Goal: Task Accomplishment & Management: Use online tool/utility

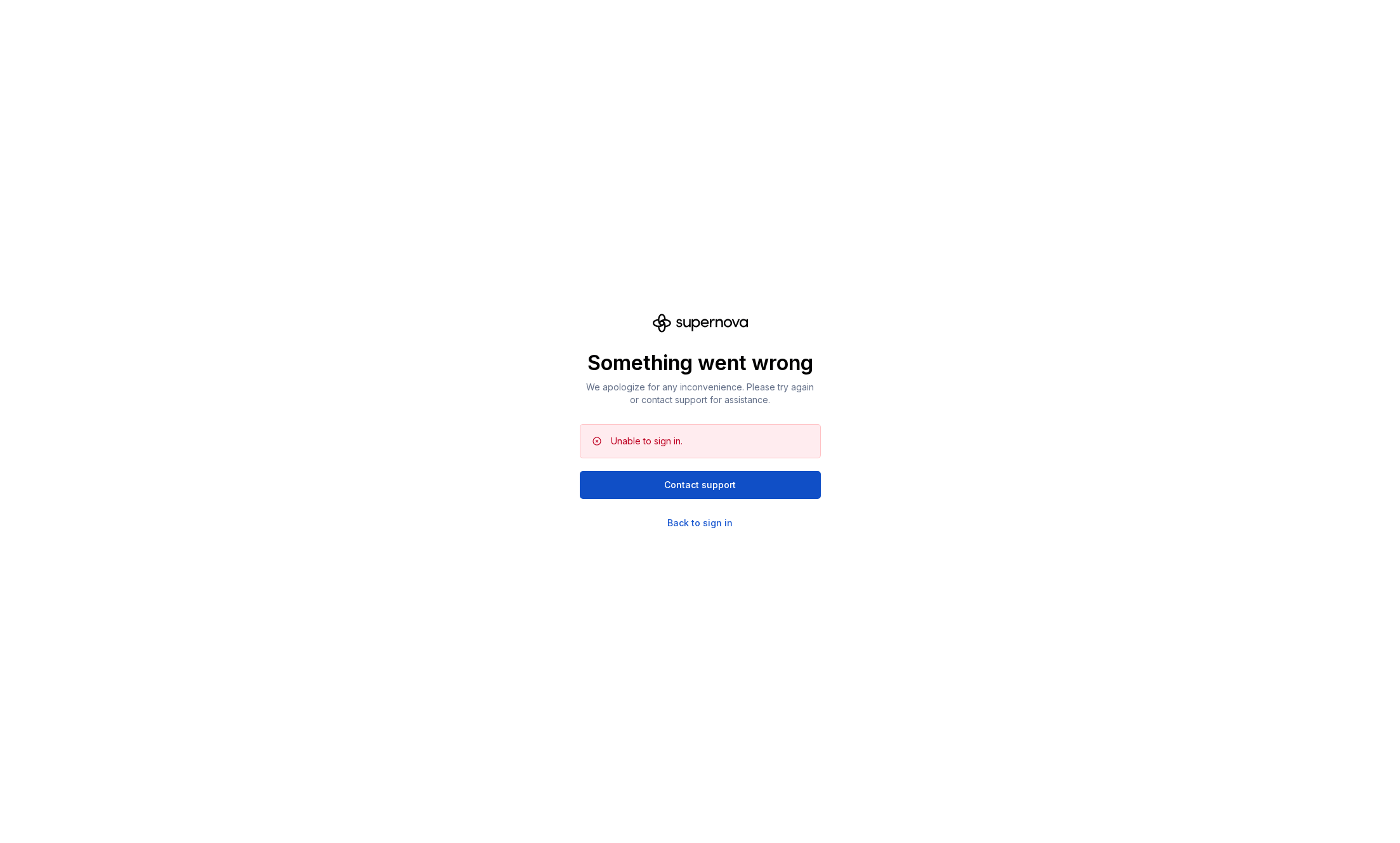
click at [702, 529] on div "Something went wrong We apologize for any inconvenience. Please try again or co…" at bounding box center [700, 422] width 1400 height 843
click at [705, 524] on div "Back to sign in" at bounding box center [699, 523] width 65 height 13
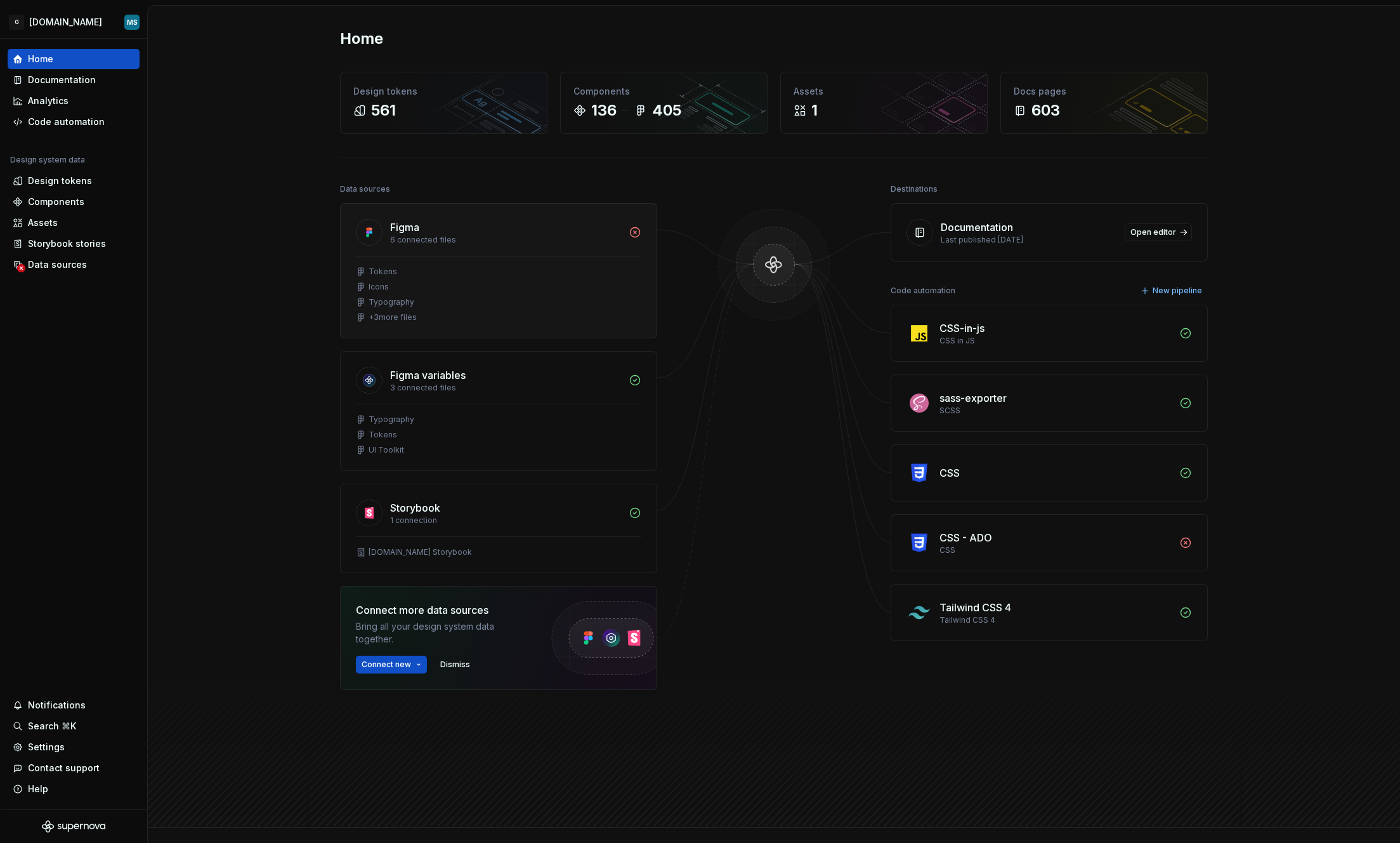
click at [474, 259] on div "Tokens Icons Typography + 3 more files" at bounding box center [499, 297] width 316 height 82
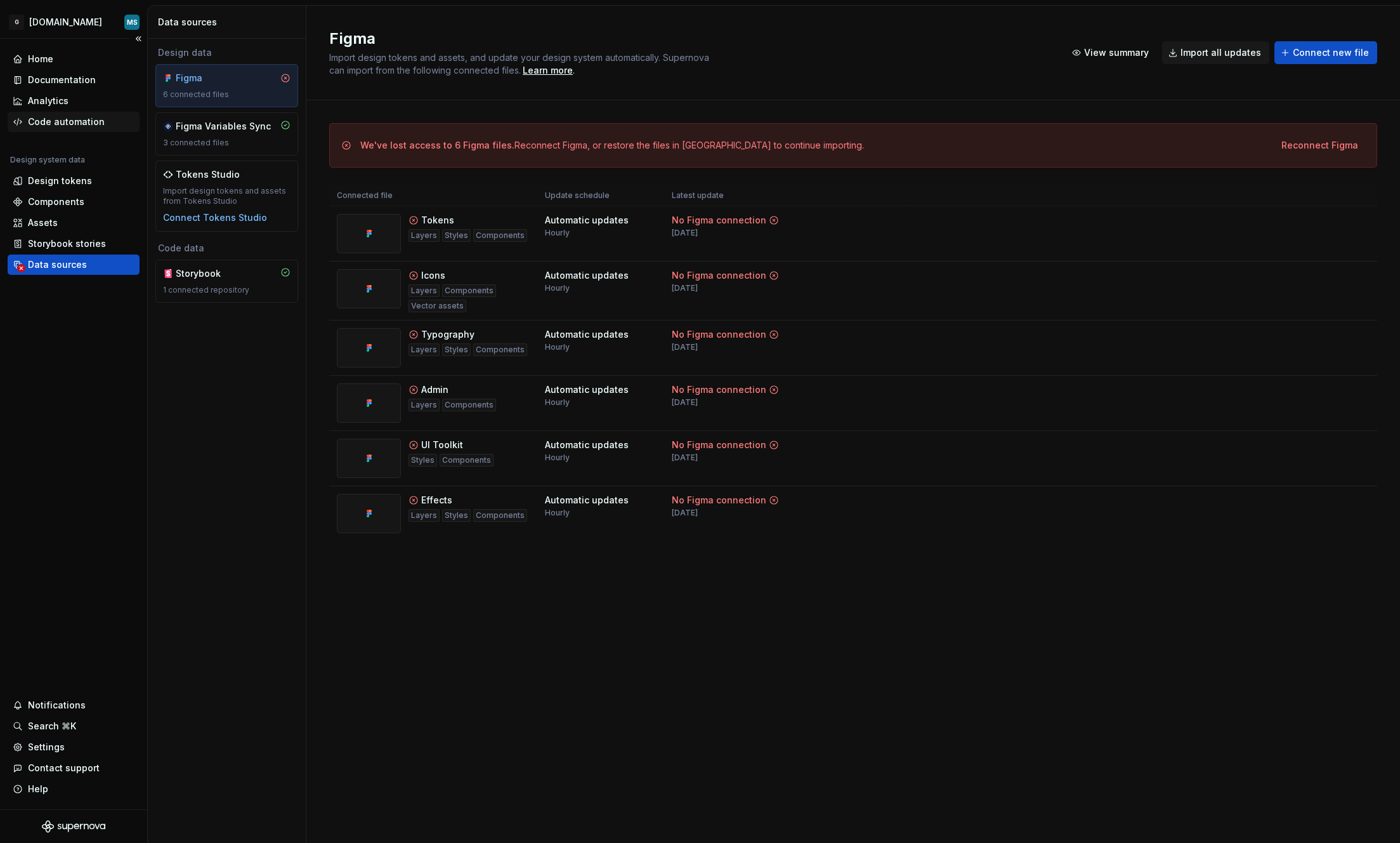
click at [54, 123] on div "Code automation" at bounding box center [66, 122] width 77 height 13
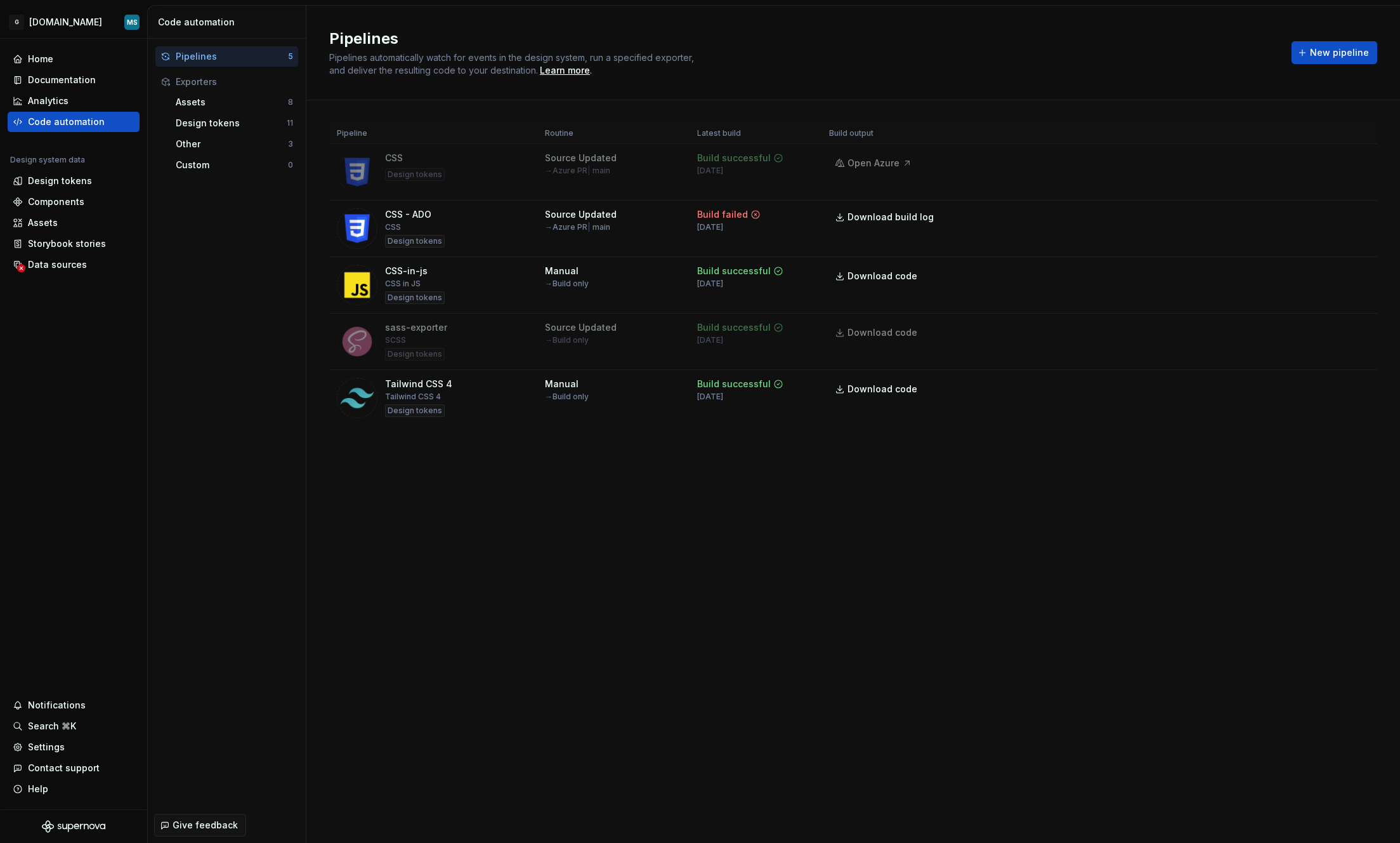
click at [205, 57] on div "Pipelines" at bounding box center [231, 56] width 112 height 13
click at [252, 53] on div "Pipelines" at bounding box center [231, 56] width 112 height 13
click at [476, 392] on div "Tailwind CSS 4 Tailwind CSS 4 Design tokens" at bounding box center [433, 397] width 193 height 40
click at [1361, 388] on html "G [DOMAIN_NAME] MS Home Documentation Analytics Code automation Design system d…" at bounding box center [700, 422] width 1400 height 843
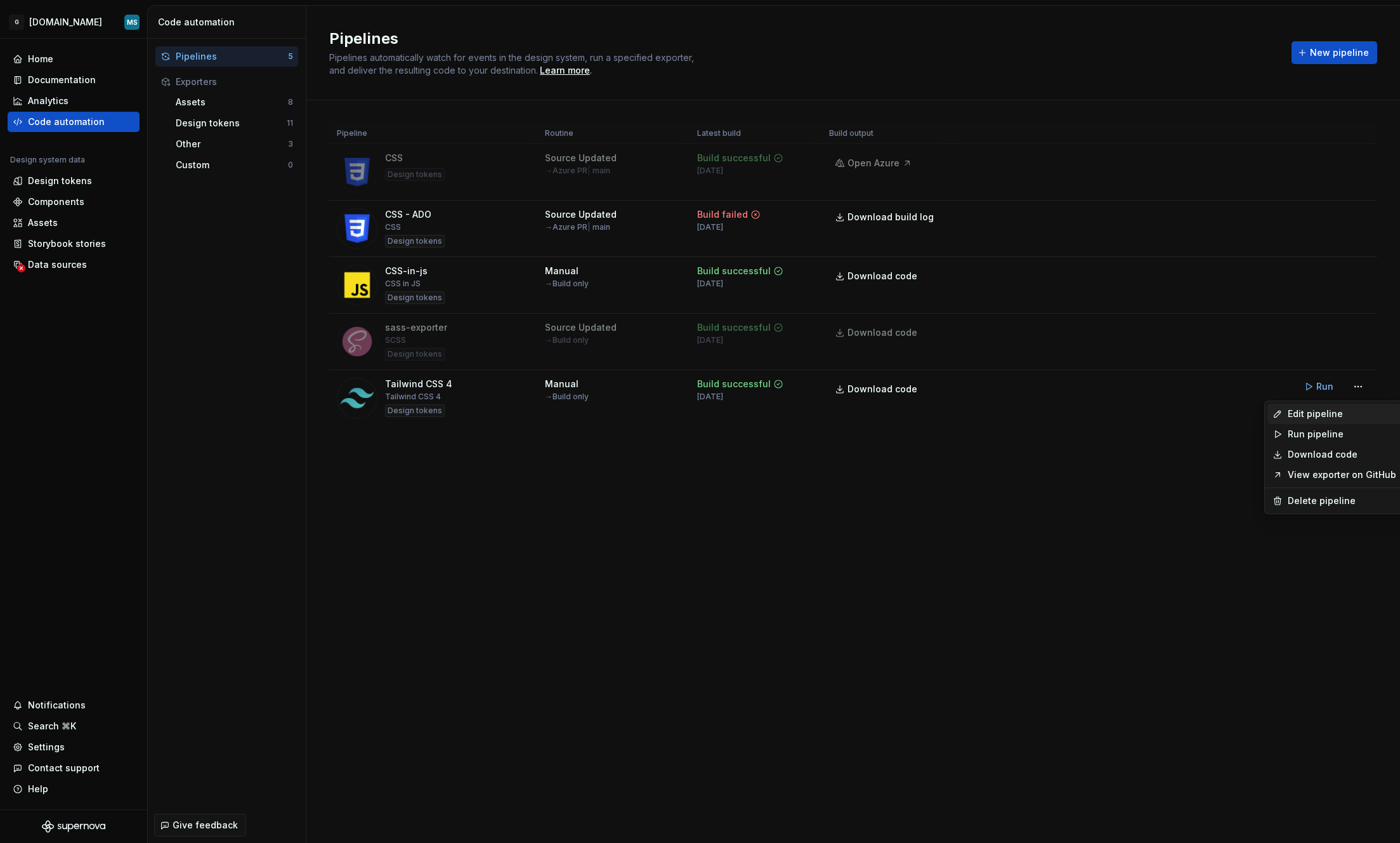
click at [1326, 413] on div "Edit pipeline" at bounding box center [1341, 413] width 109 height 13
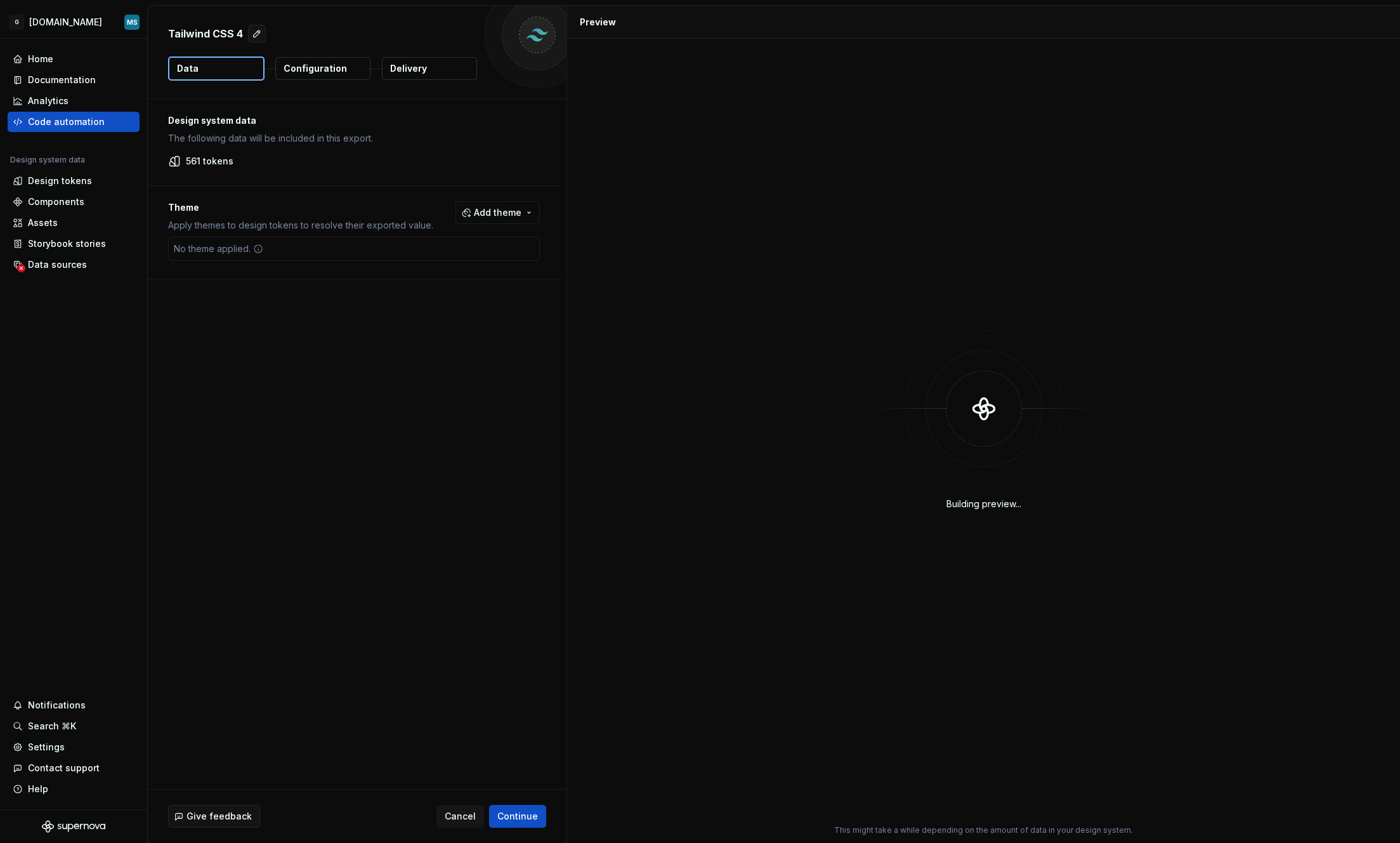
click at [291, 63] on p "Configuration" at bounding box center [315, 69] width 64 height 13
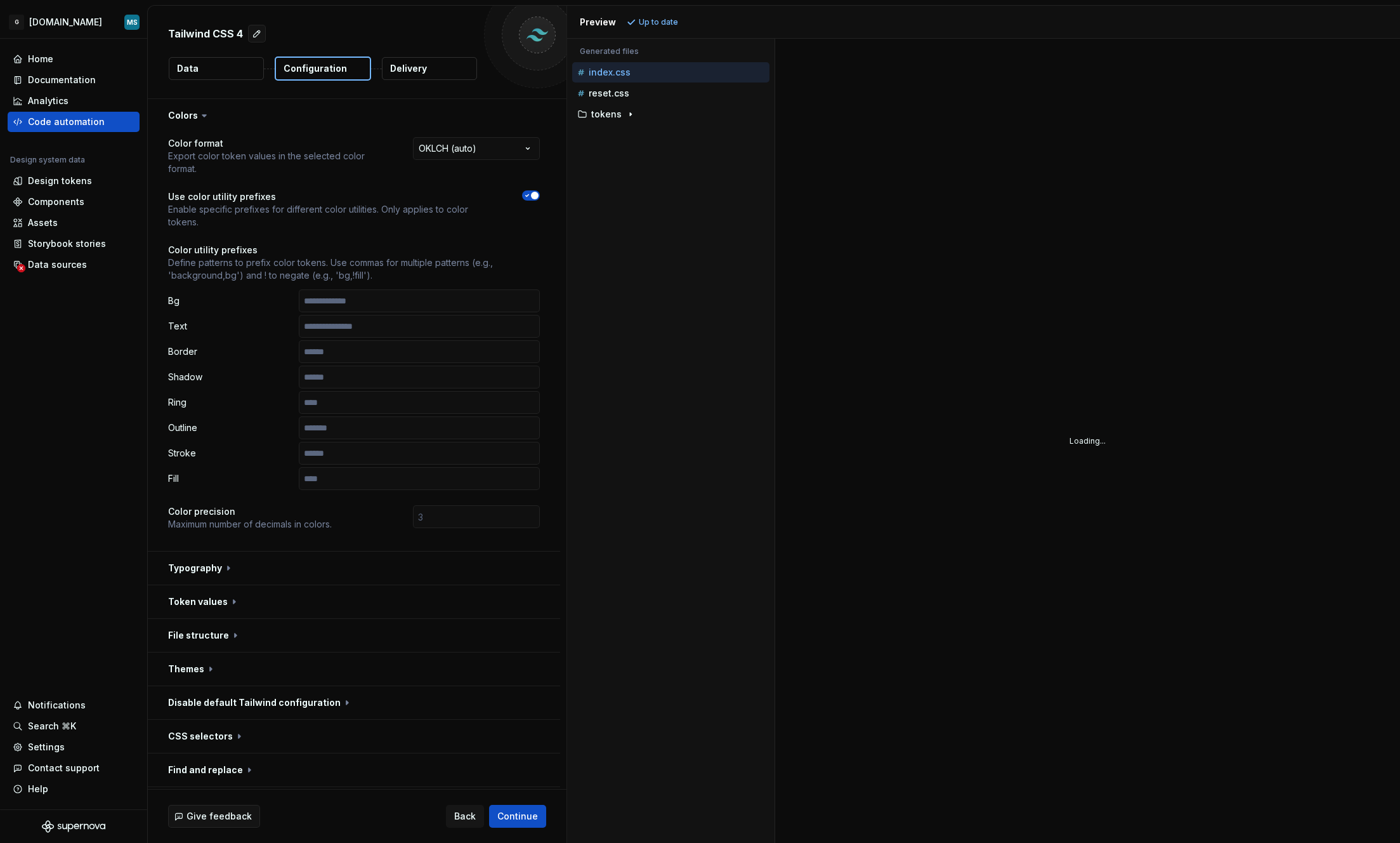
click at [233, 57] on button "Data" at bounding box center [216, 69] width 95 height 23
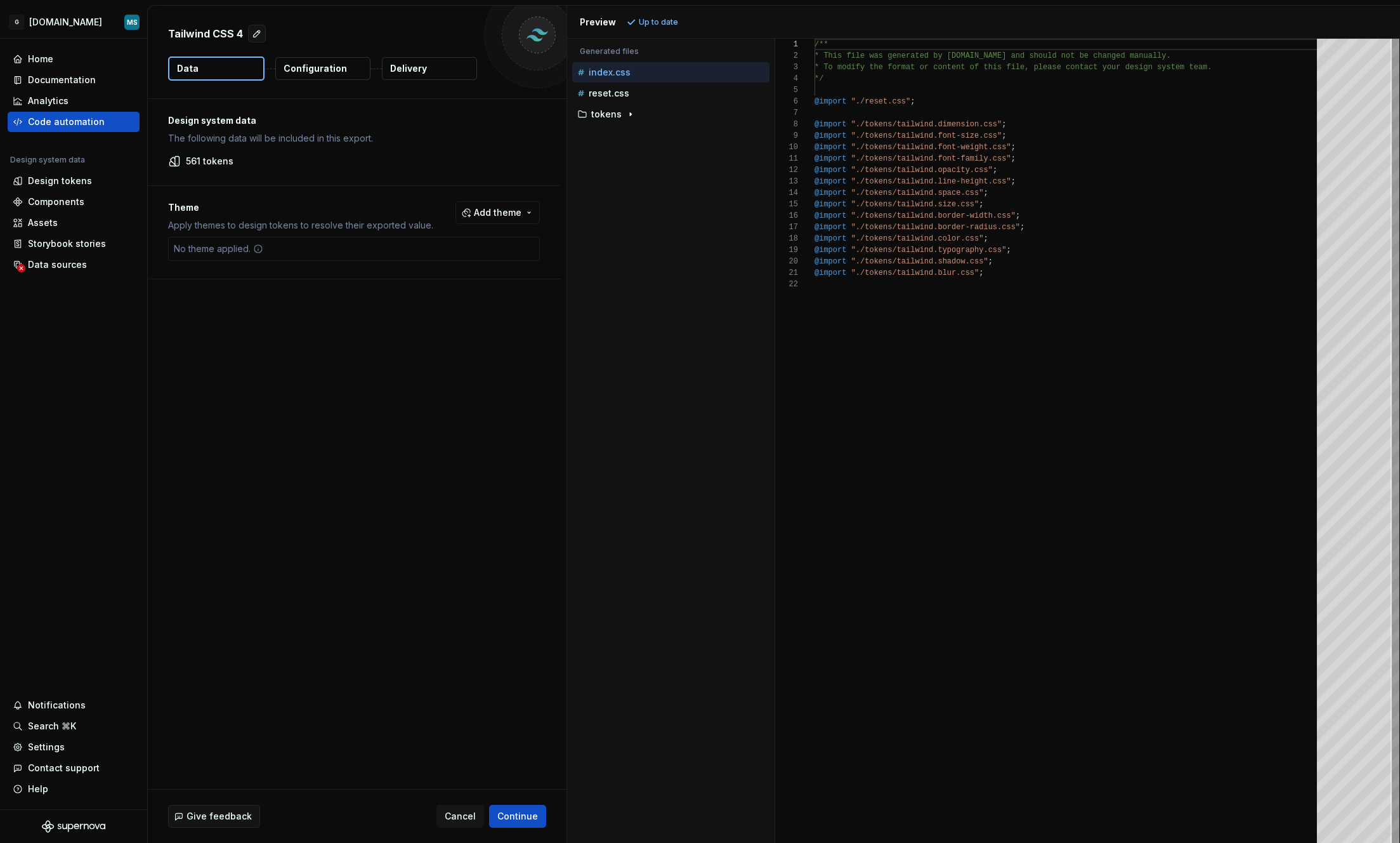
click at [293, 62] on p "Configuration" at bounding box center [315, 69] width 64 height 13
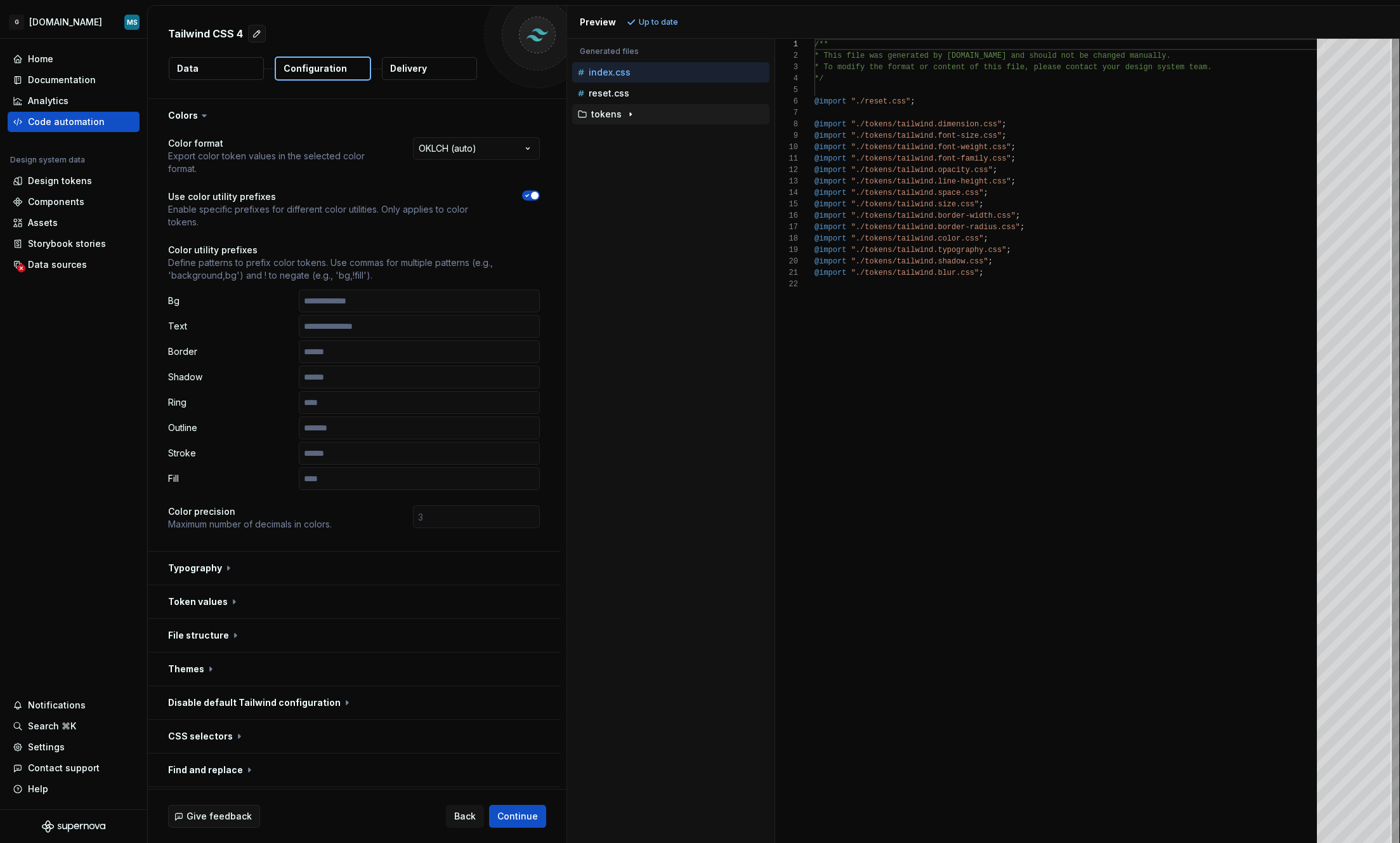
click at [623, 115] on div "button" at bounding box center [630, 114] width 15 height 10
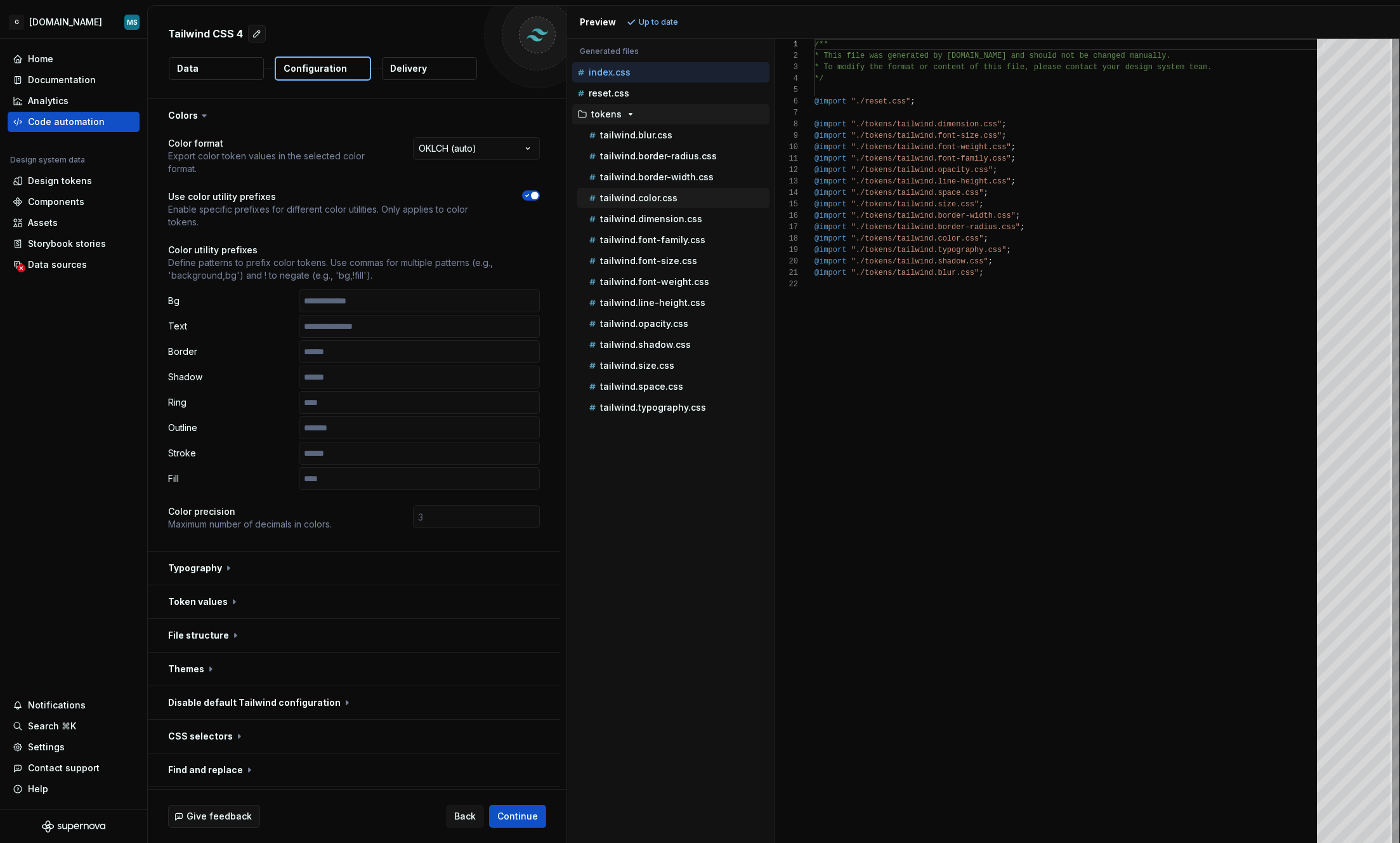
click at [633, 193] on p "tailwind.color.css" at bounding box center [639, 197] width 77 height 10
type textarea "**********"
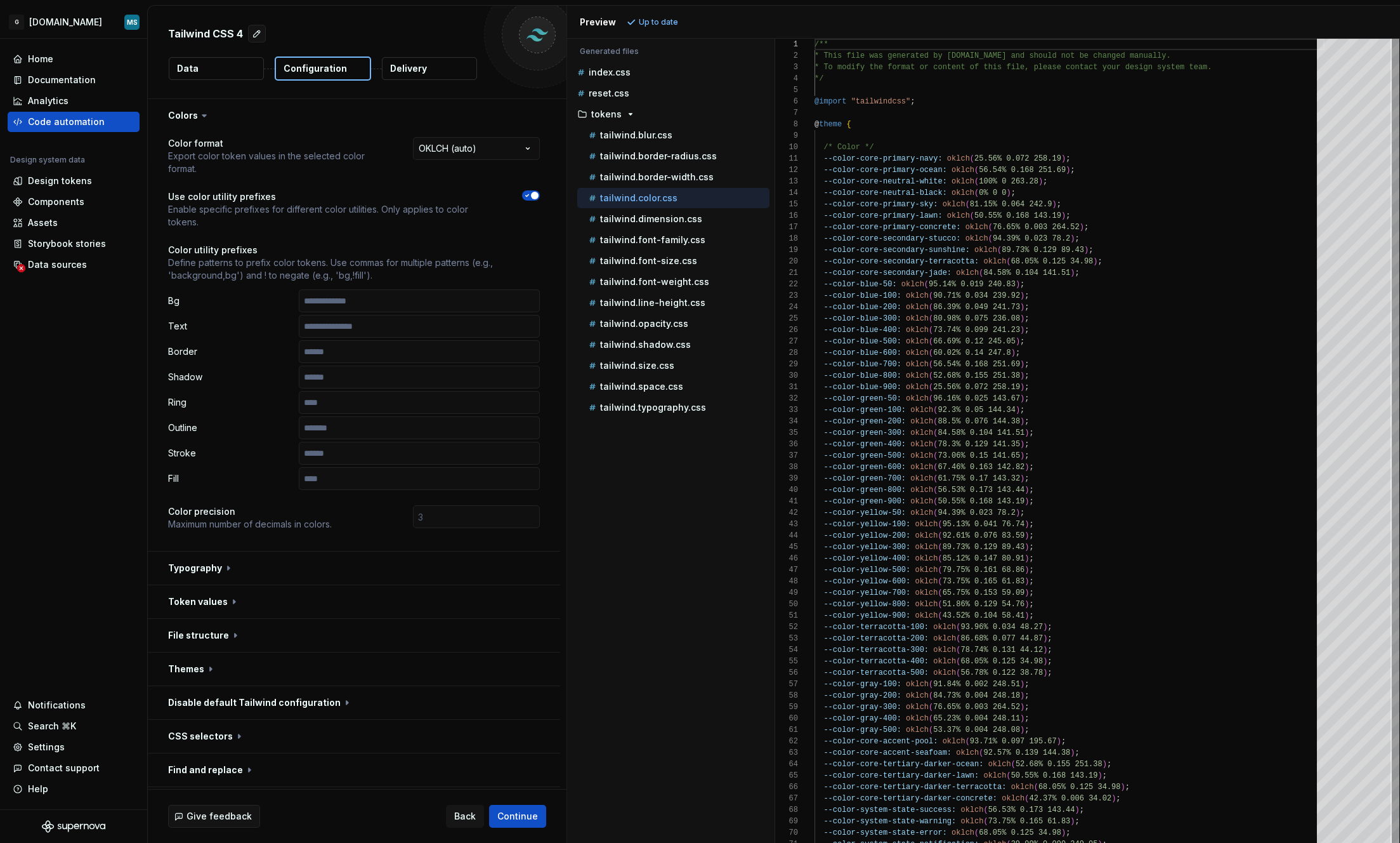
click at [240, 77] on button "Data" at bounding box center [216, 69] width 95 height 23
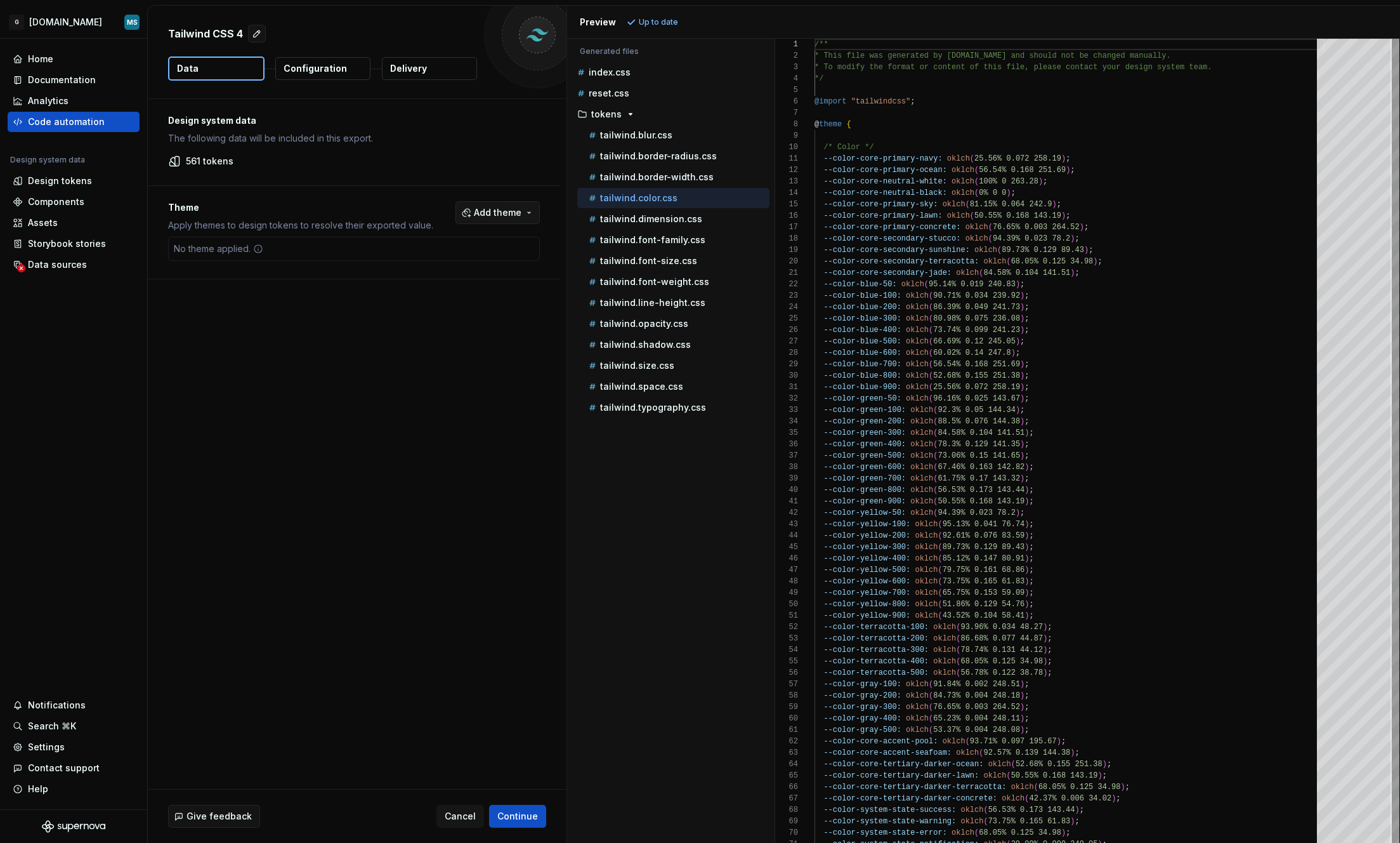
click at [489, 214] on span "Add theme" at bounding box center [497, 213] width 48 height 13
click at [425, 180] on html "G [DOMAIN_NAME] MS Home Documentation Analytics Code automation Design system d…" at bounding box center [700, 422] width 1400 height 843
click at [258, 37] on button "button" at bounding box center [257, 34] width 18 height 18
click at [362, 211] on p "Theme" at bounding box center [300, 208] width 265 height 13
click at [364, 394] on div "Design system data The following data will be included in this export. 561 toke…" at bounding box center [357, 444] width 419 height 690
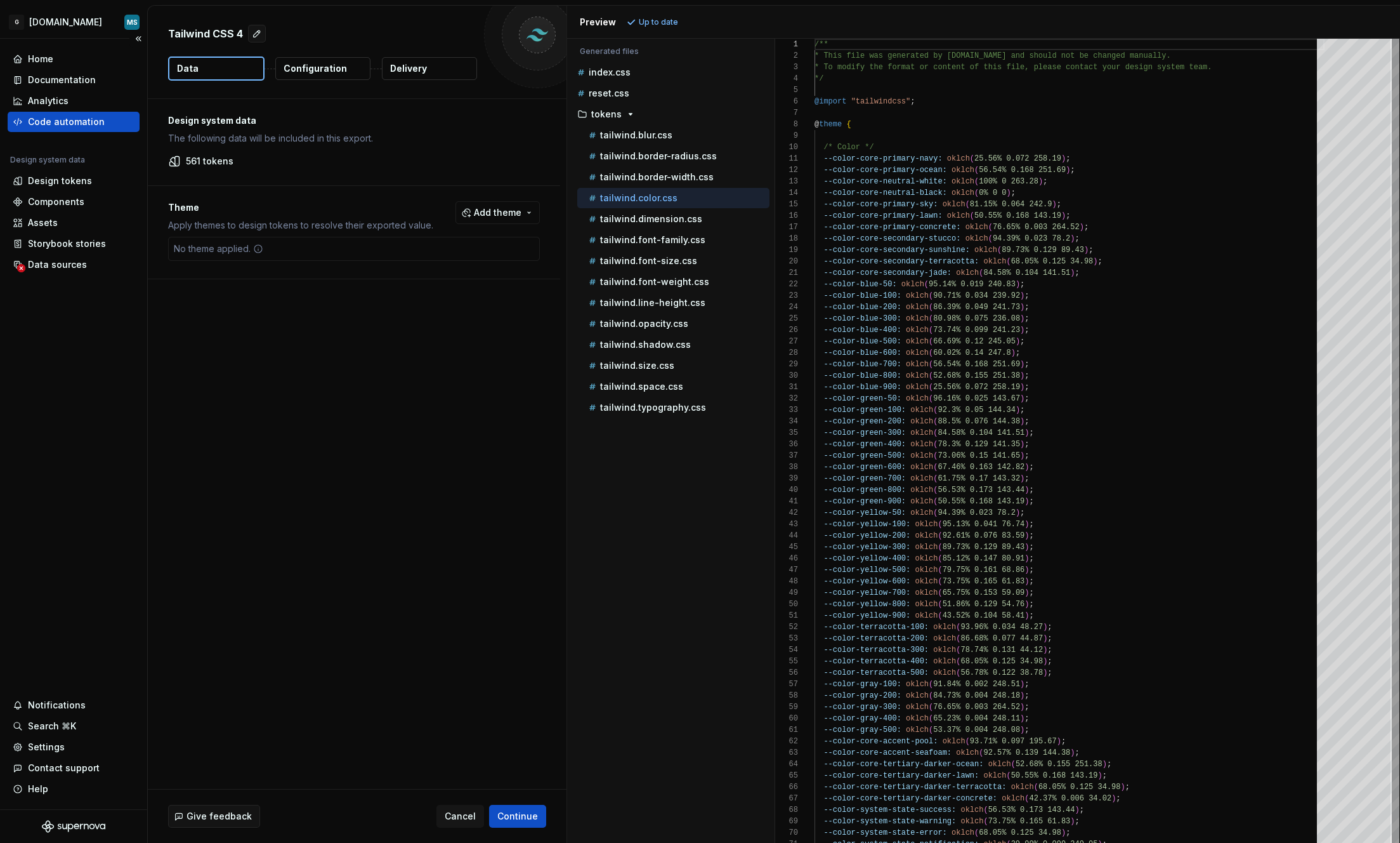
click at [83, 127] on div "Code automation" at bounding box center [66, 122] width 77 height 13
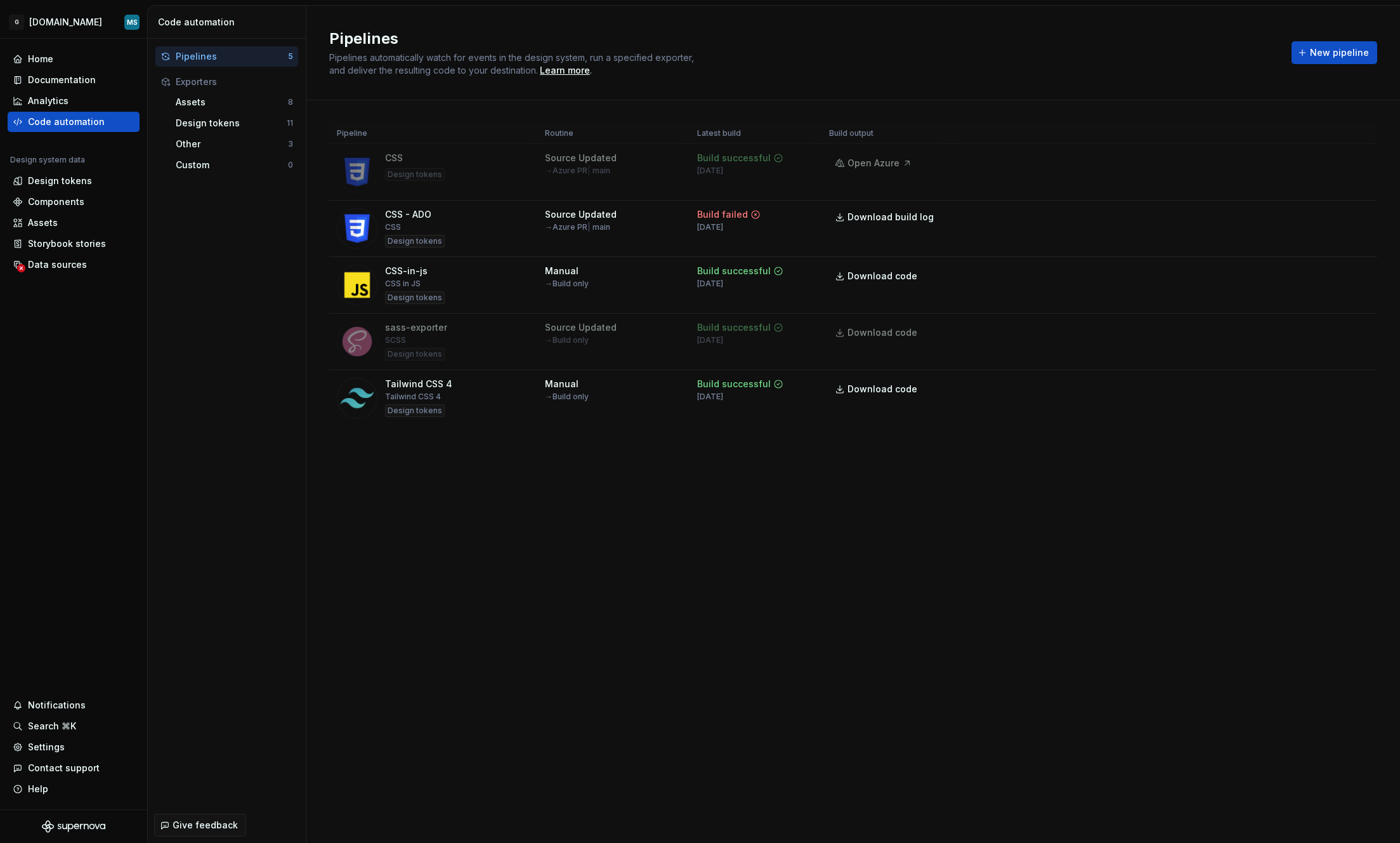
click at [618, 517] on div "Pipelines Pipelines automatically watch for events in the design system, run a …" at bounding box center [852, 424] width 1093 height 837
click at [1346, 51] on span "New pipeline" at bounding box center [1339, 52] width 59 height 13
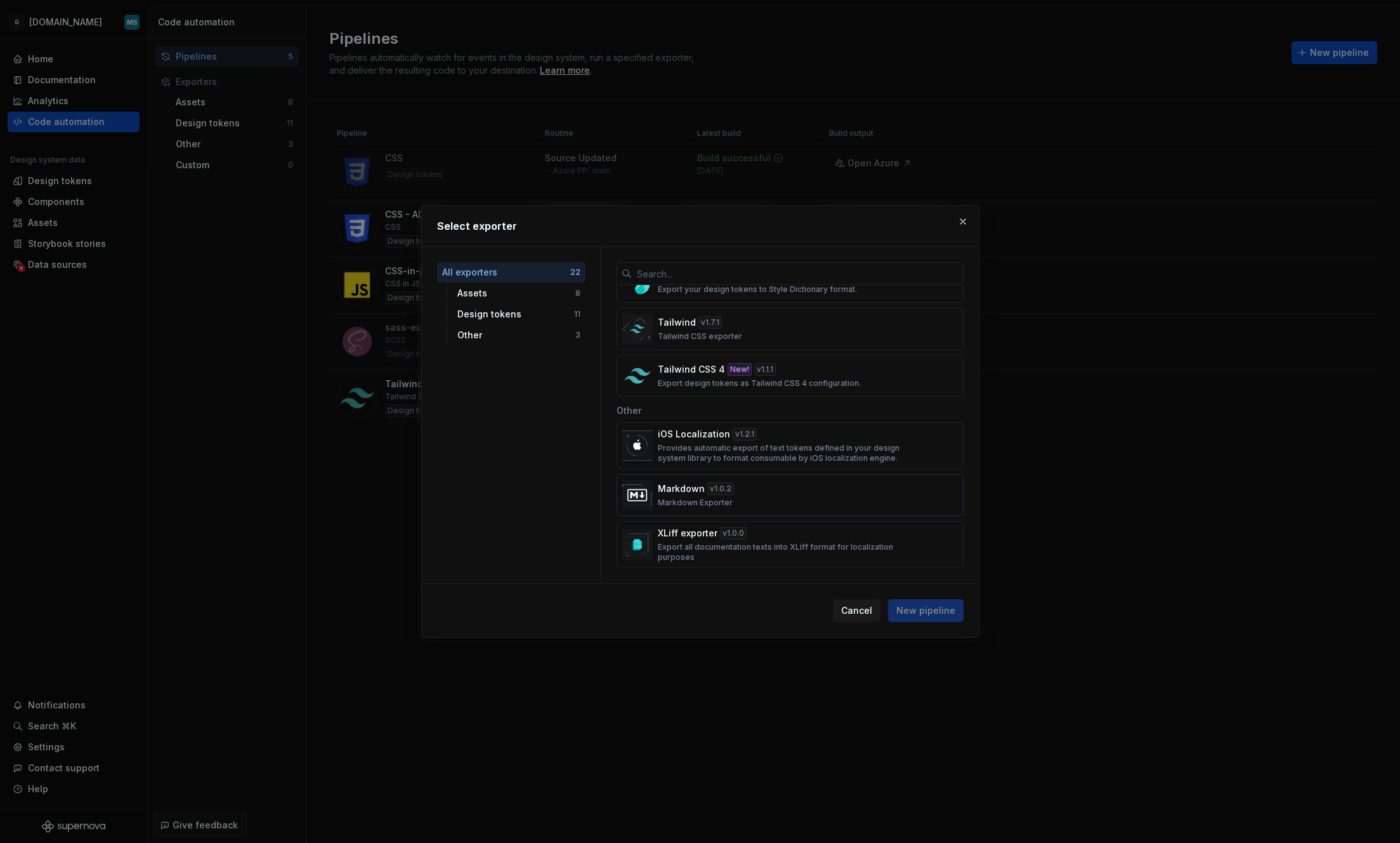
scroll to position [822, 0]
click at [860, 379] on div "Tailwind CSS 4 New! v 1.1.1 Export design tokens as Tailwind CSS 4 configuratio…" at bounding box center [786, 379] width 257 height 25
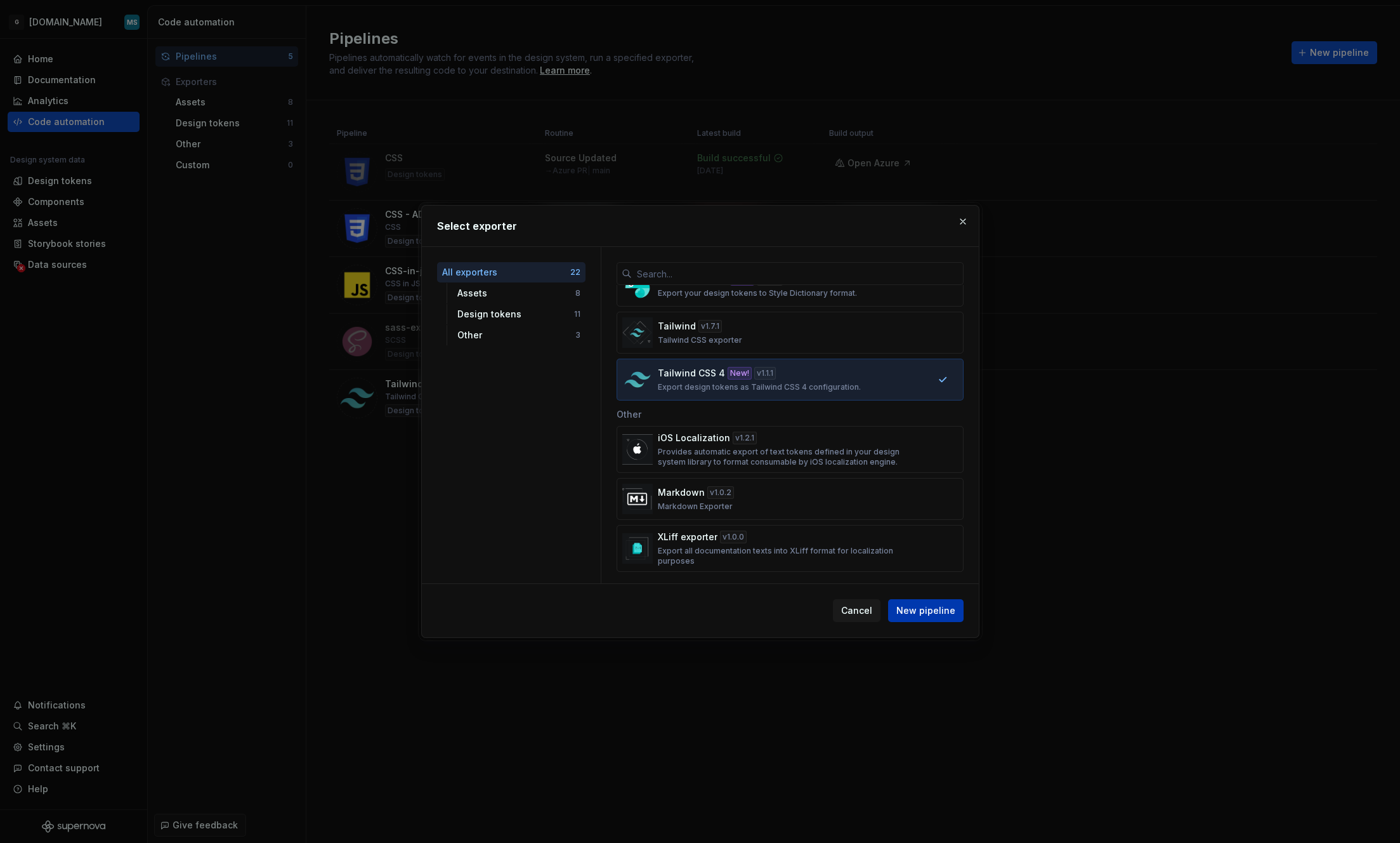
click at [929, 608] on span "New pipeline" at bounding box center [926, 611] width 59 height 13
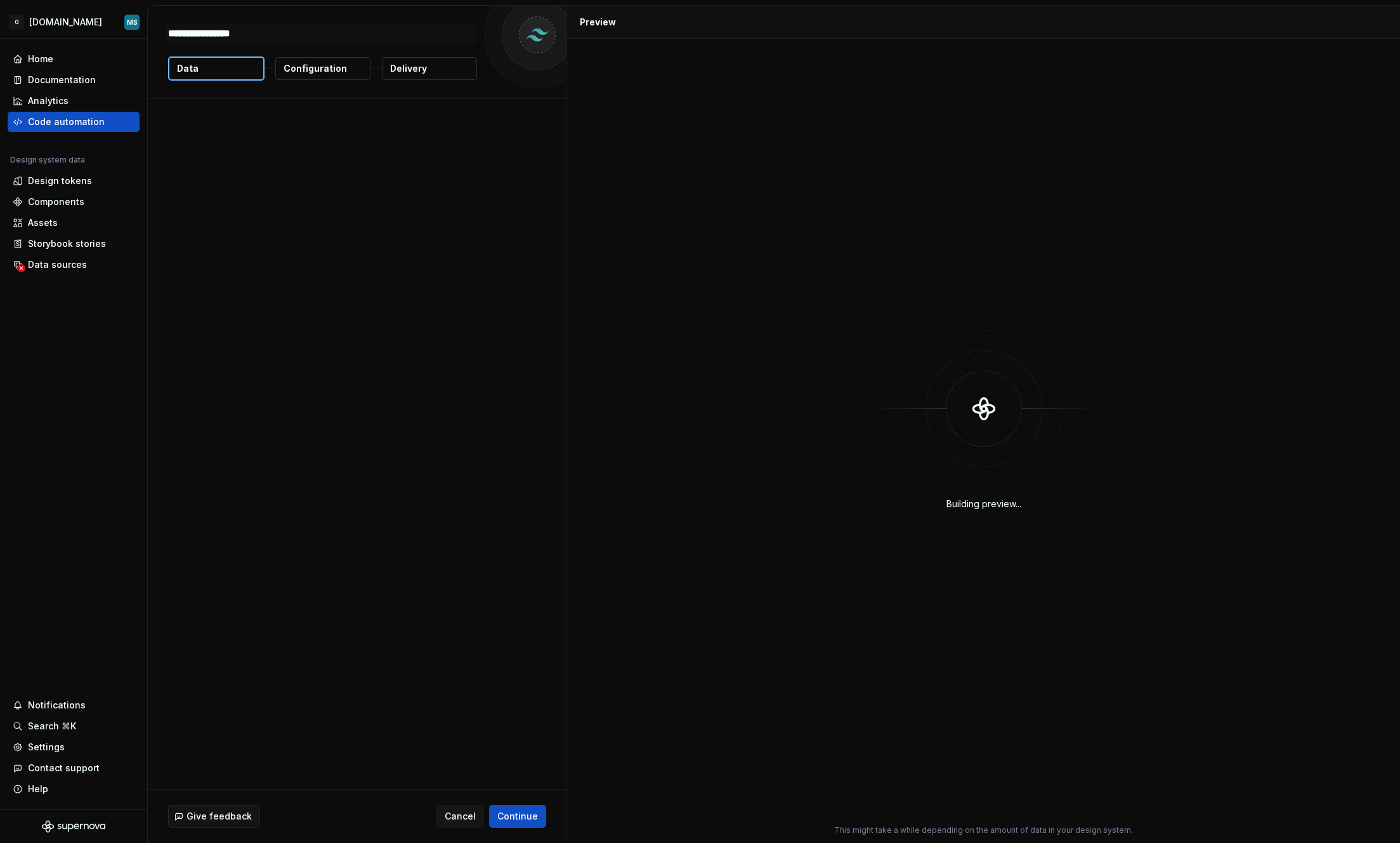
type textarea "*"
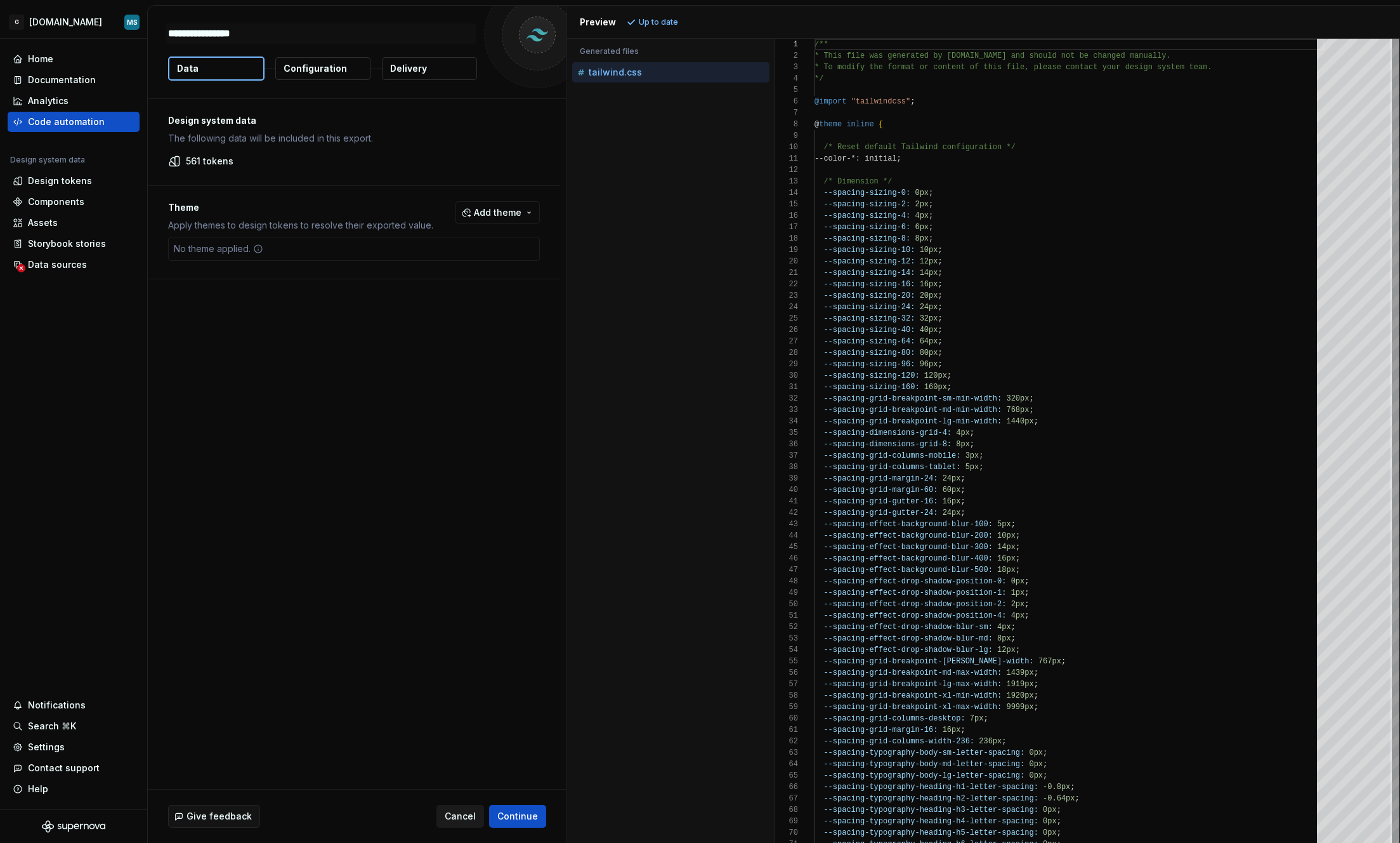
click at [472, 815] on span "Cancel" at bounding box center [460, 816] width 31 height 13
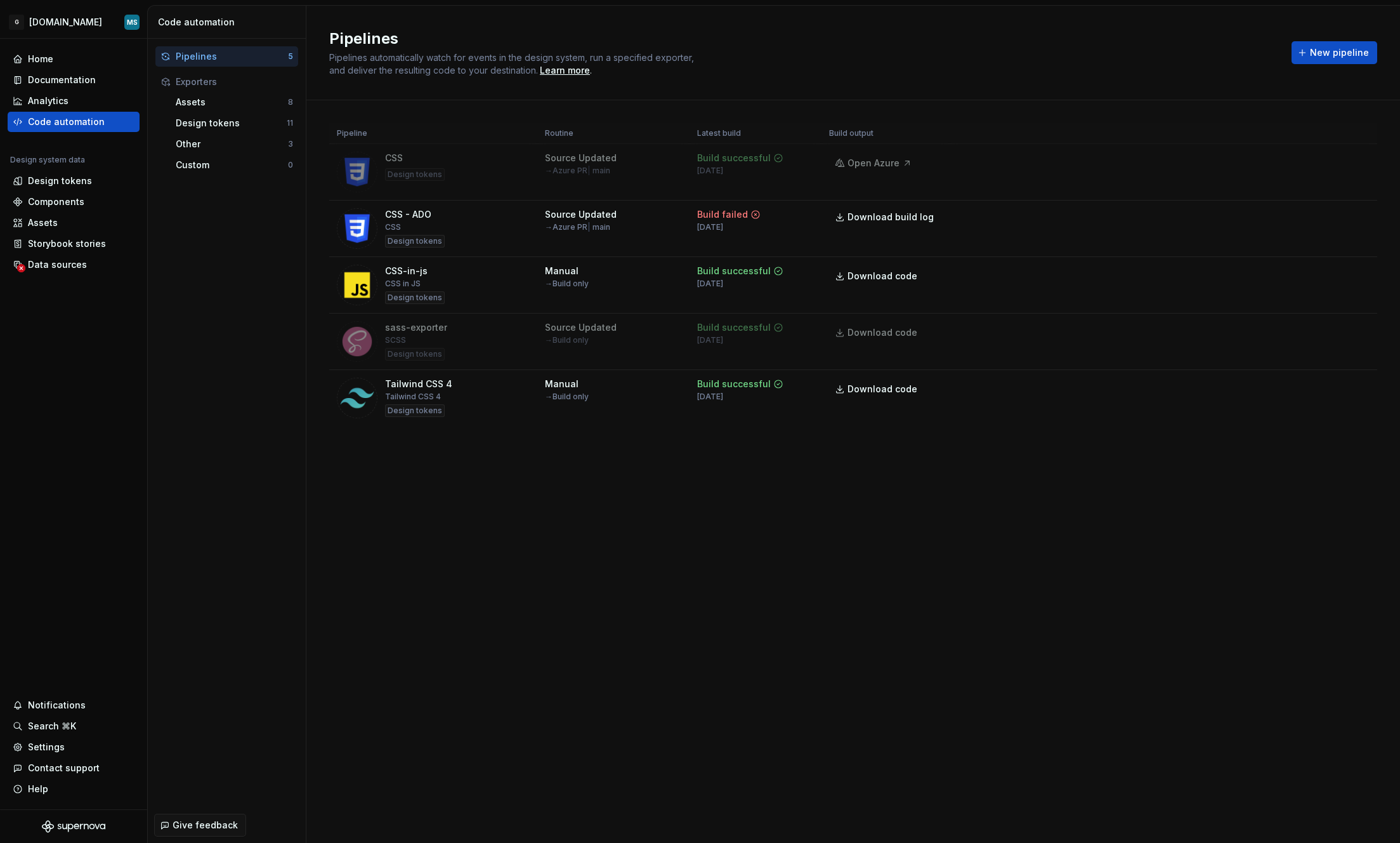
click at [1105, 564] on div "Pipelines Pipelines automatically watch for events in the design system, run a …" at bounding box center [852, 424] width 1093 height 837
click at [520, 401] on div "Tailwind CSS 4 Tailwind CSS 4 Design tokens" at bounding box center [433, 397] width 193 height 40
click at [1358, 385] on html "G [DOMAIN_NAME] MS Home Documentation Analytics Code automation Design system d…" at bounding box center [700, 422] width 1400 height 843
click at [1332, 415] on div "Edit pipeline" at bounding box center [1341, 413] width 109 height 13
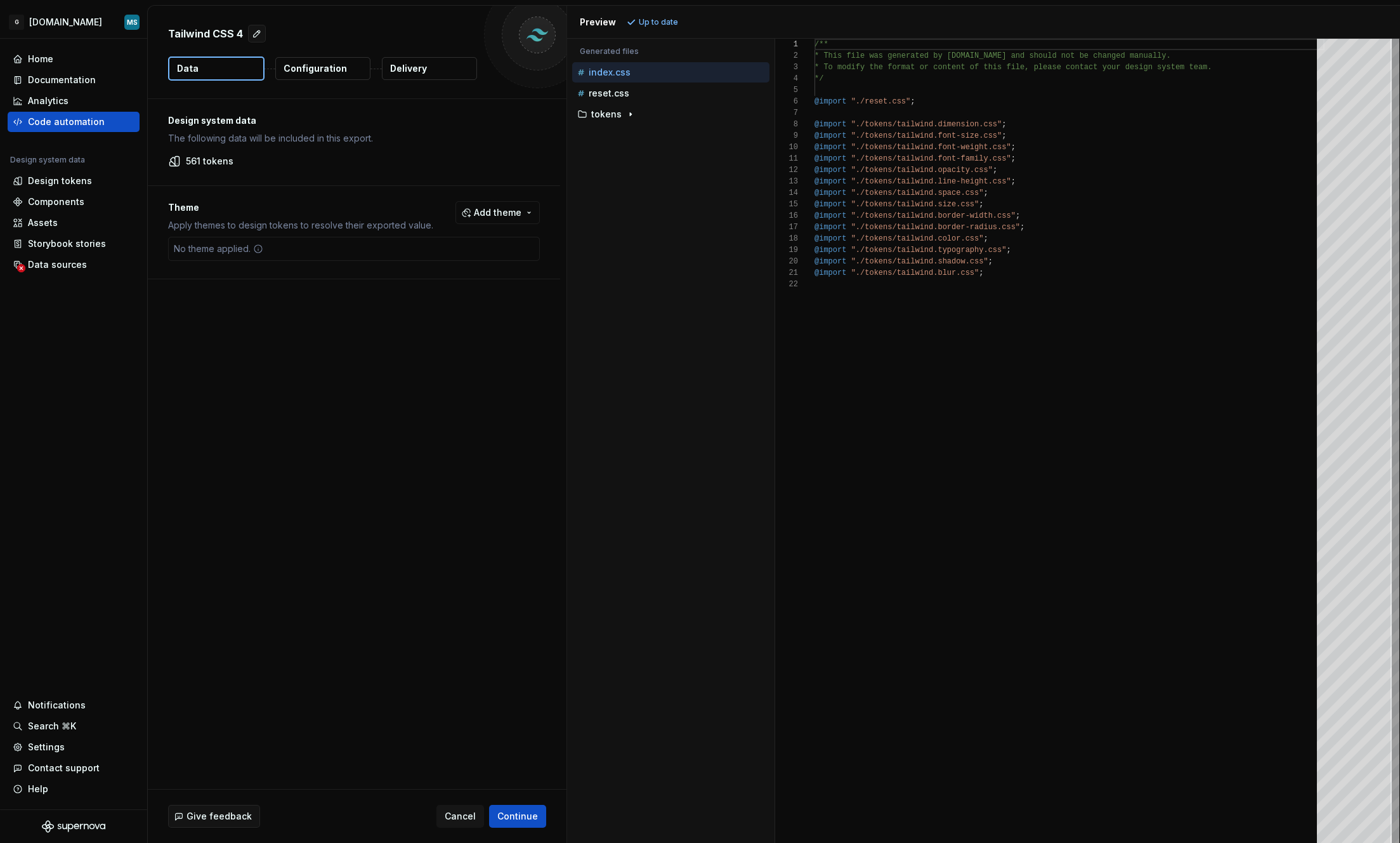
click at [320, 64] on p "Configuration" at bounding box center [315, 69] width 64 height 13
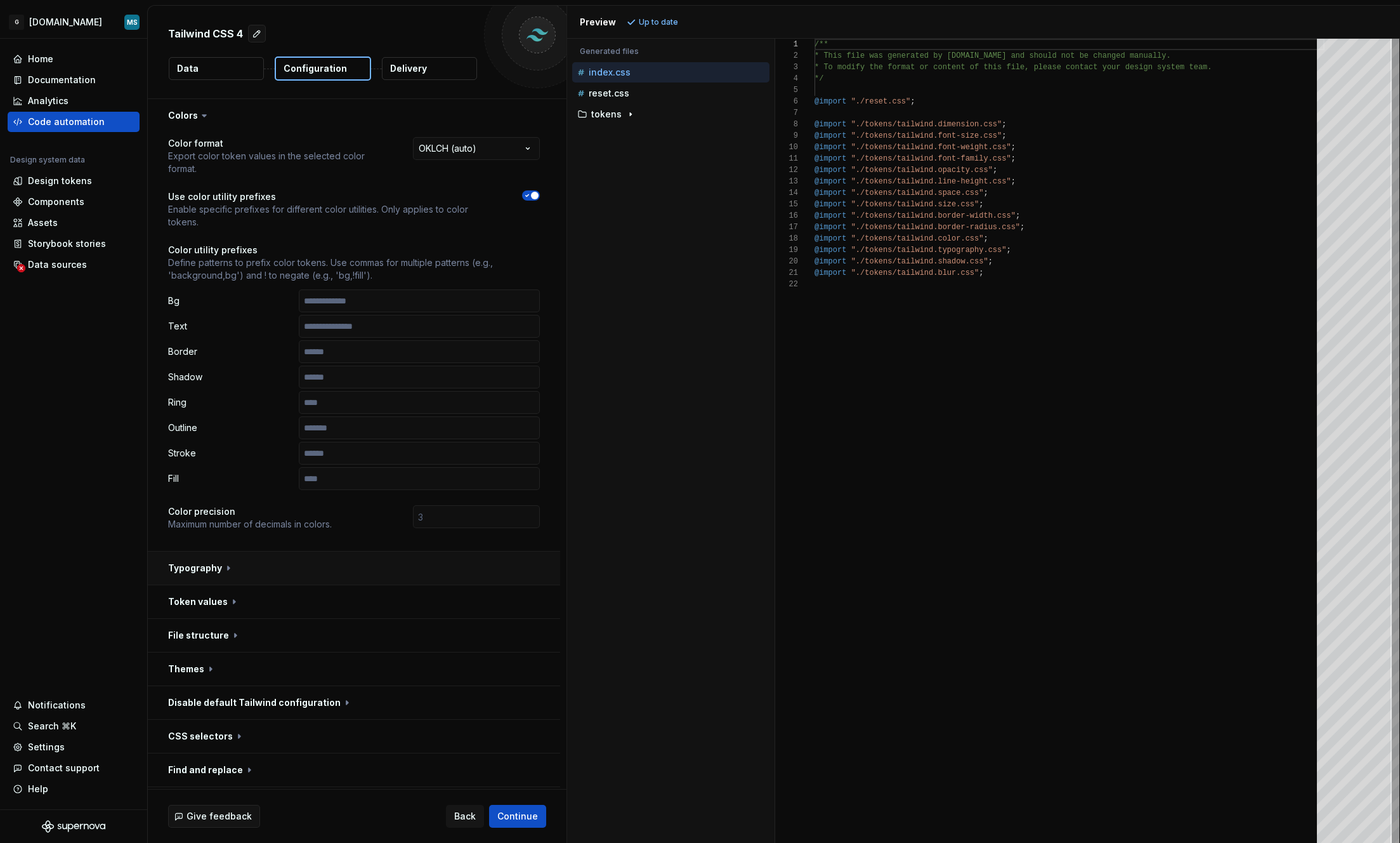
scroll to position [2, 0]
click at [383, 307] on input "text" at bounding box center [419, 299] width 241 height 23
click at [612, 119] on button "tokens" at bounding box center [670, 114] width 197 height 14
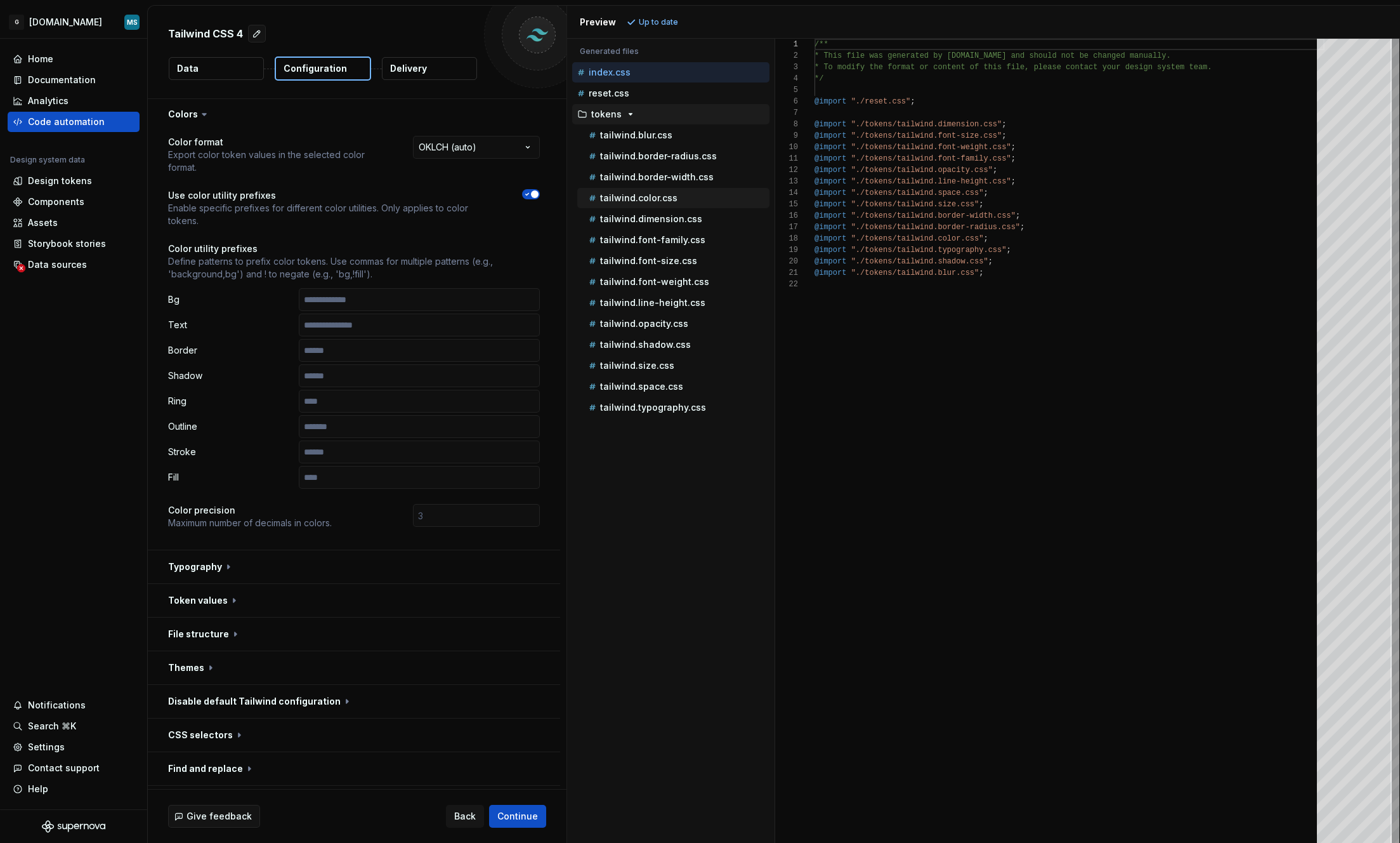
click at [638, 207] on div "tailwind.color.css" at bounding box center [673, 197] width 193 height 20
click at [634, 230] on div "tailwind.font-family.css" at bounding box center [673, 239] width 193 height 20
click at [636, 214] on p "tailwind.dimension.css" at bounding box center [651, 218] width 102 height 10
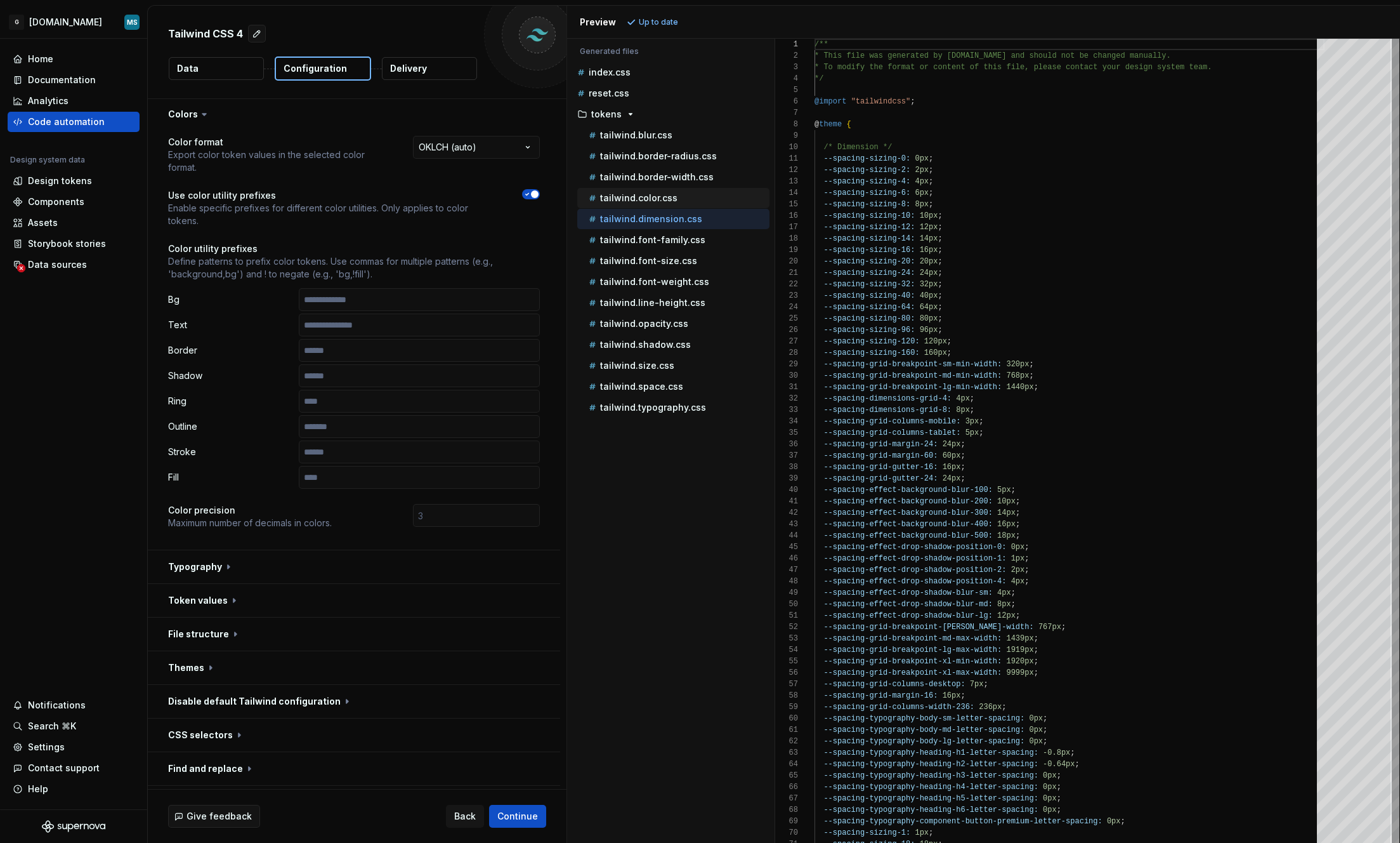
click at [633, 198] on p "tailwind.color.css" at bounding box center [639, 197] width 77 height 10
type textarea "**********"
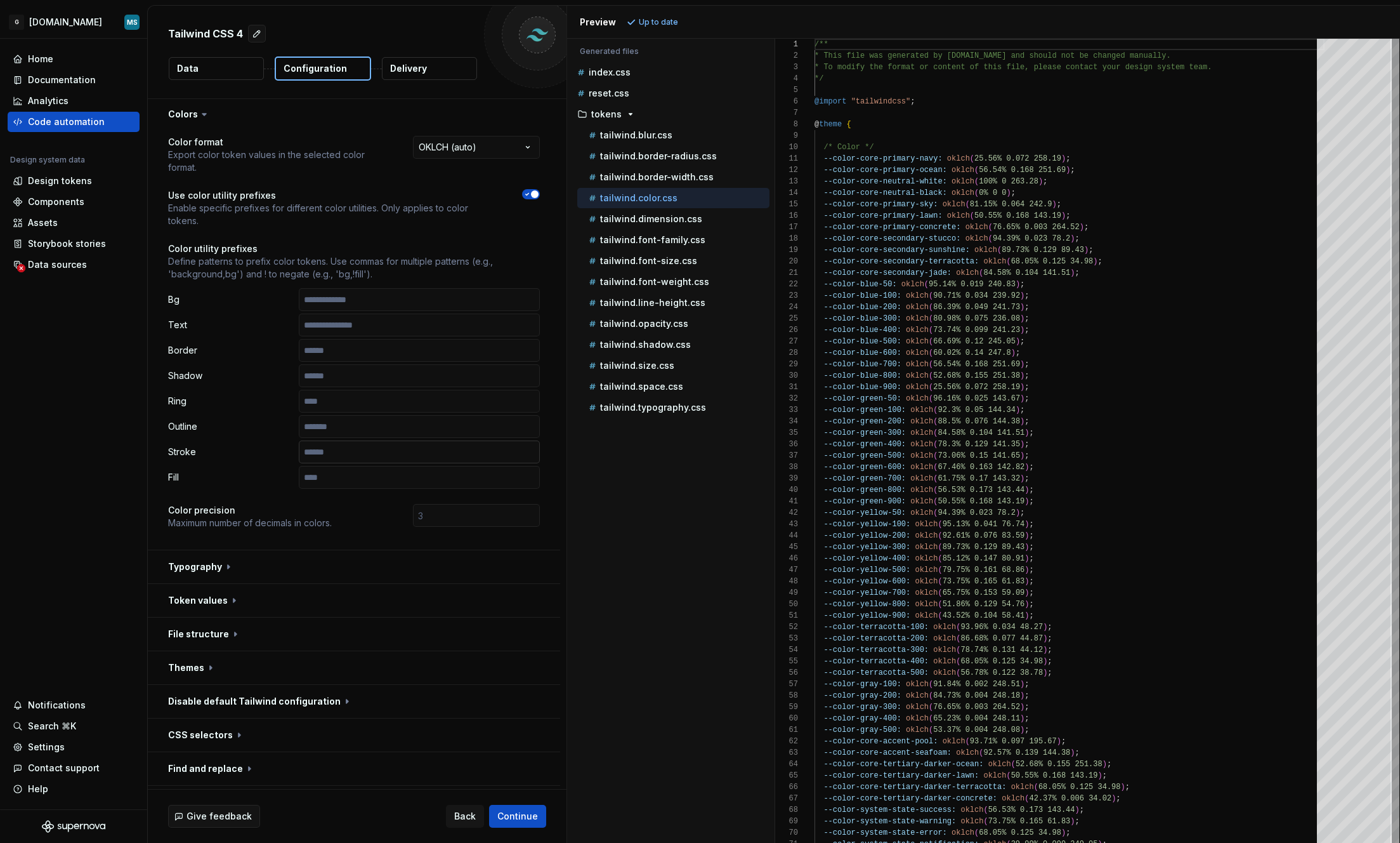
scroll to position [65, 0]
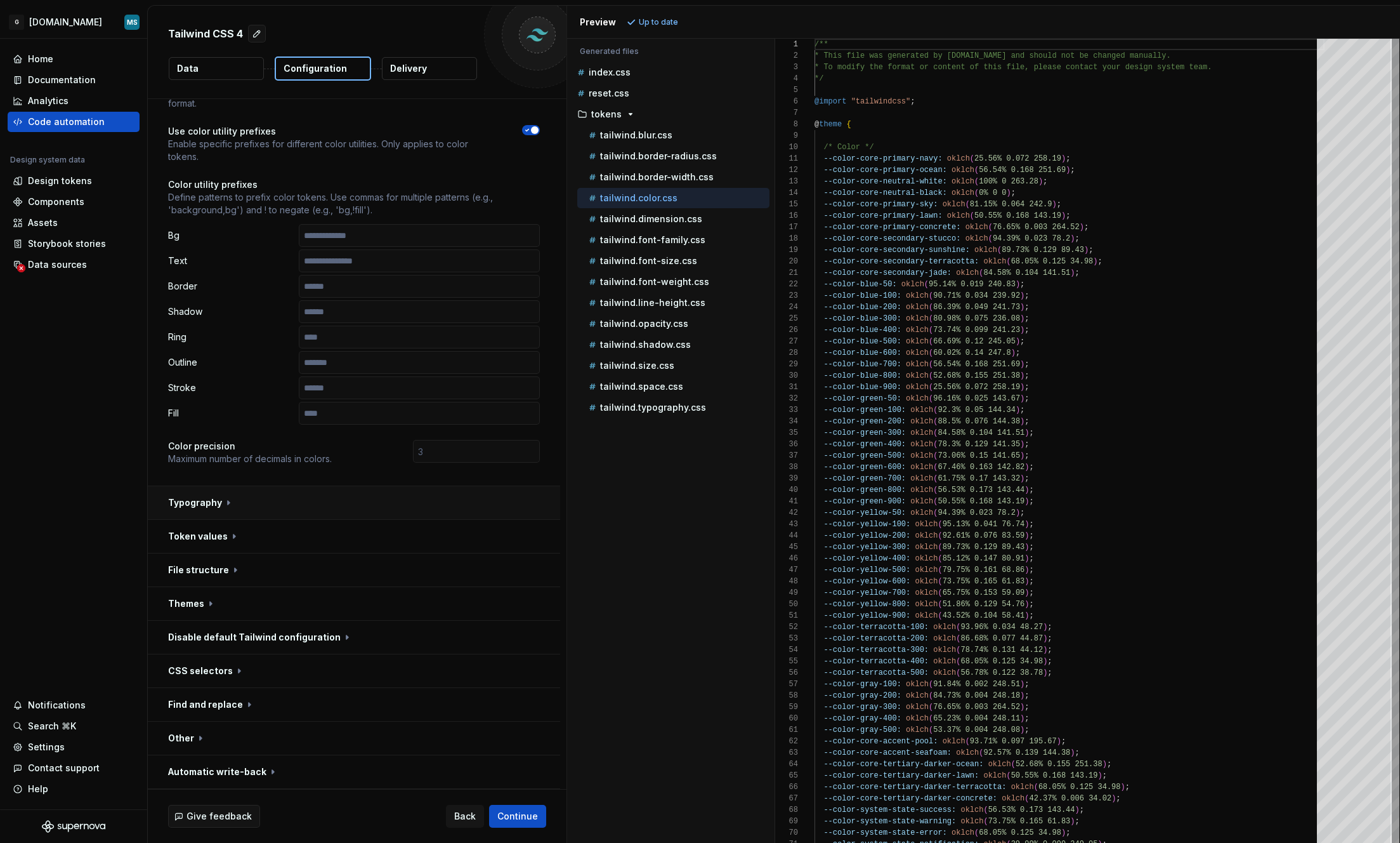
click at [233, 497] on button "button" at bounding box center [354, 502] width 412 height 33
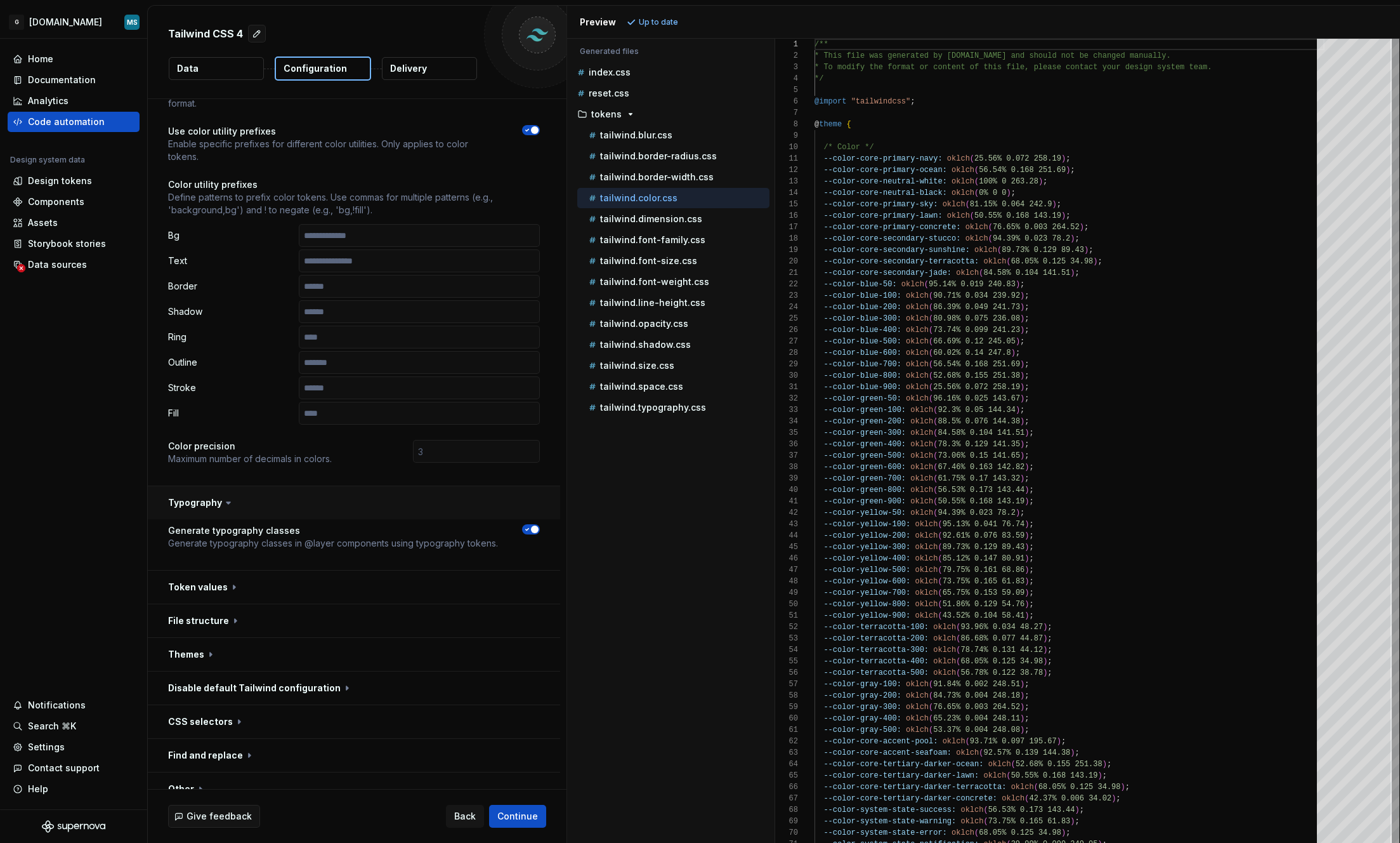
click at [233, 497] on button "button" at bounding box center [354, 502] width 412 height 33
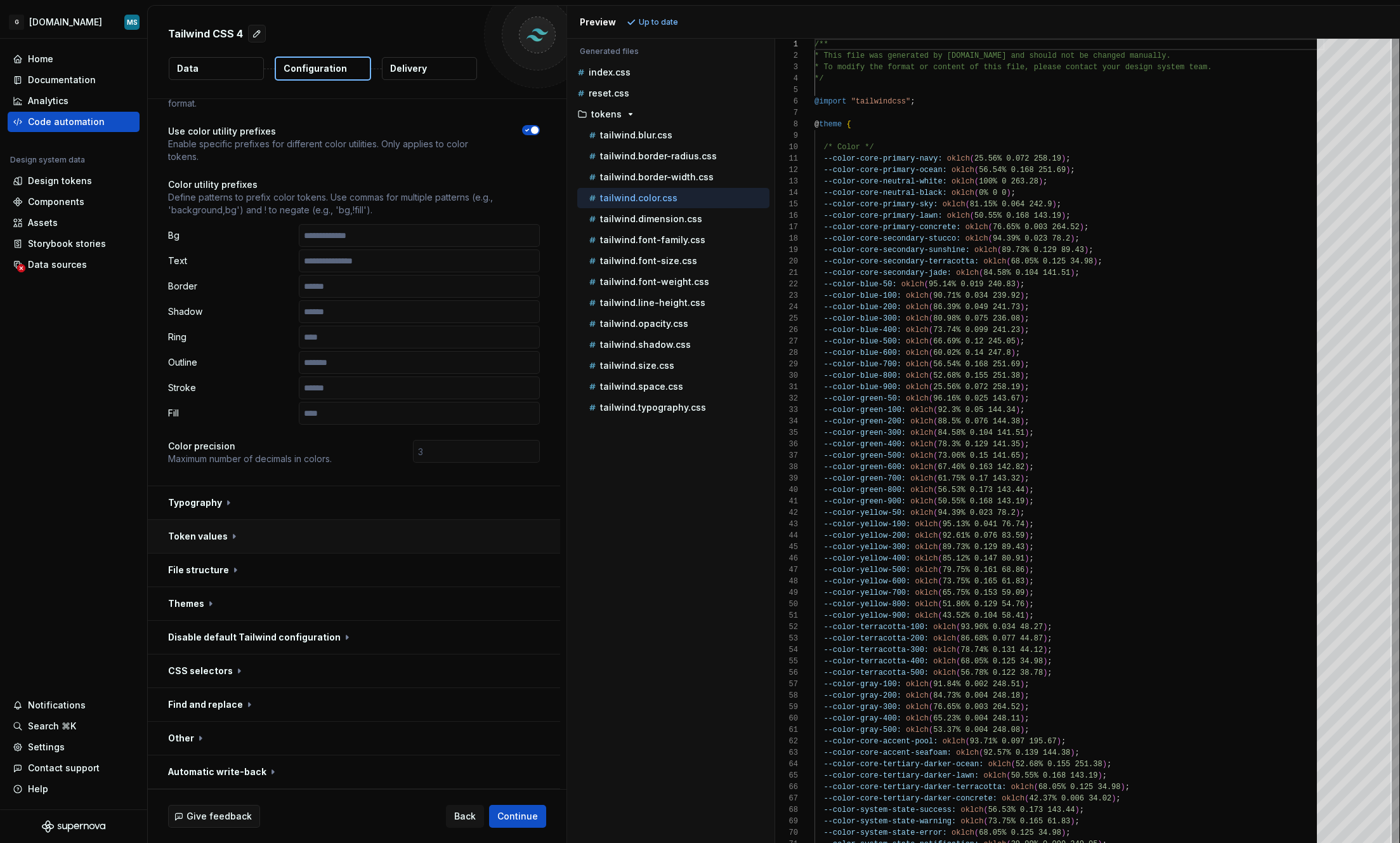
click at [231, 533] on button "button" at bounding box center [354, 536] width 412 height 33
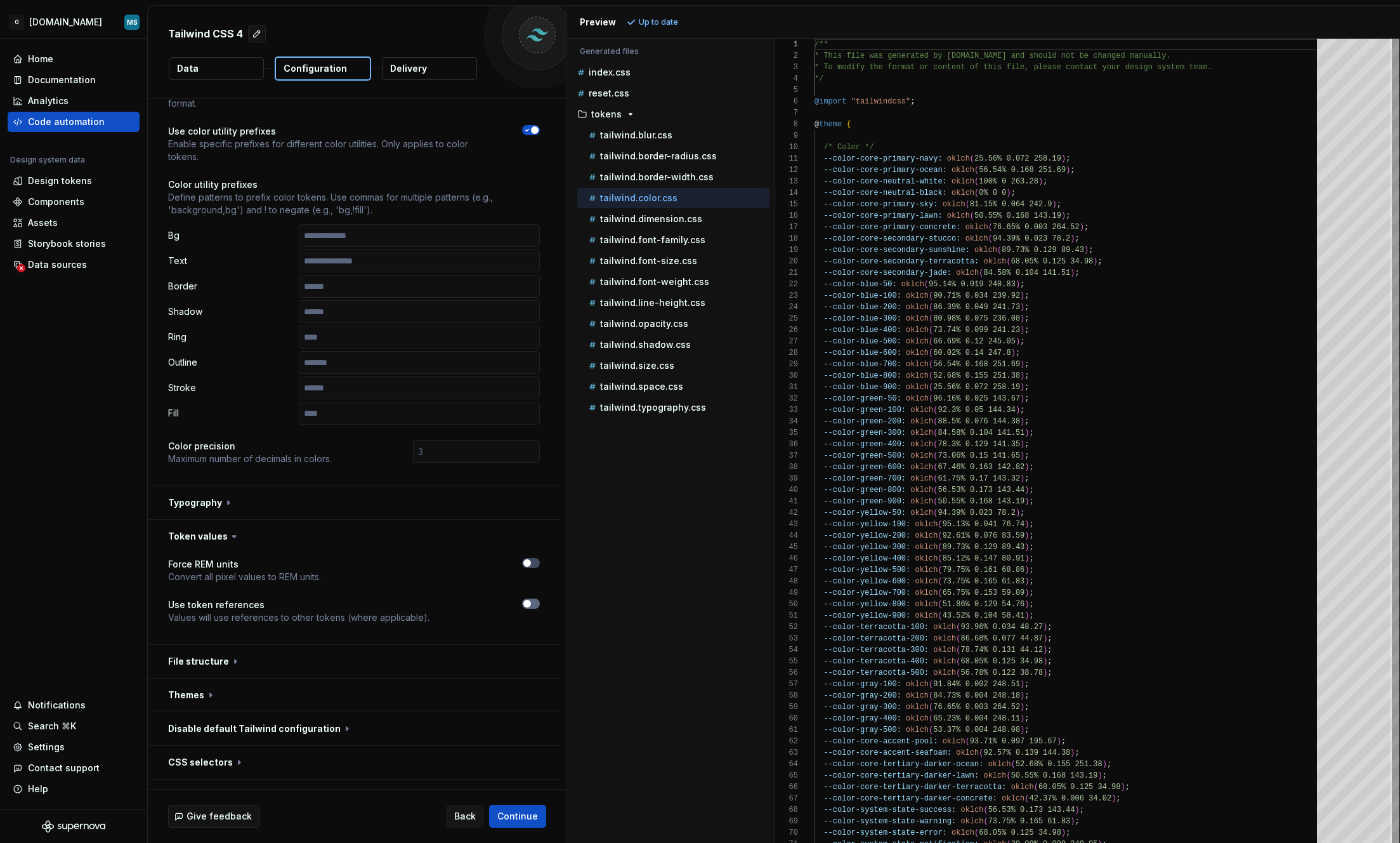
click at [533, 604] on button "button" at bounding box center [531, 603] width 18 height 10
click at [533, 604] on span "button" at bounding box center [534, 603] width 7 height 7
click at [216, 536] on button "button" at bounding box center [354, 536] width 412 height 33
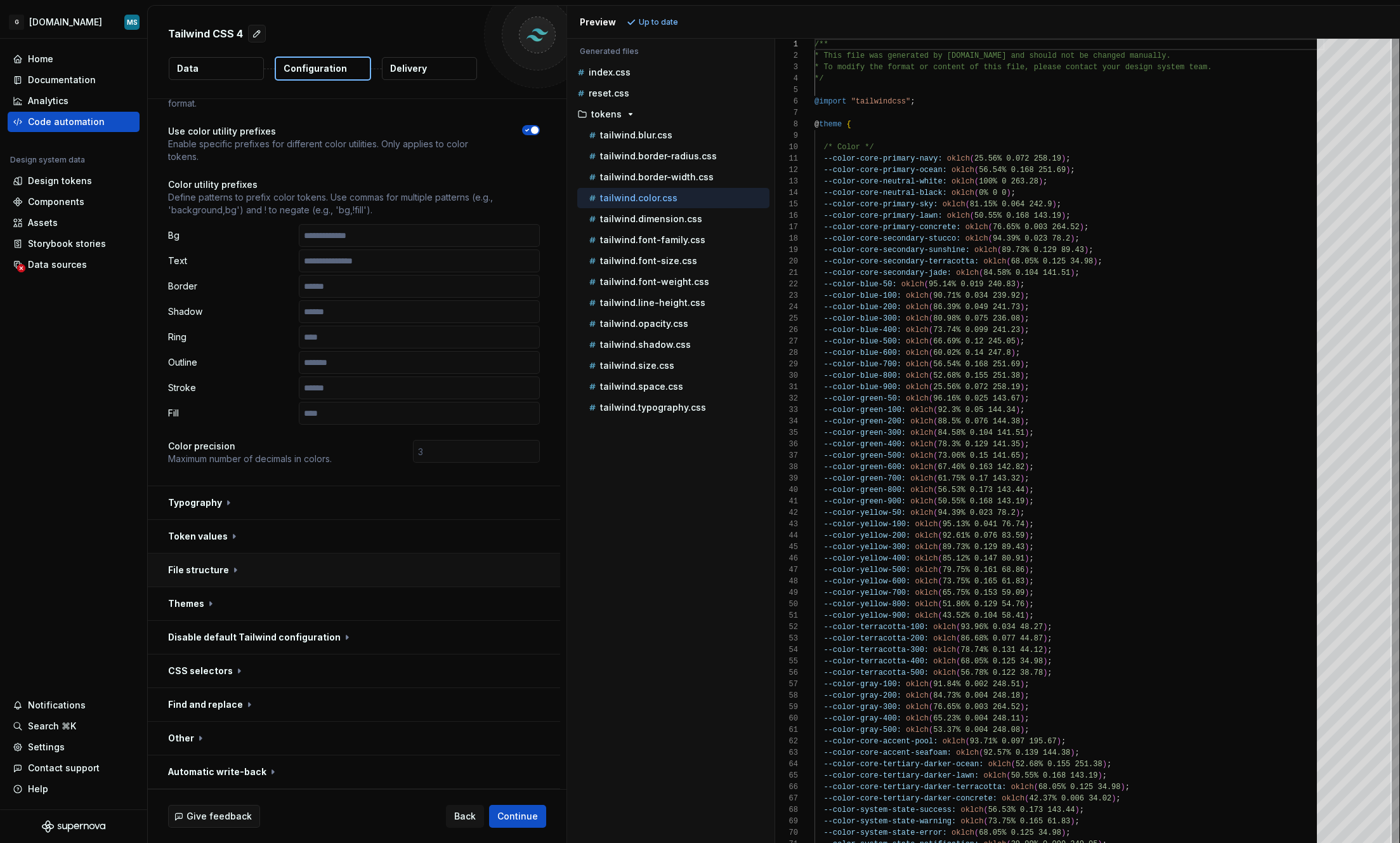
click at [226, 571] on button "button" at bounding box center [354, 570] width 412 height 33
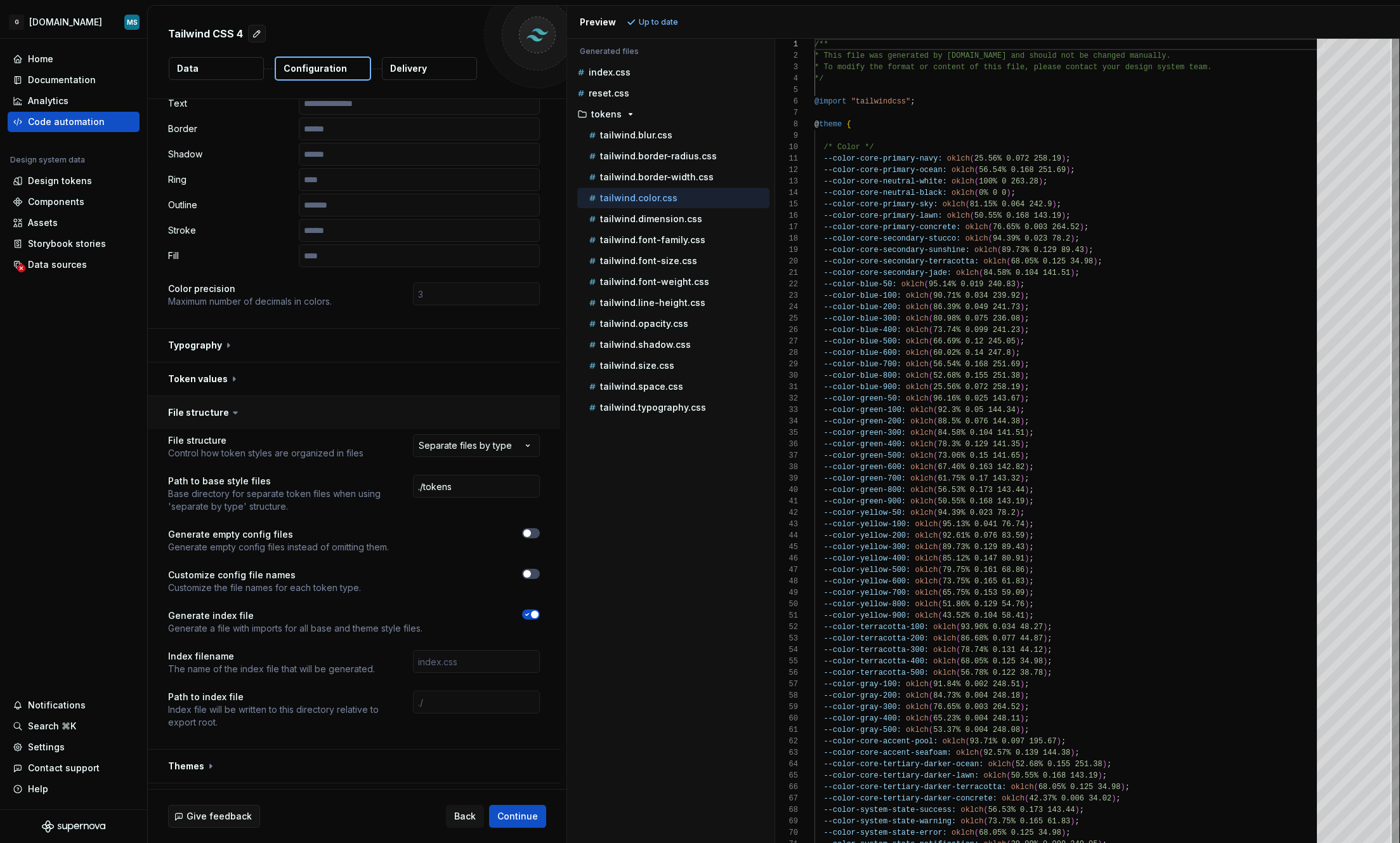
scroll to position [295, 0]
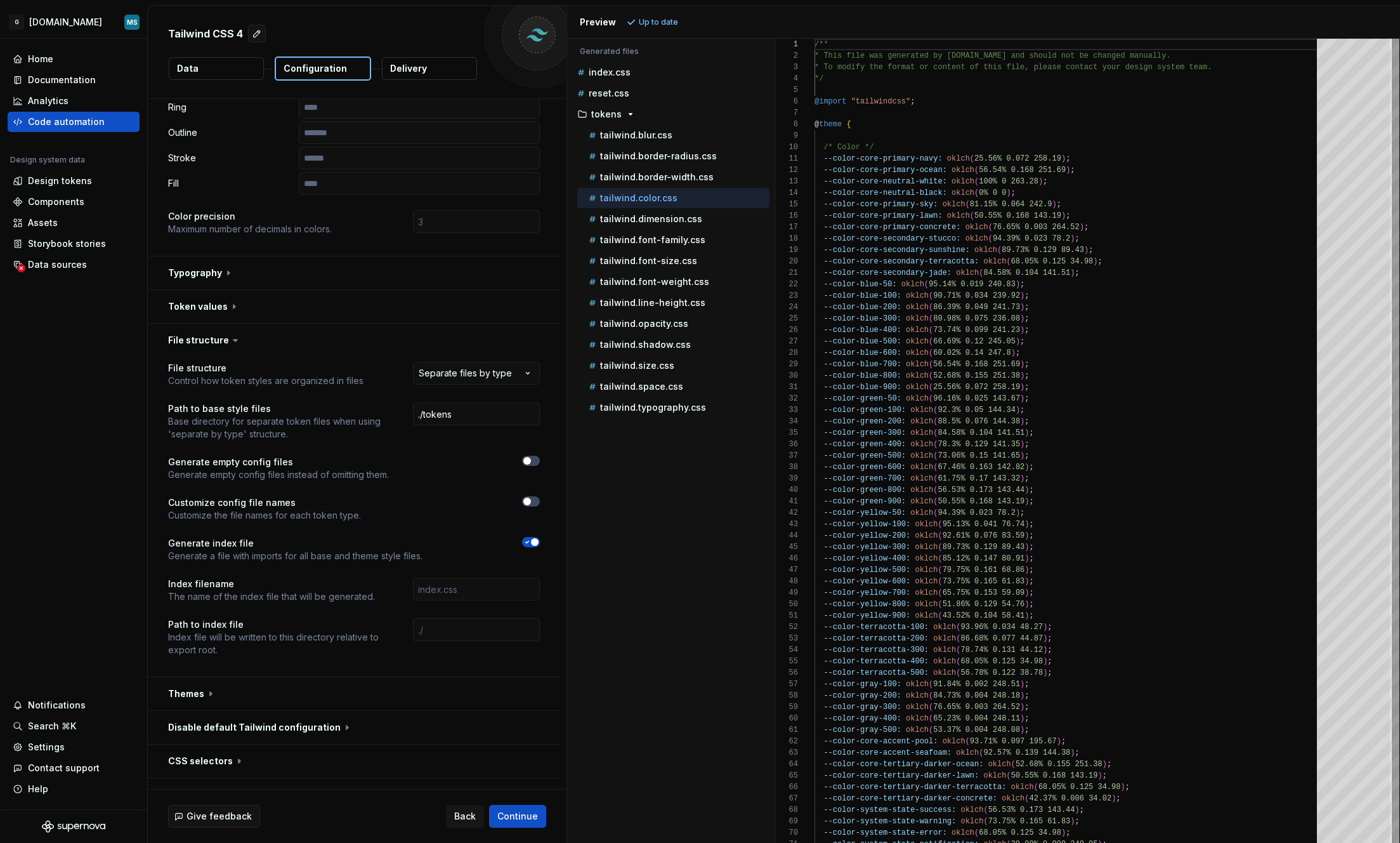
click at [234, 340] on icon at bounding box center [235, 340] width 4 height 2
click at [213, 344] on button "button" at bounding box center [354, 340] width 412 height 33
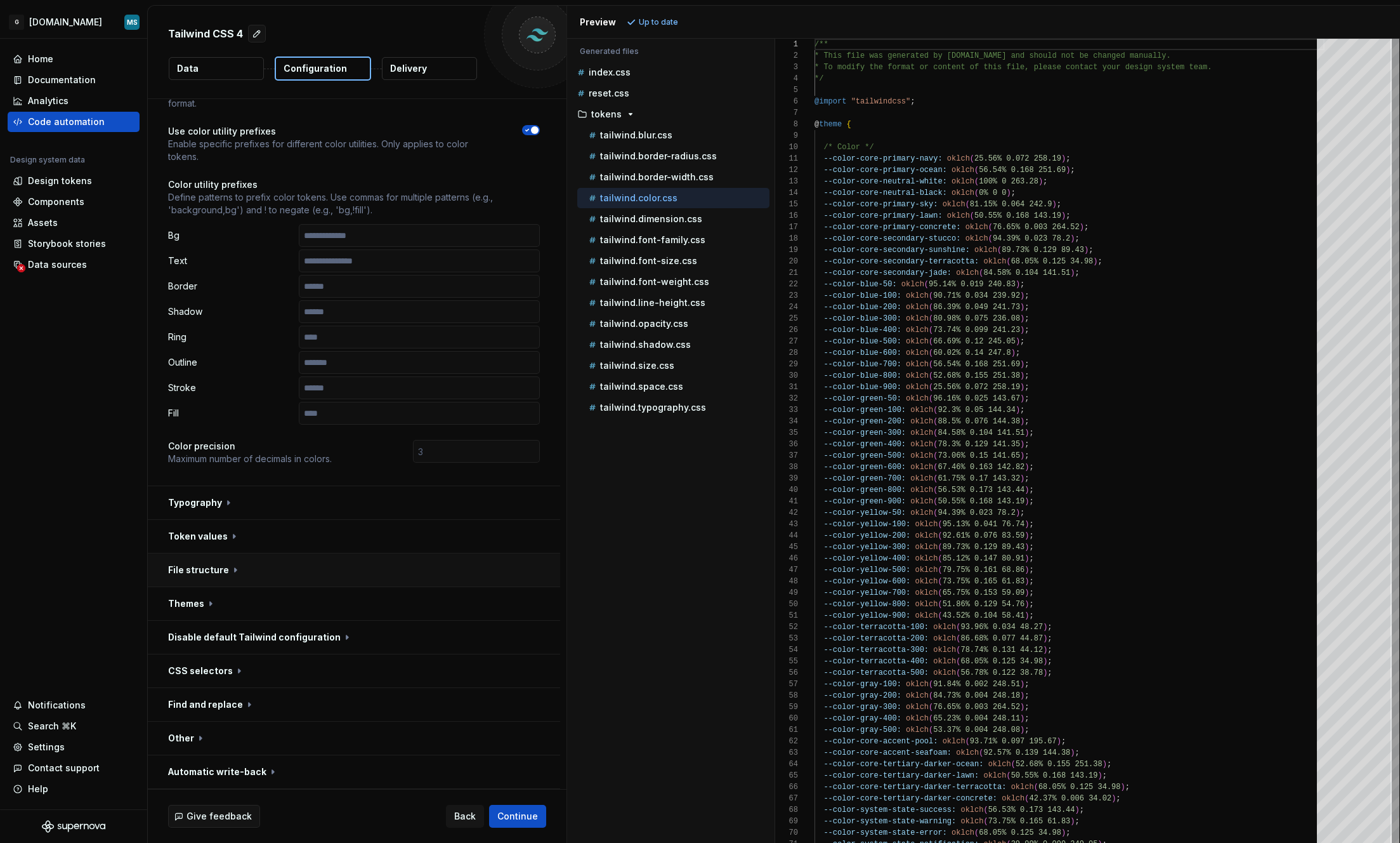
scroll to position [65, 0]
click at [188, 666] on button "button" at bounding box center [354, 671] width 412 height 33
click at [188, 666] on button "button" at bounding box center [354, 671] width 412 height 33
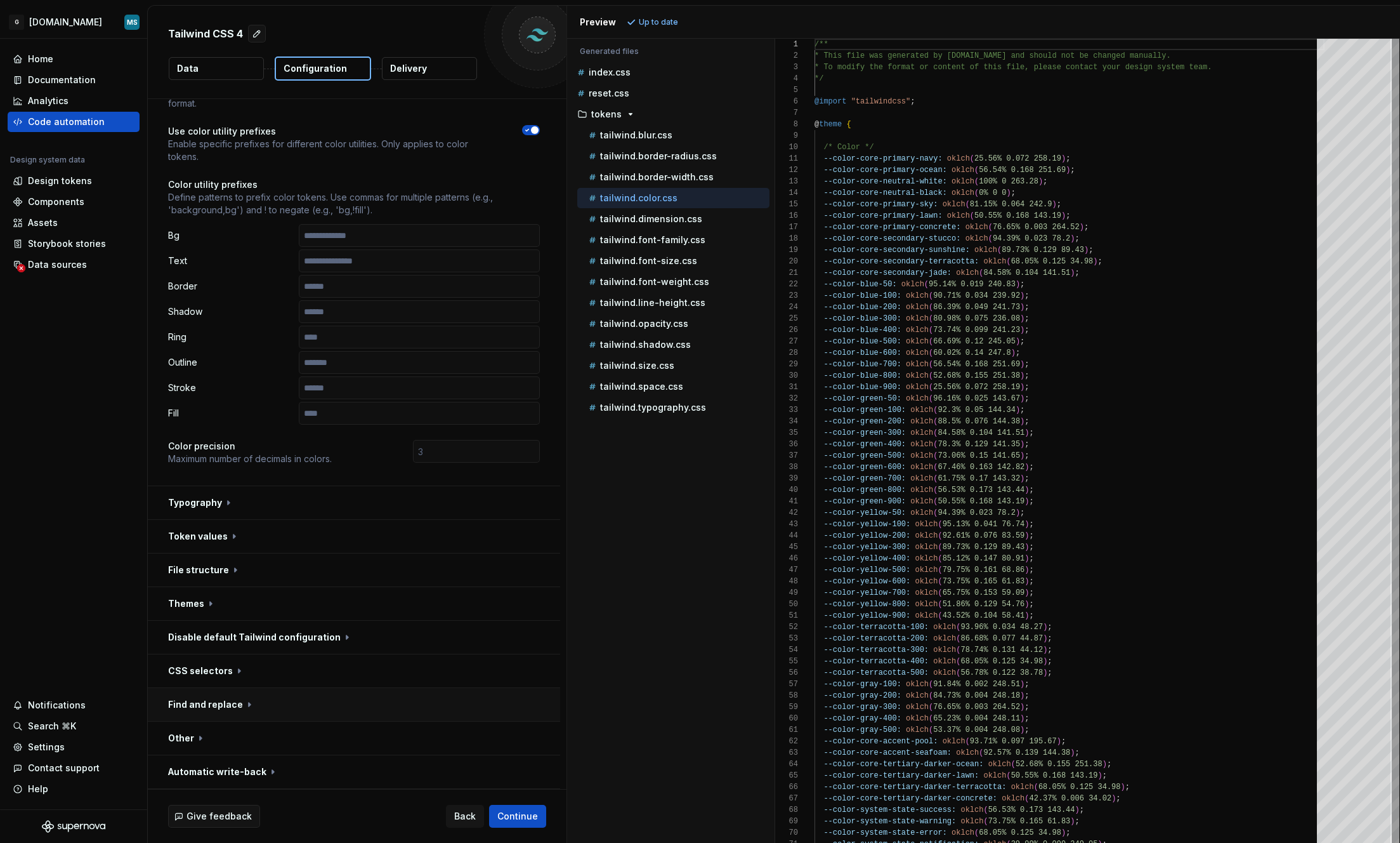
click at [236, 704] on button "button" at bounding box center [354, 704] width 412 height 33
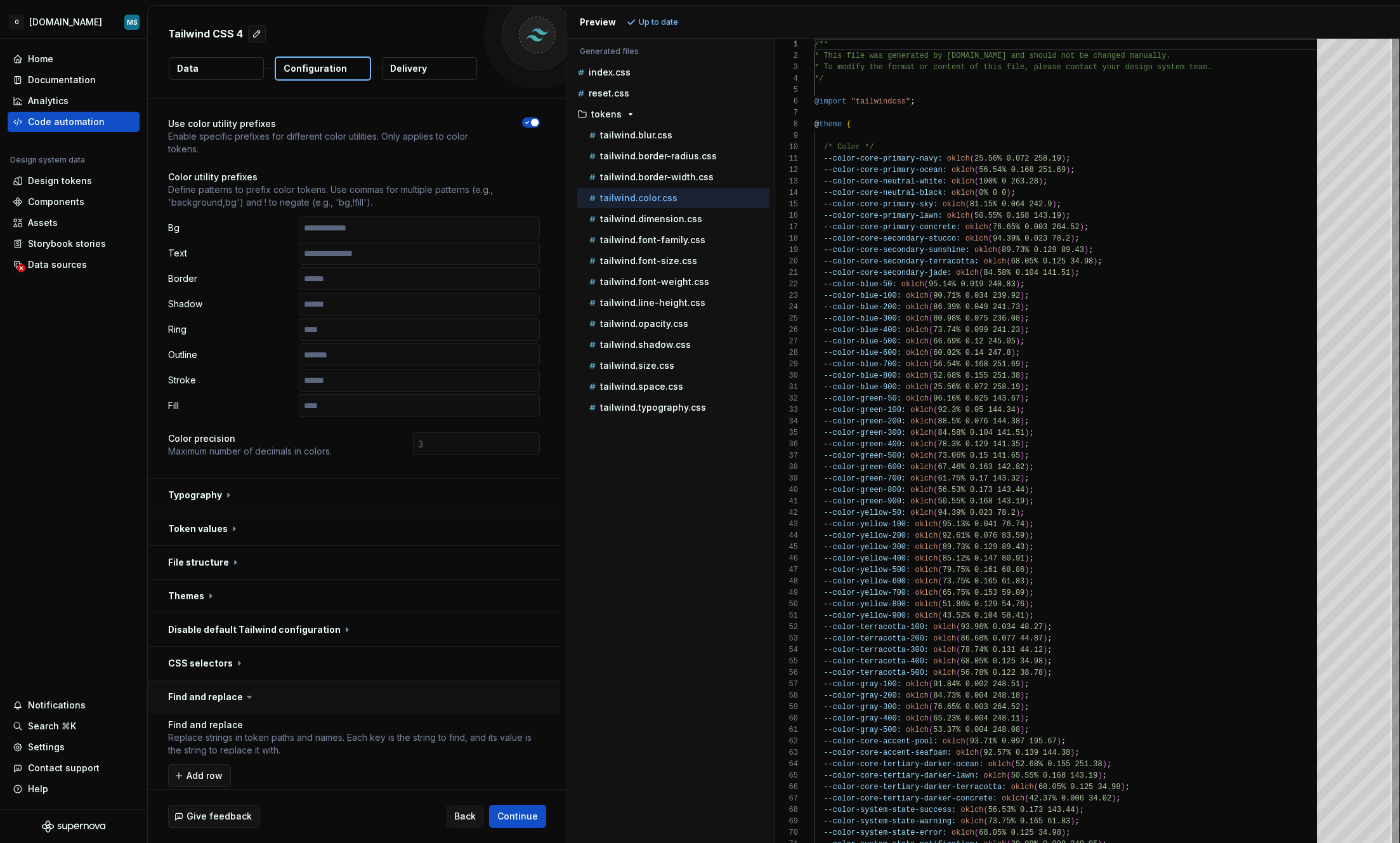
scroll to position [160, 0]
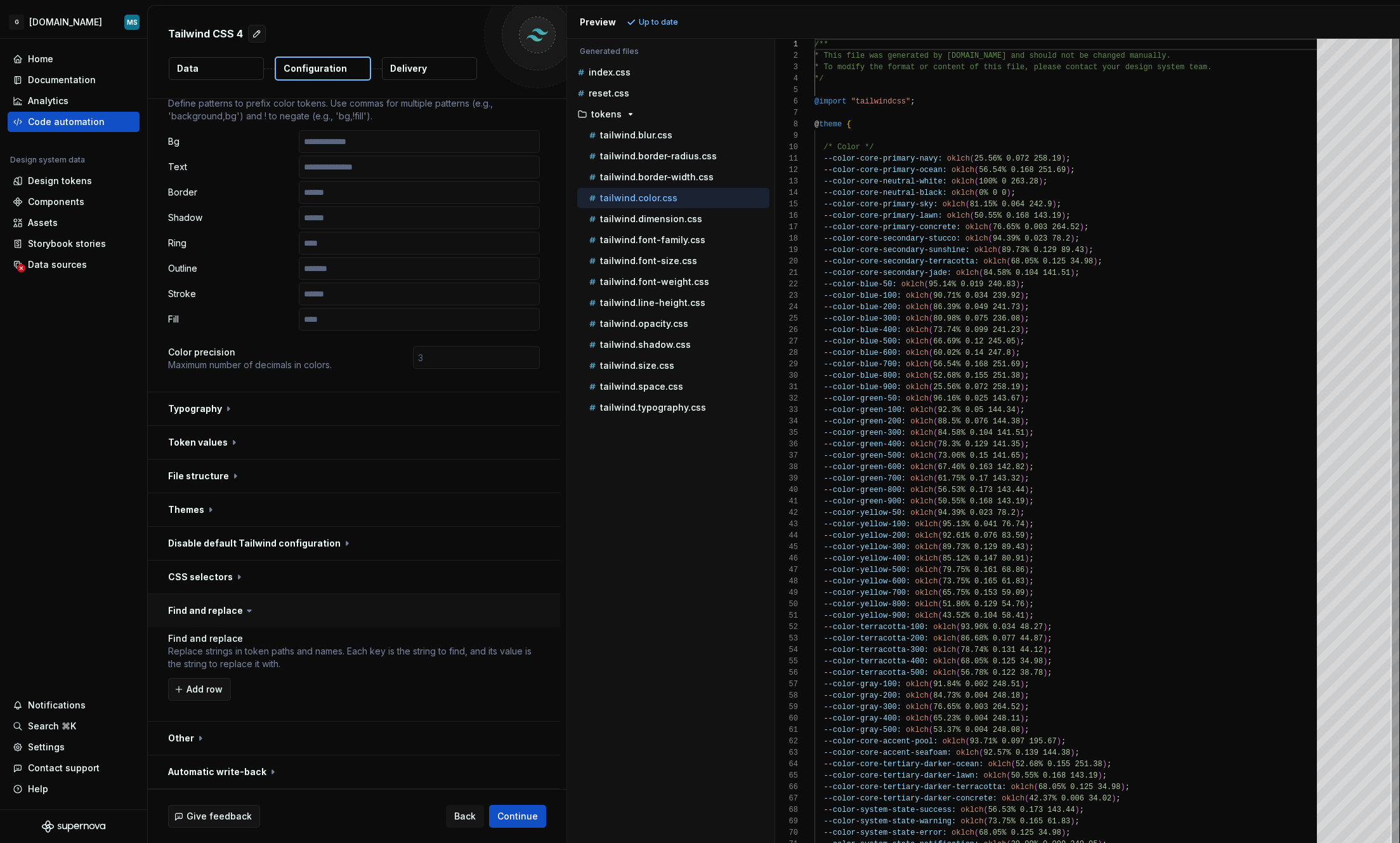
click at [200, 612] on button "button" at bounding box center [354, 610] width 412 height 33
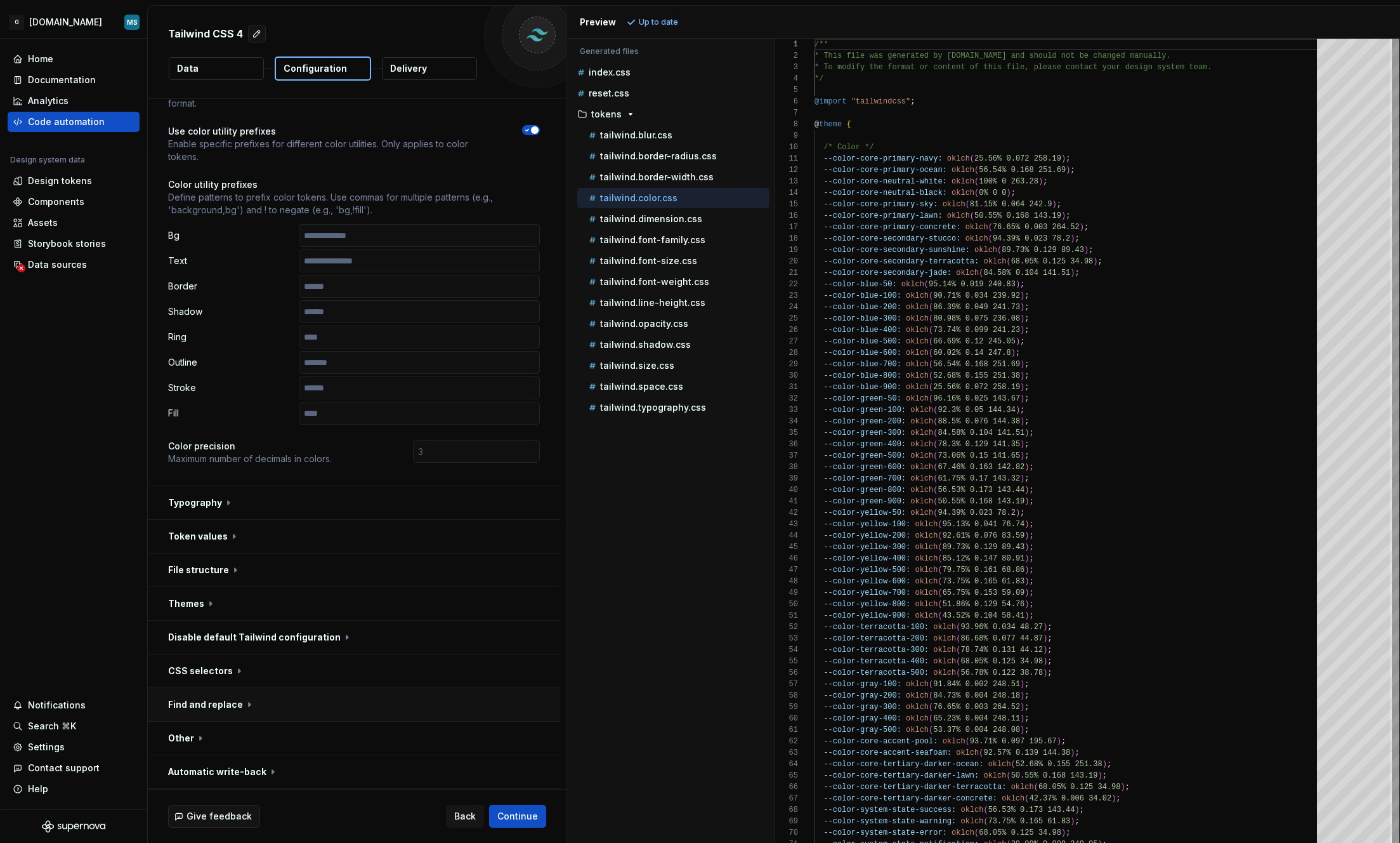
scroll to position [65, 0]
click at [180, 724] on button "button" at bounding box center [354, 737] width 412 height 33
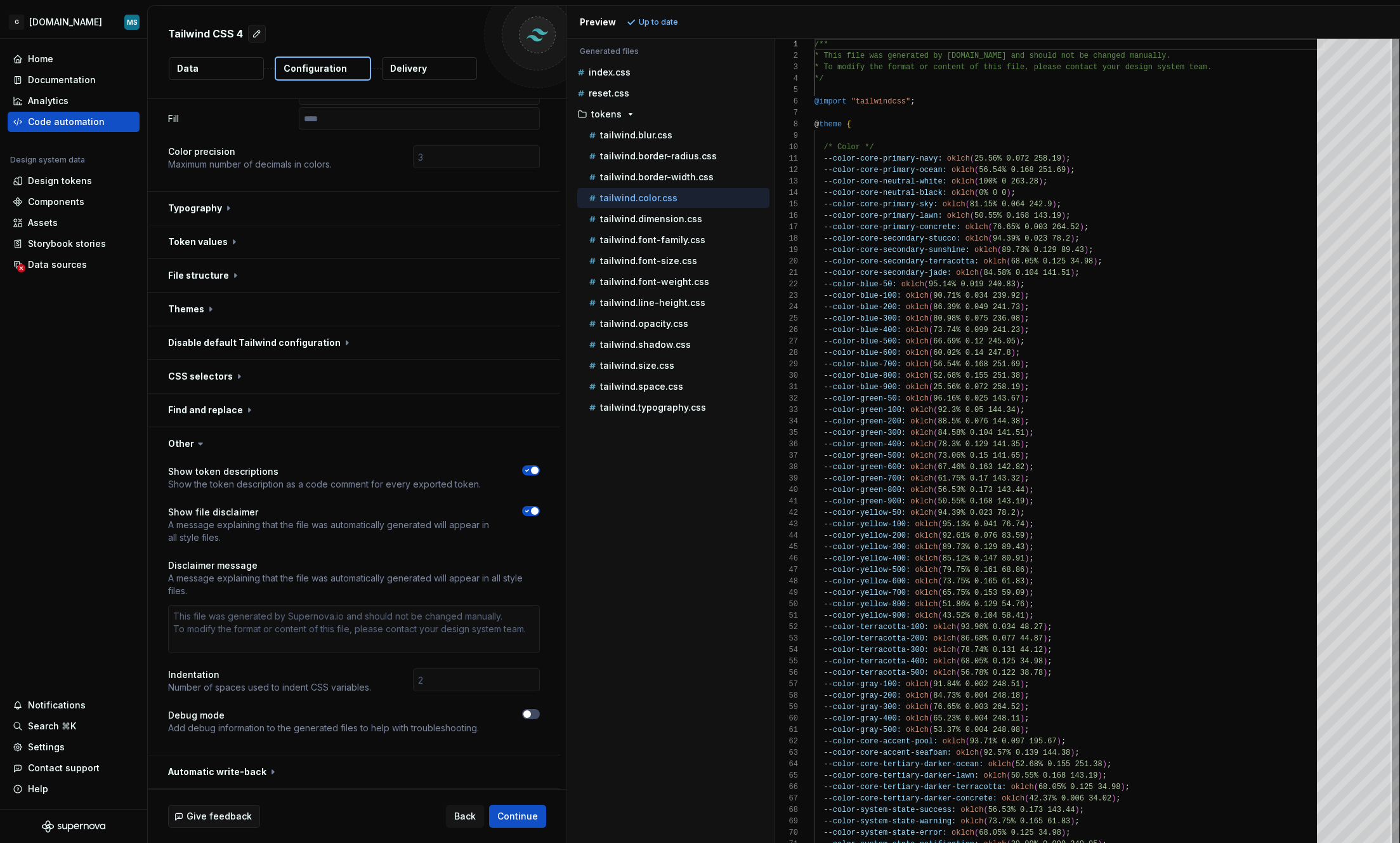
click at [532, 475] on div at bounding box center [521, 477] width 36 height 25
click at [532, 468] on span "button" at bounding box center [534, 470] width 7 height 7
click at [532, 468] on button "button" at bounding box center [531, 470] width 18 height 10
click at [180, 442] on button "button" at bounding box center [354, 443] width 412 height 33
type textarea "*"
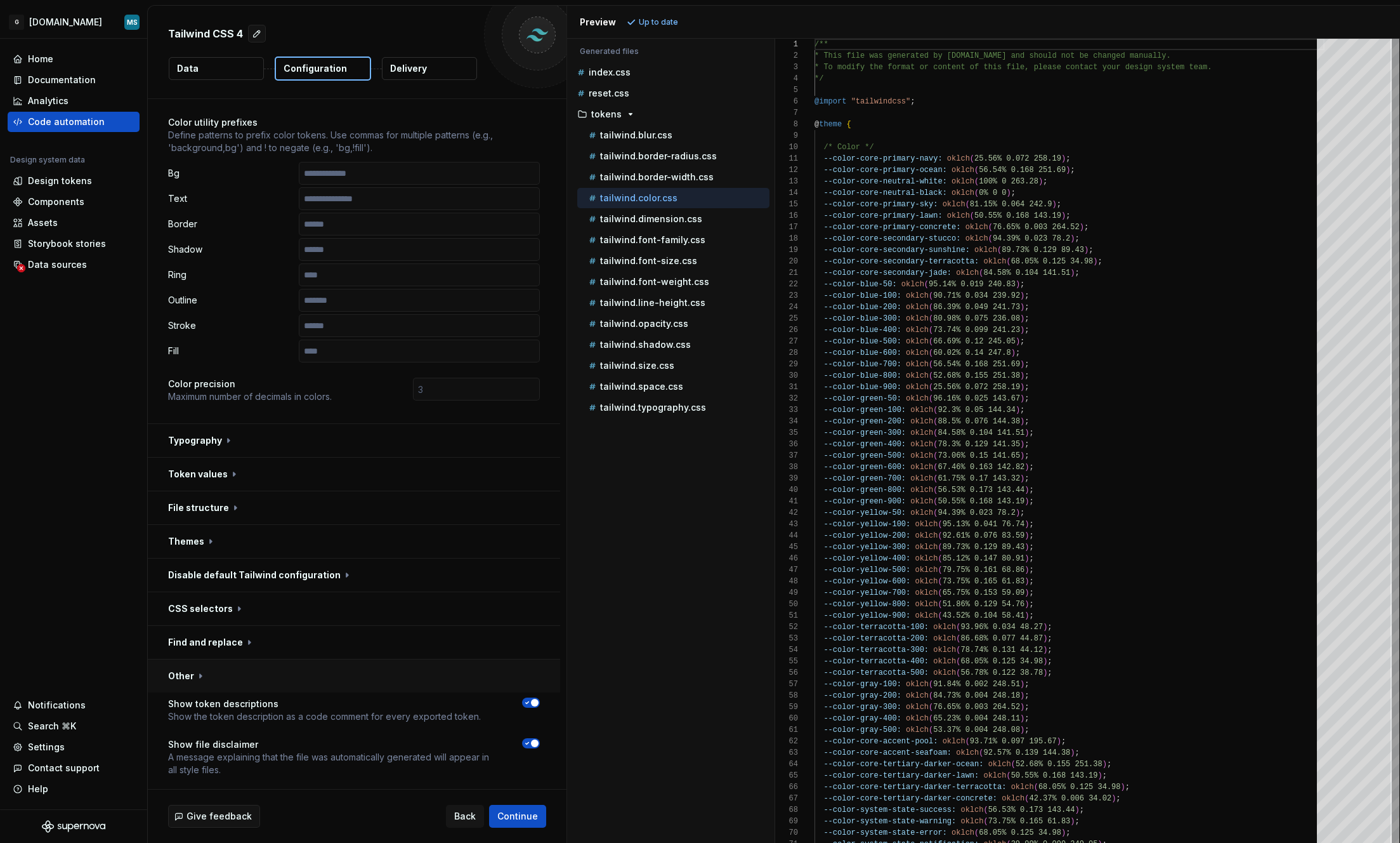
scroll to position [65, 0]
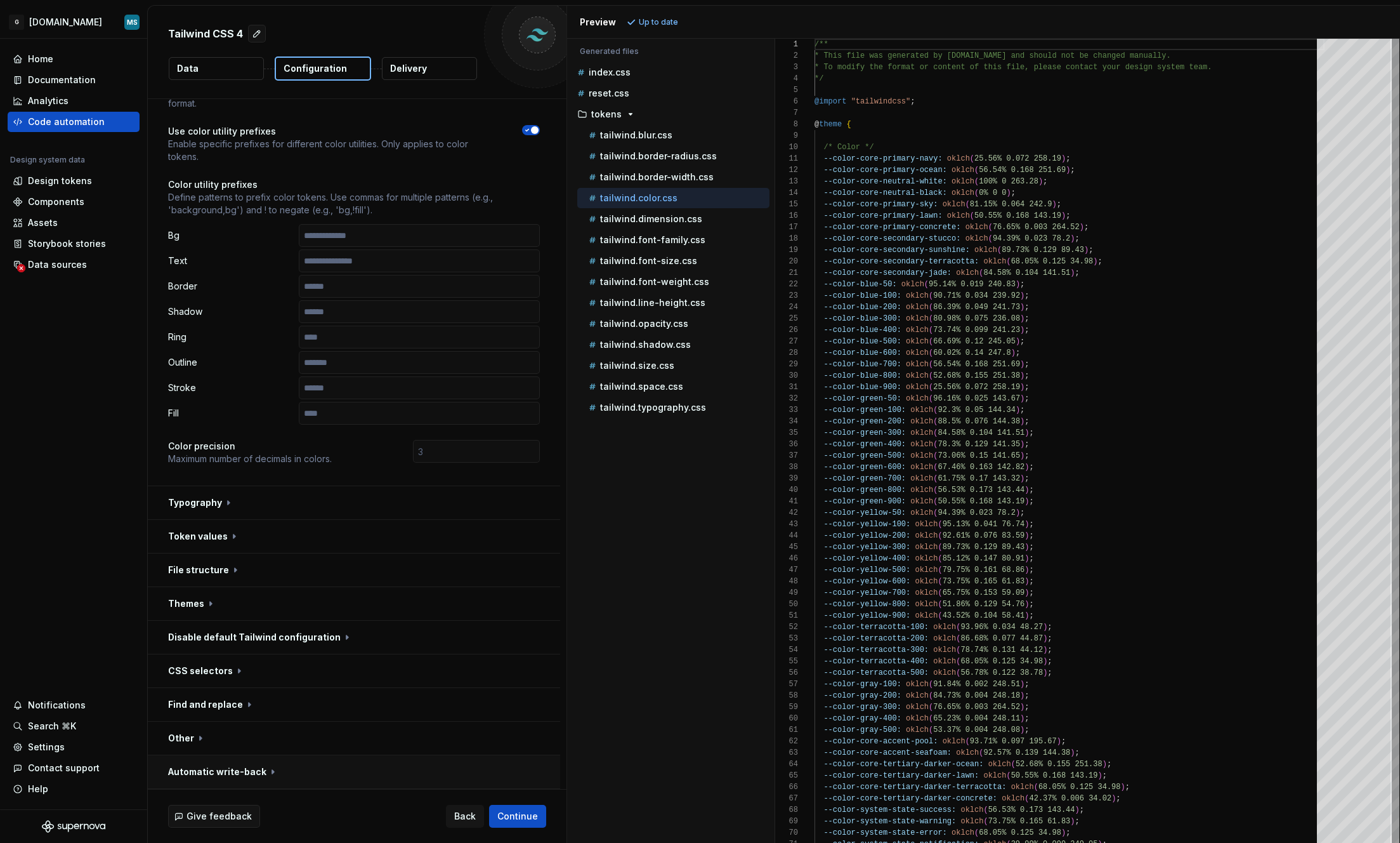
click at [226, 771] on button "button" at bounding box center [354, 771] width 412 height 33
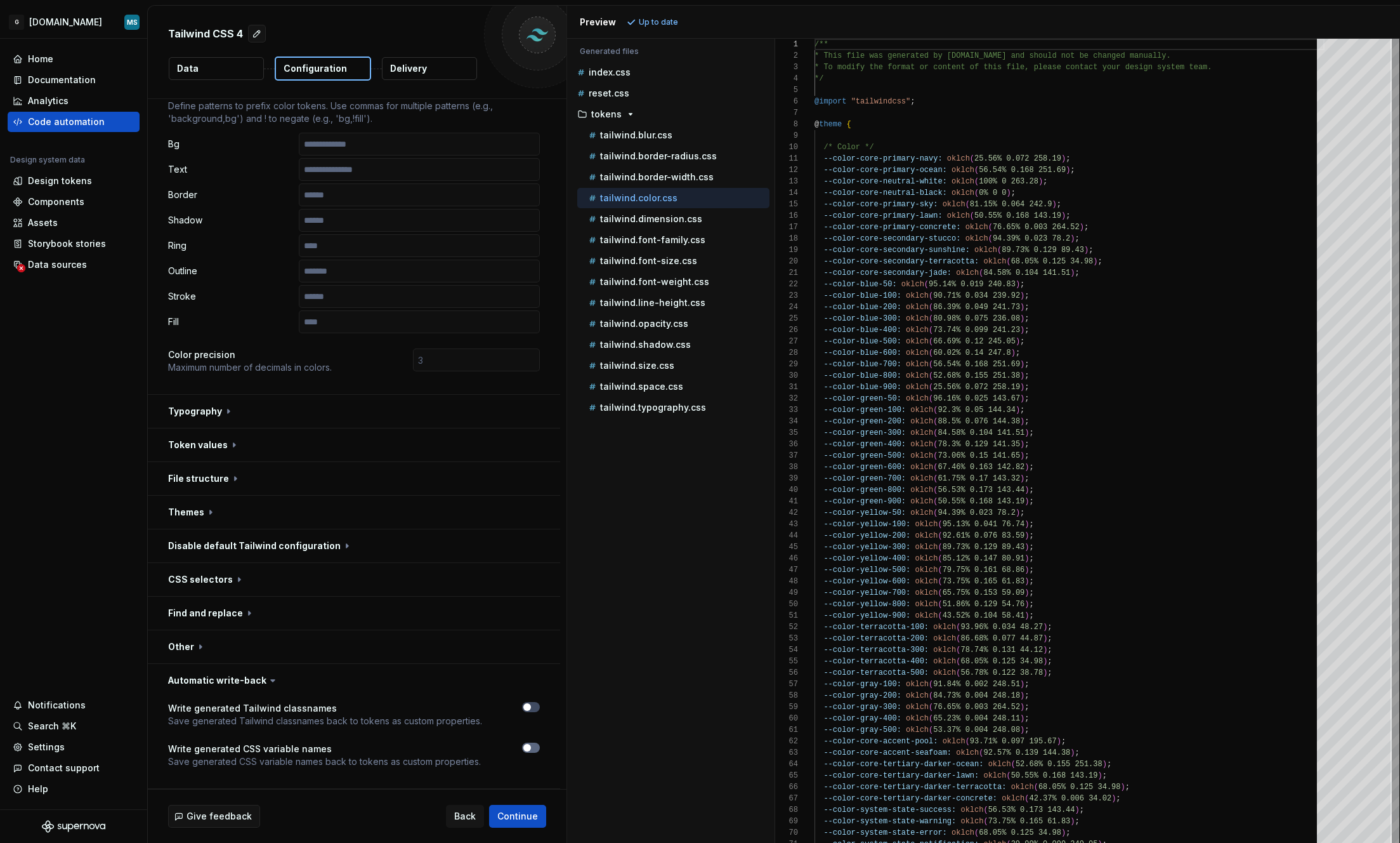
click at [527, 749] on span "button" at bounding box center [527, 747] width 7 height 7
click at [536, 749] on span "button" at bounding box center [534, 747] width 7 height 7
click at [536, 749] on button "button" at bounding box center [531, 747] width 18 height 10
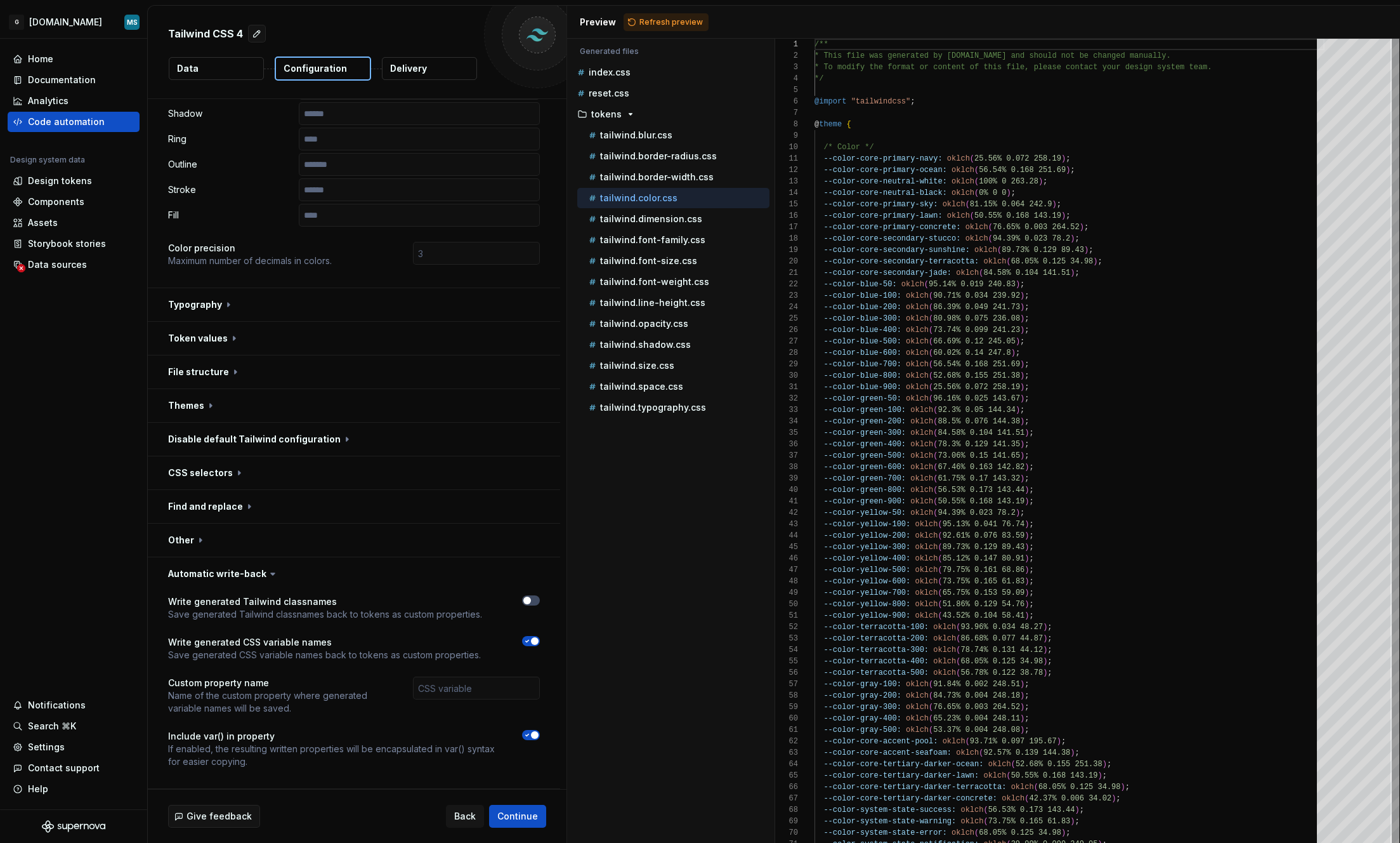
click at [532, 640] on span "button" at bounding box center [534, 641] width 7 height 7
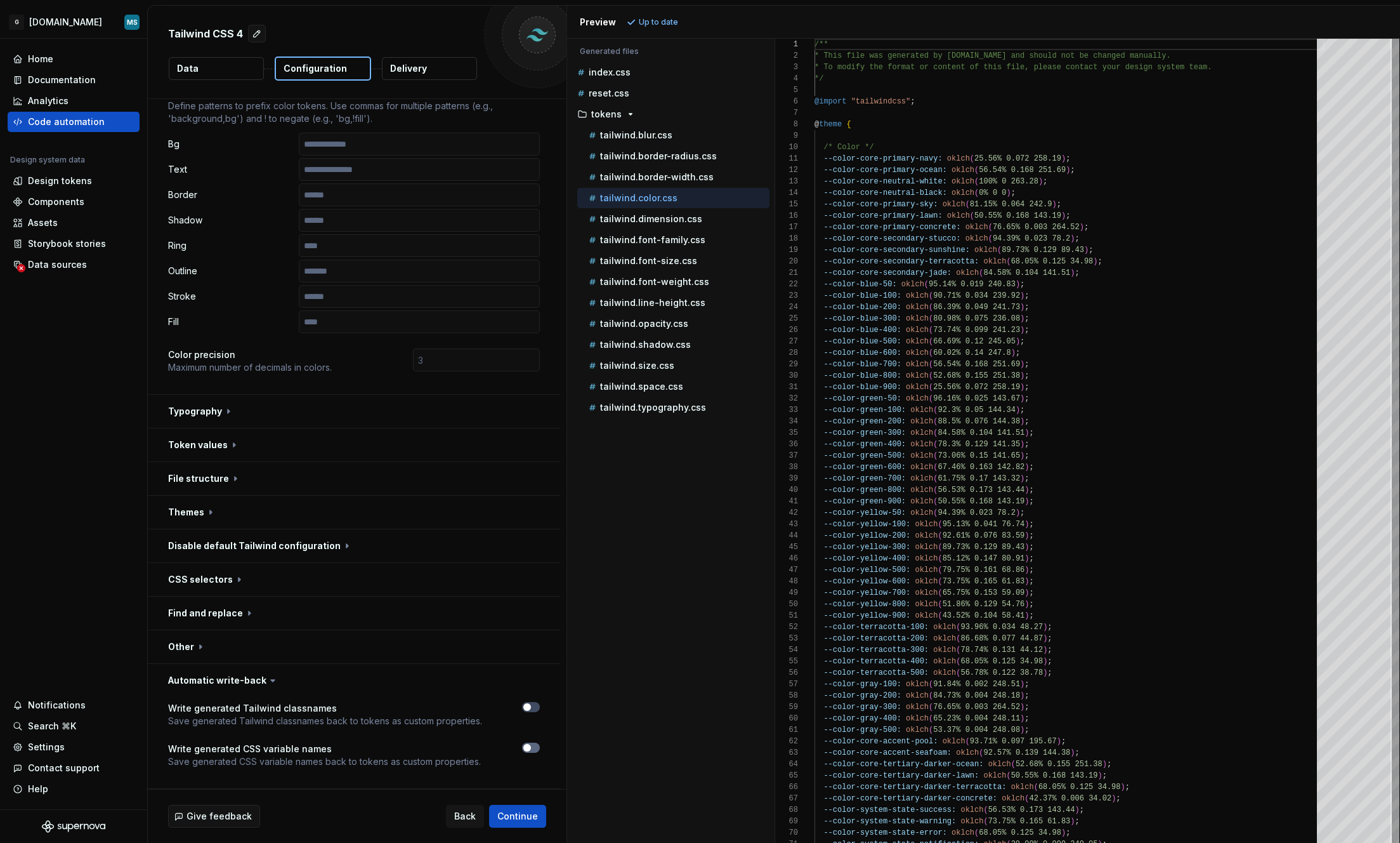
scroll to position [156, 0]
click at [529, 708] on icon "button" at bounding box center [527, 706] width 10 height 7
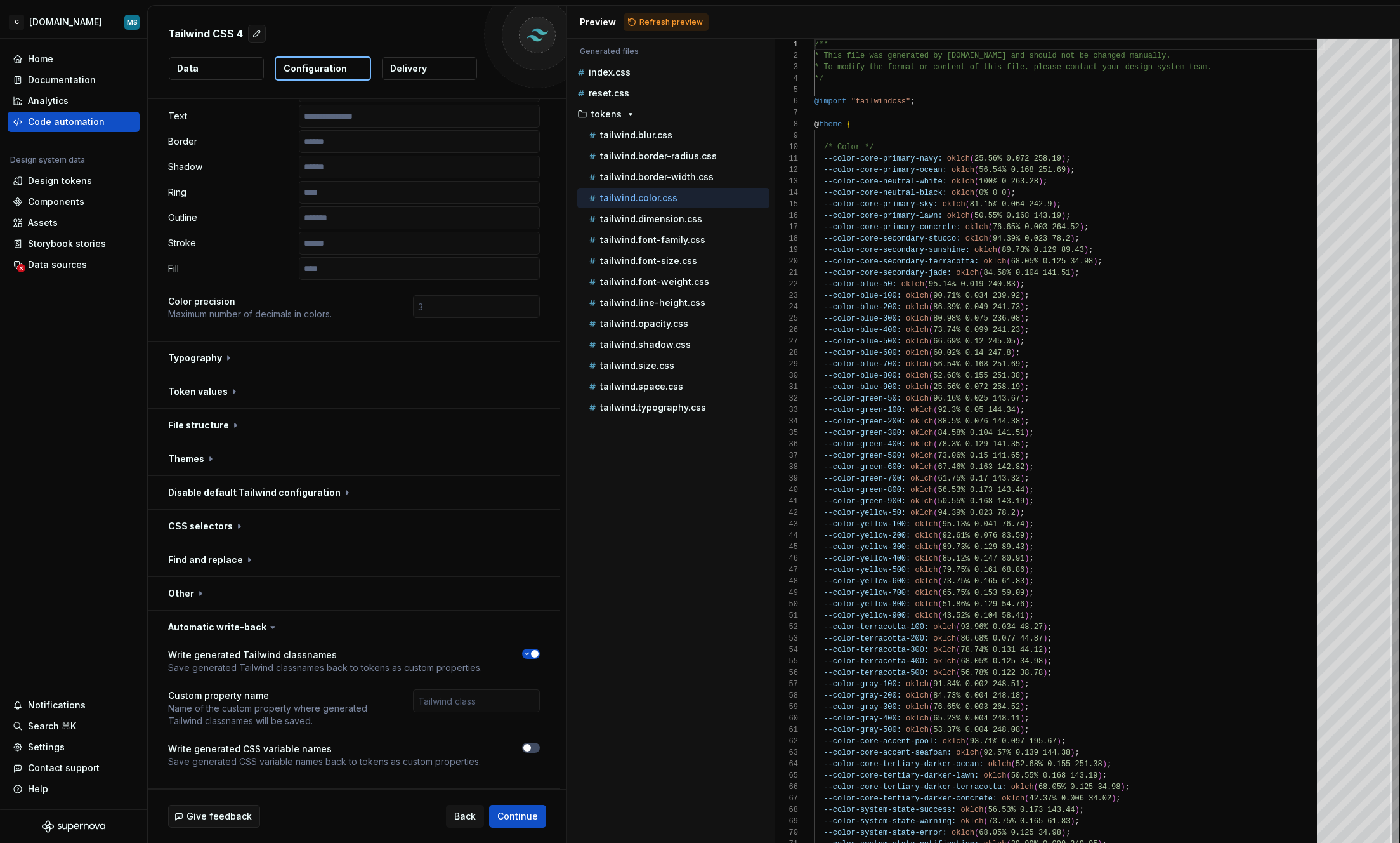
click at [527, 652] on icon "button" at bounding box center [527, 653] width 10 height 7
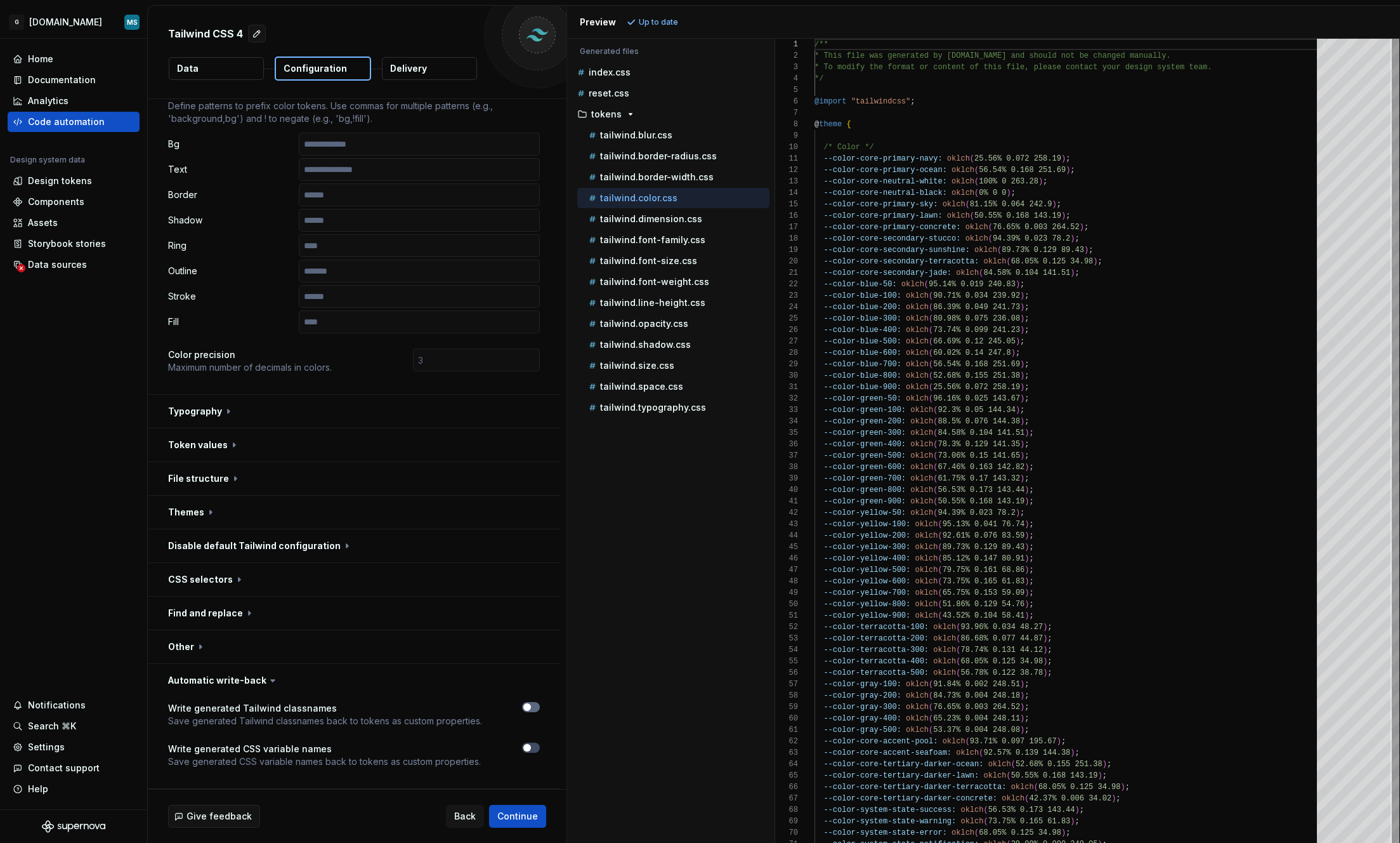
scroll to position [156, 0]
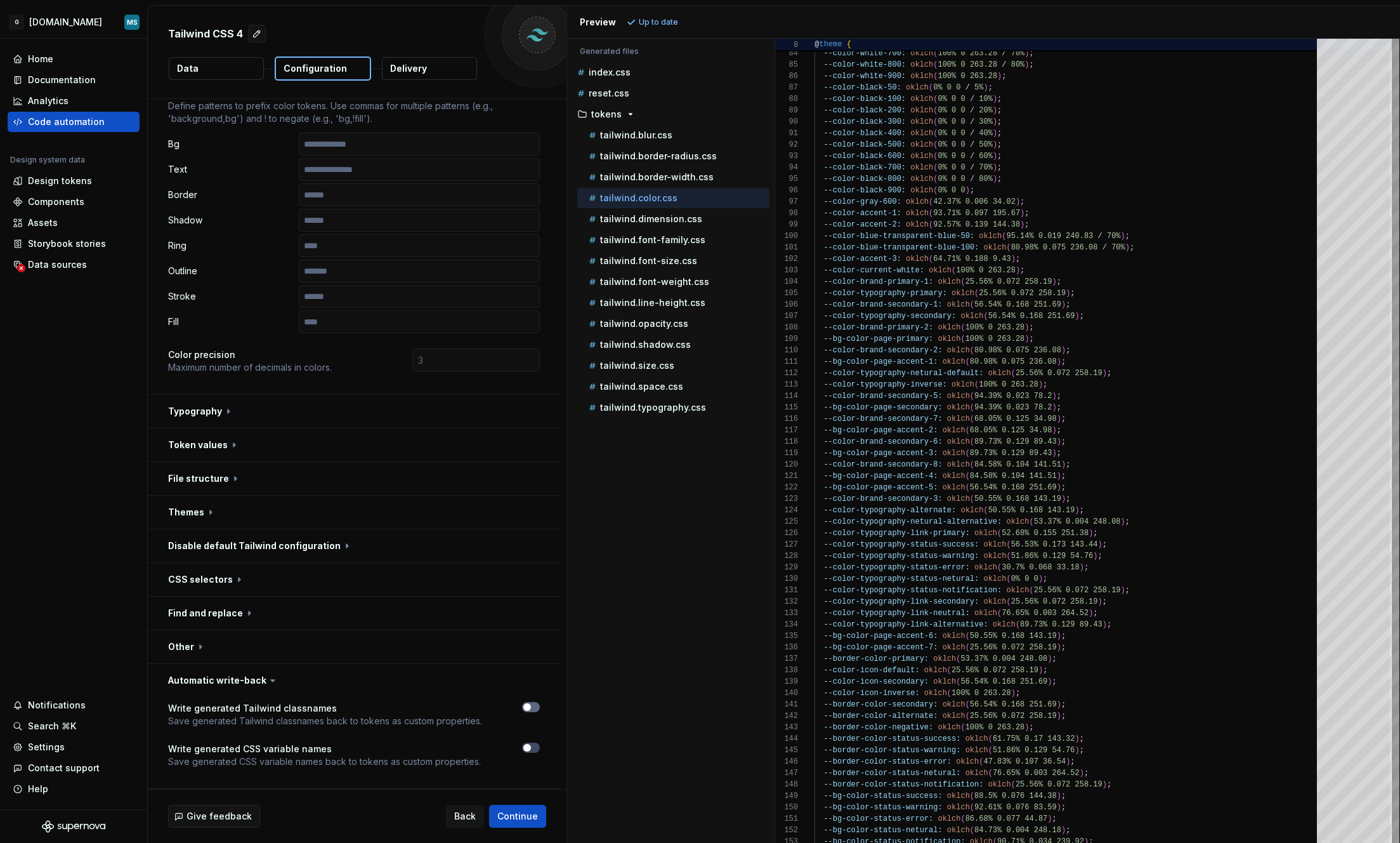
click at [536, 702] on button "button" at bounding box center [531, 707] width 18 height 10
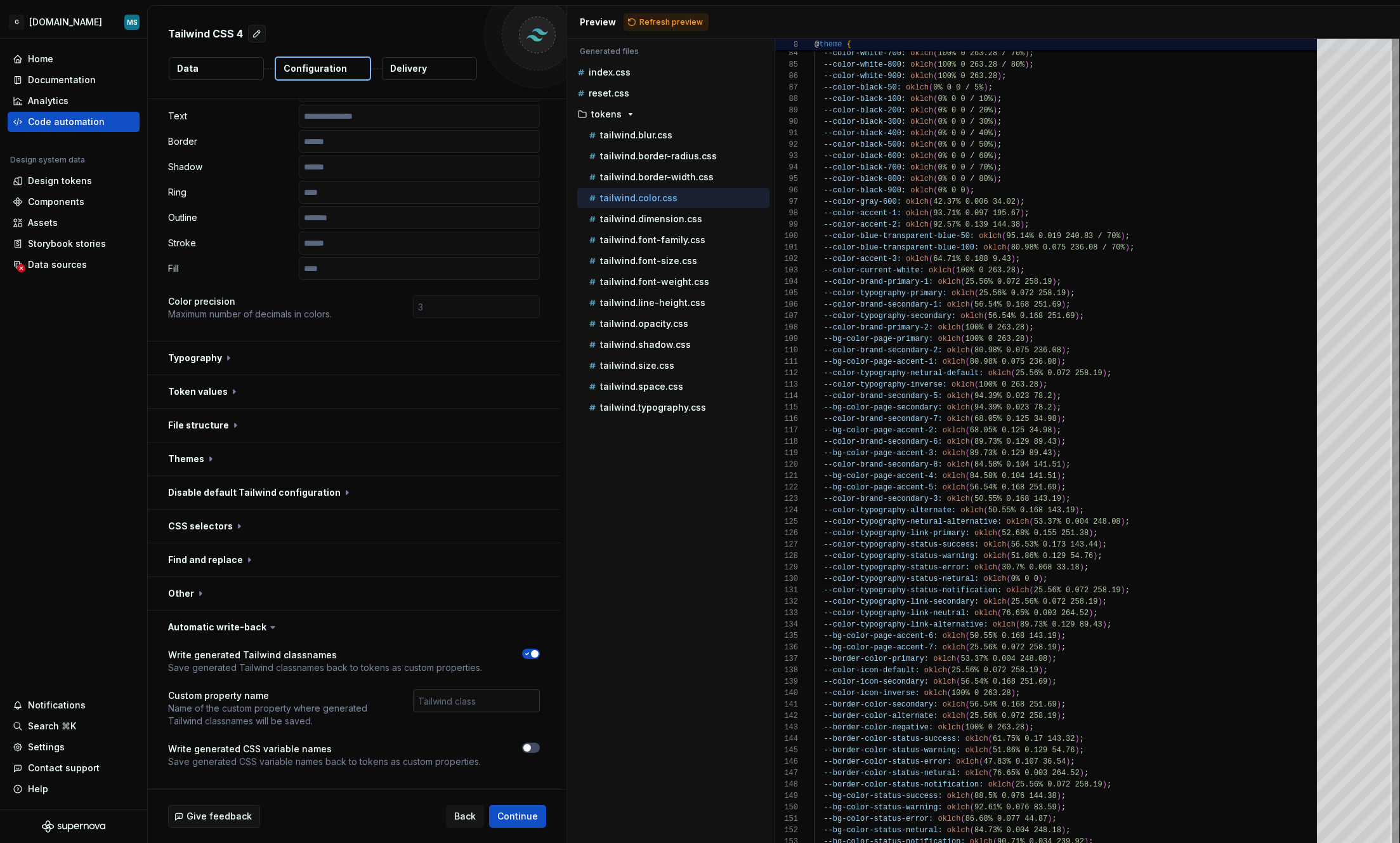
click at [473, 710] on input "text" at bounding box center [476, 700] width 126 height 23
click at [669, 22] on span "Refresh preview" at bounding box center [671, 22] width 64 height 10
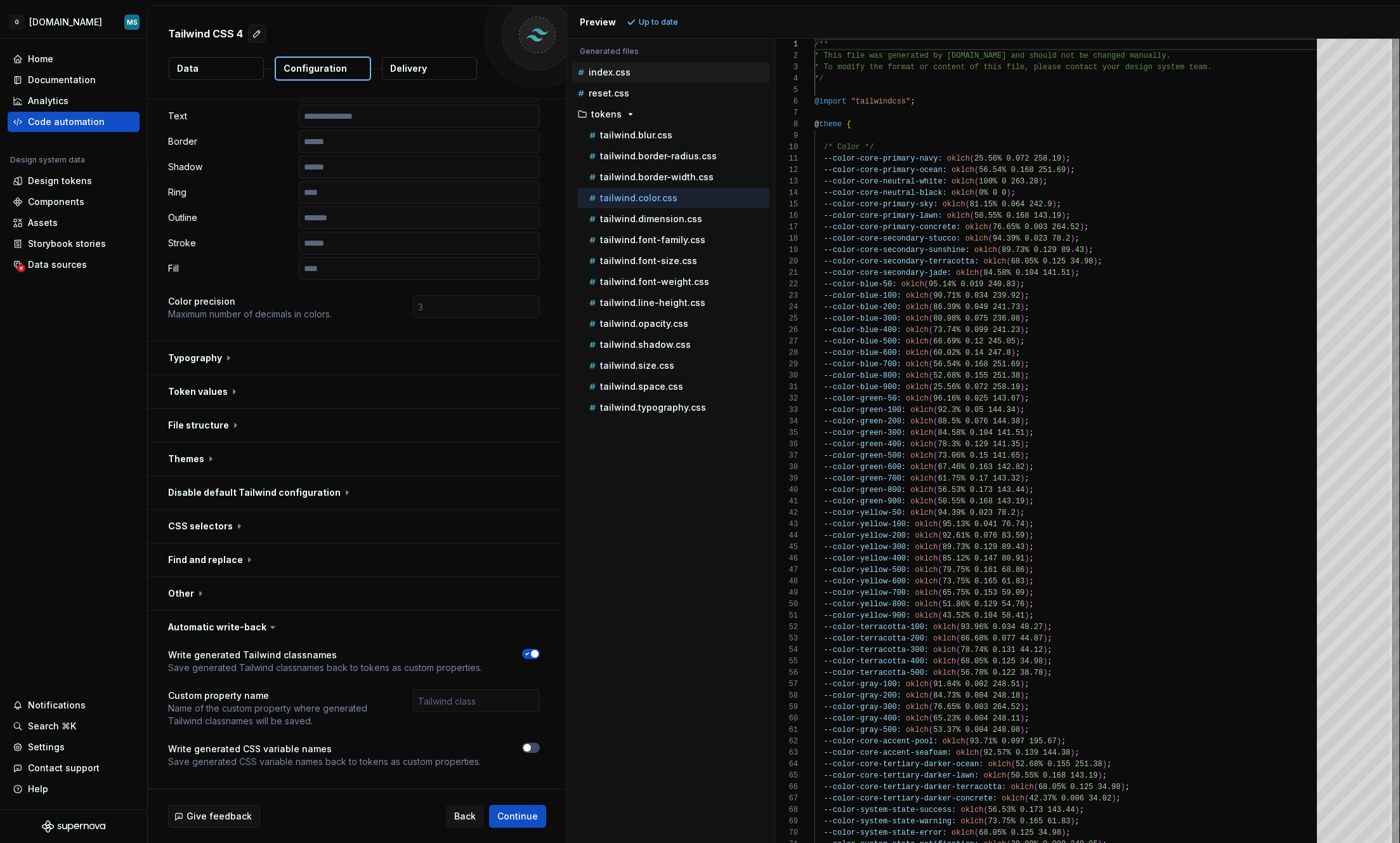
click at [612, 73] on p "index.css" at bounding box center [610, 72] width 42 height 10
type textarea "**********"
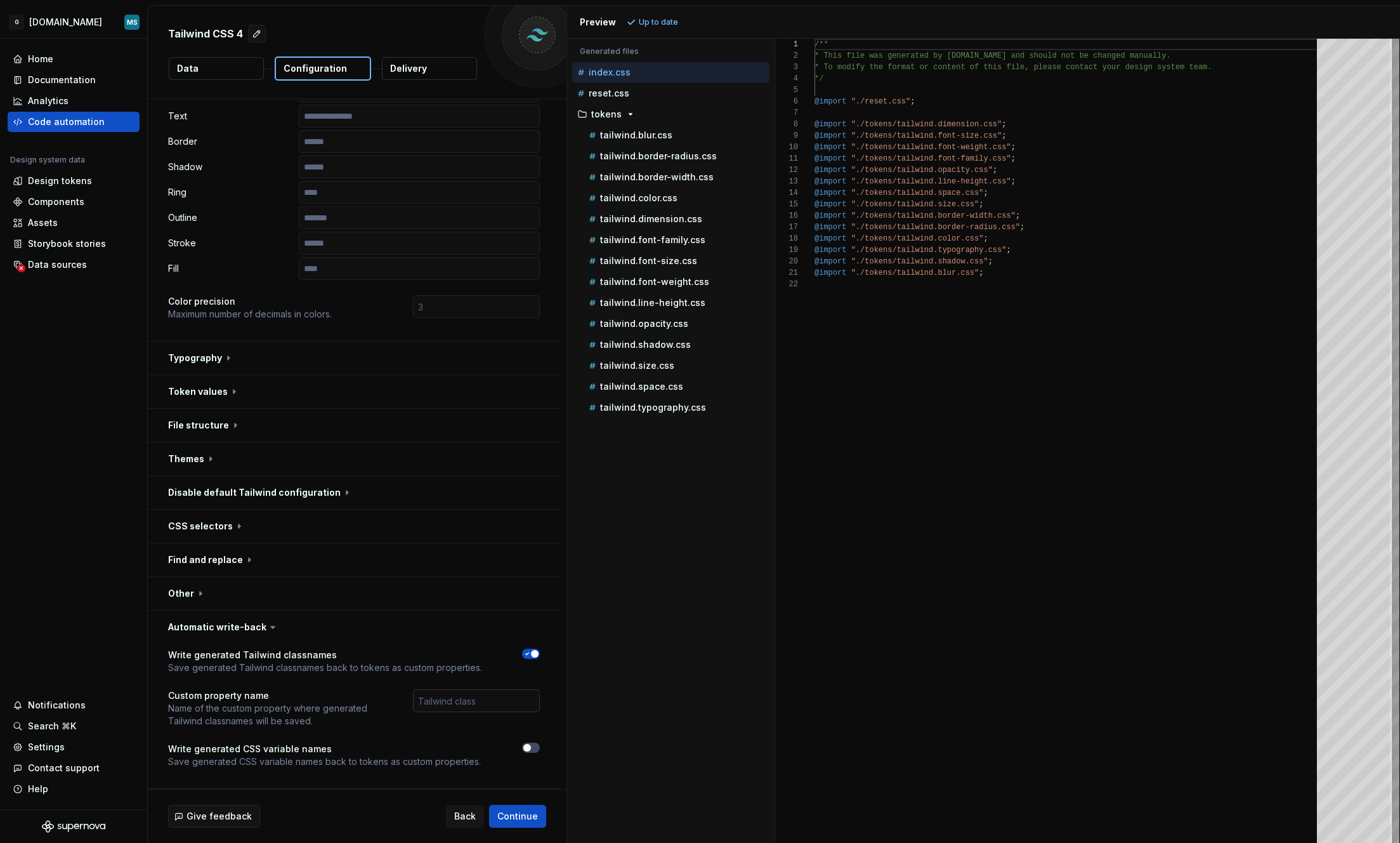
click at [470, 698] on input "text" at bounding box center [476, 700] width 126 height 23
click at [454, 704] on input "text" at bounding box center [476, 700] width 126 height 23
type input "greystar"
click at [682, 23] on span "Refresh preview" at bounding box center [671, 22] width 64 height 10
click at [646, 201] on p "tailwind.color.css" at bounding box center [639, 197] width 77 height 10
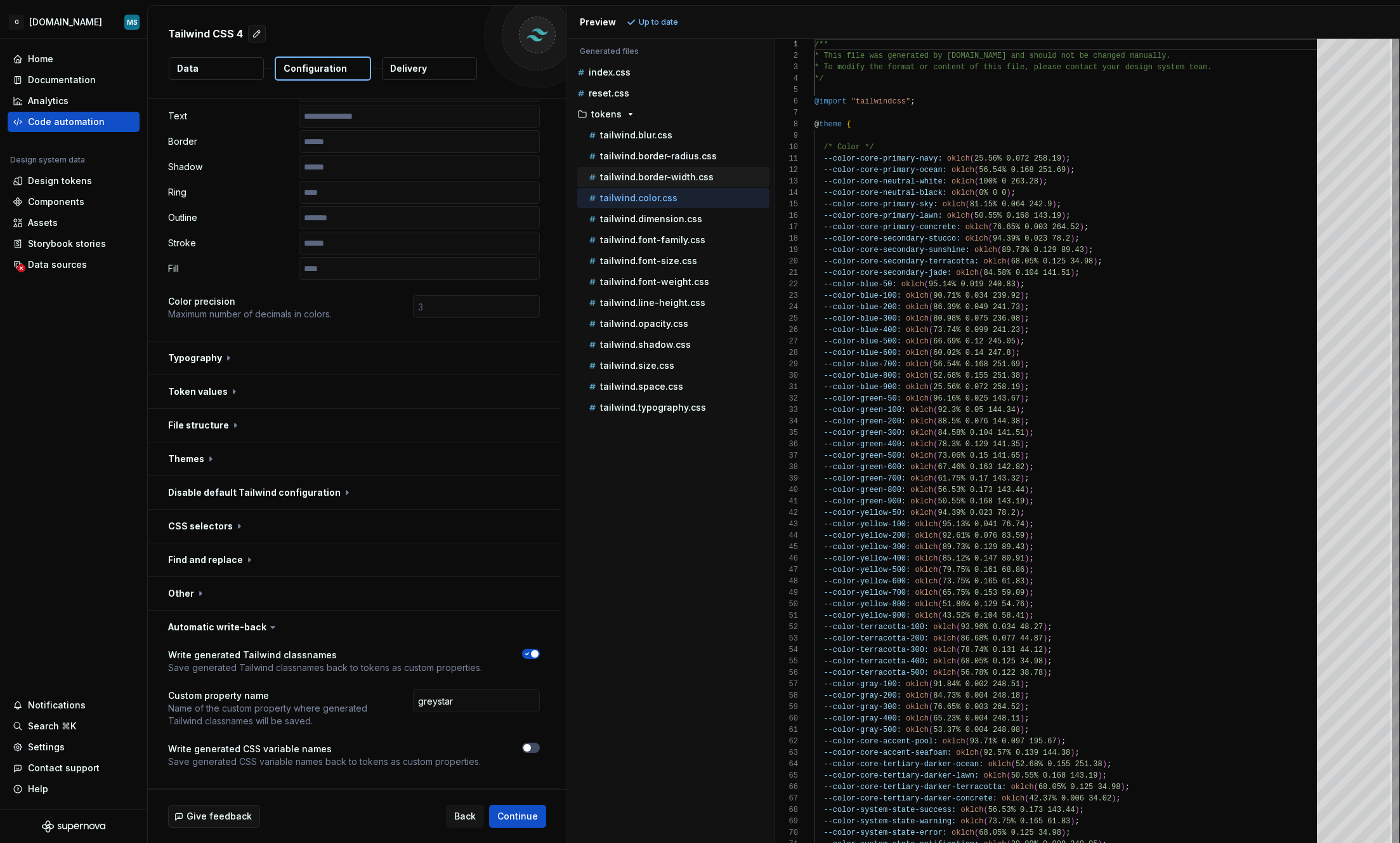
click at [662, 174] on p "tailwind.border-width.css" at bounding box center [657, 176] width 114 height 10
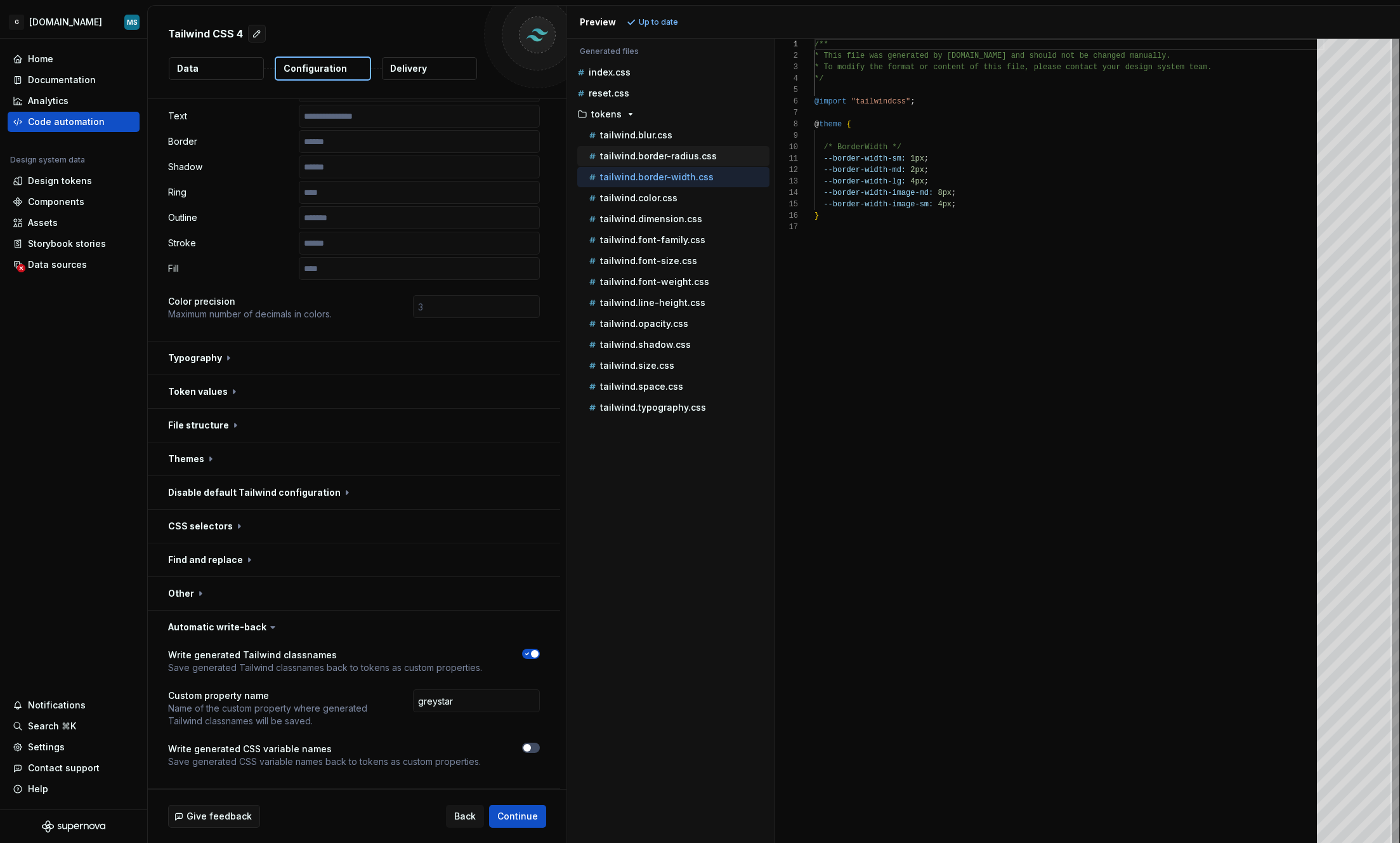
click at [659, 163] on div "tailwind.border-radius.css" at bounding box center [673, 156] width 193 height 20
click at [648, 143] on div "tailwind.blur.css" at bounding box center [673, 135] width 193 height 20
click at [636, 134] on p "tailwind.blur.css" at bounding box center [636, 135] width 72 height 10
click at [651, 160] on p "tailwind.border-radius.css" at bounding box center [658, 156] width 117 height 10
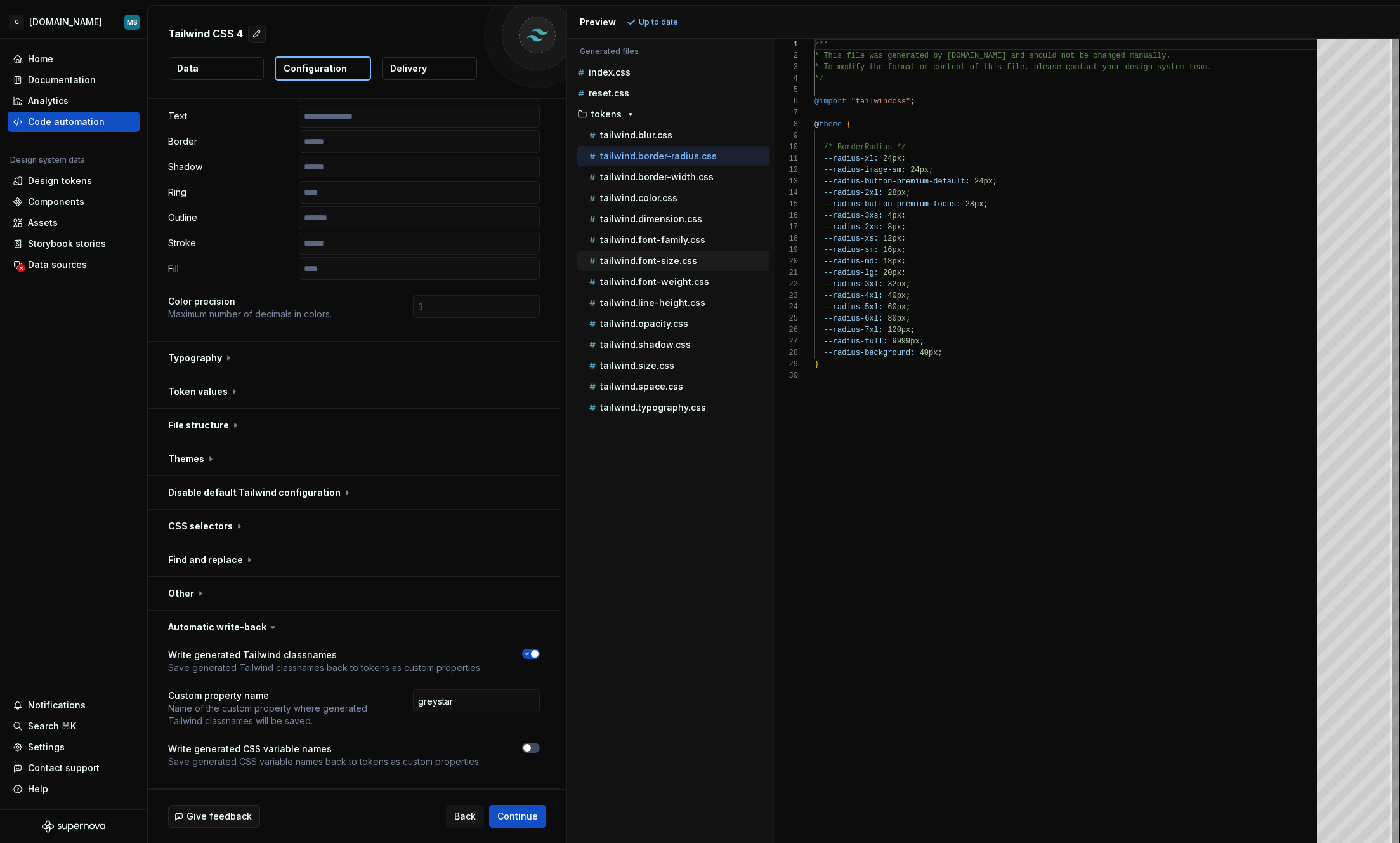
click at [629, 264] on p "tailwind.font-size.css" at bounding box center [648, 260] width 97 height 10
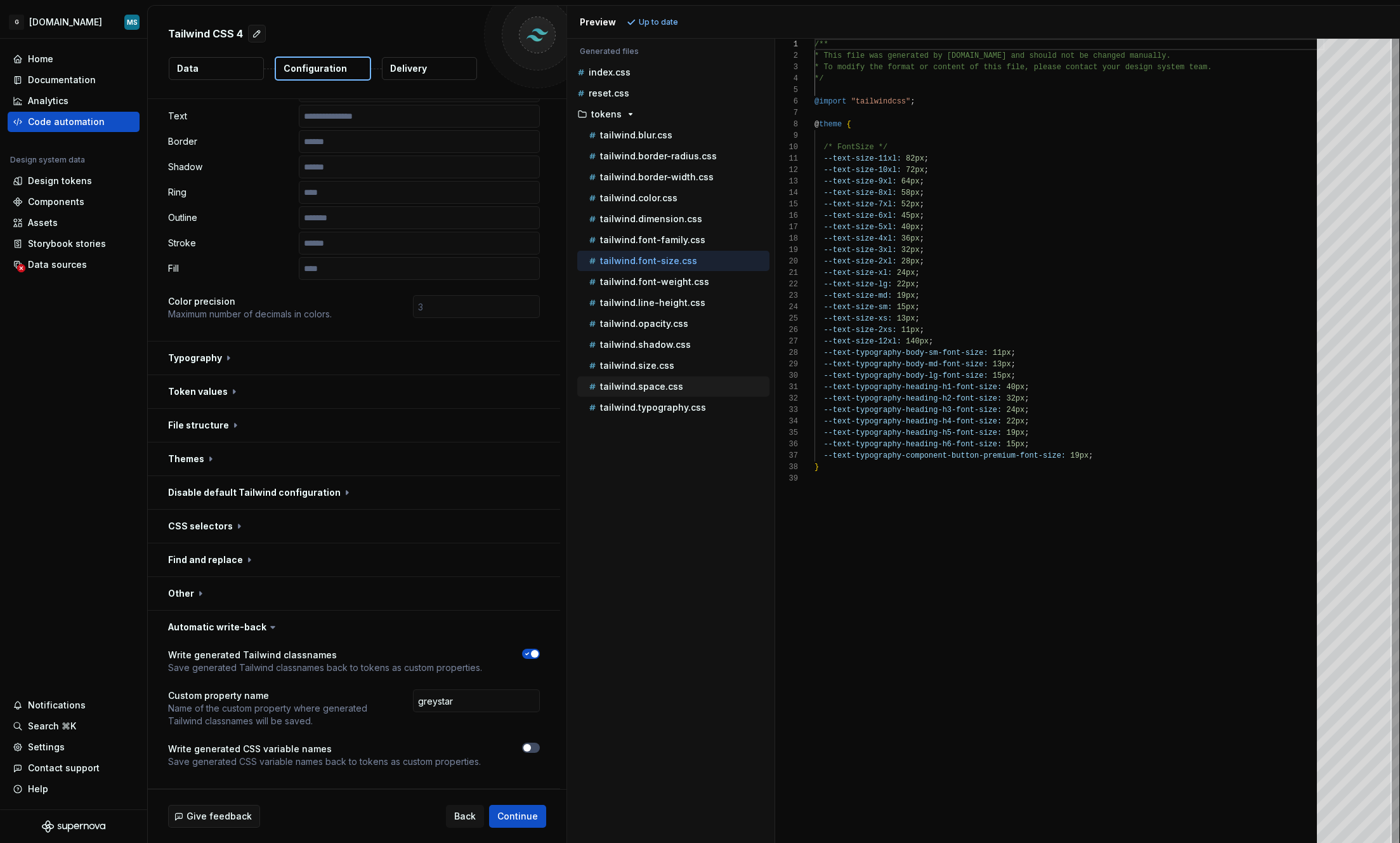
click at [646, 388] on p "tailwind.space.css" at bounding box center [641, 386] width 83 height 10
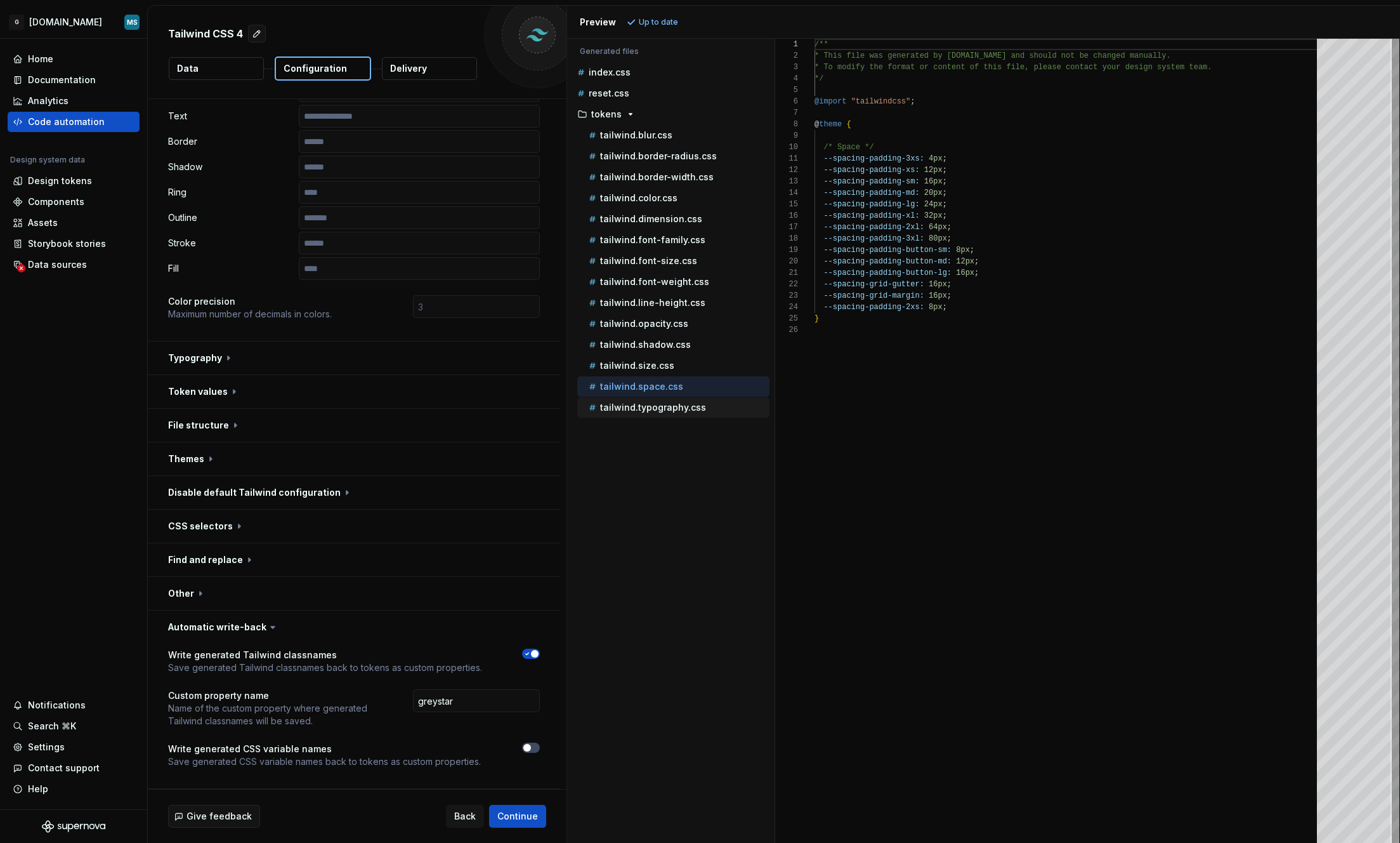
click at [648, 408] on p "tailwind.typography.css" at bounding box center [652, 407] width 106 height 10
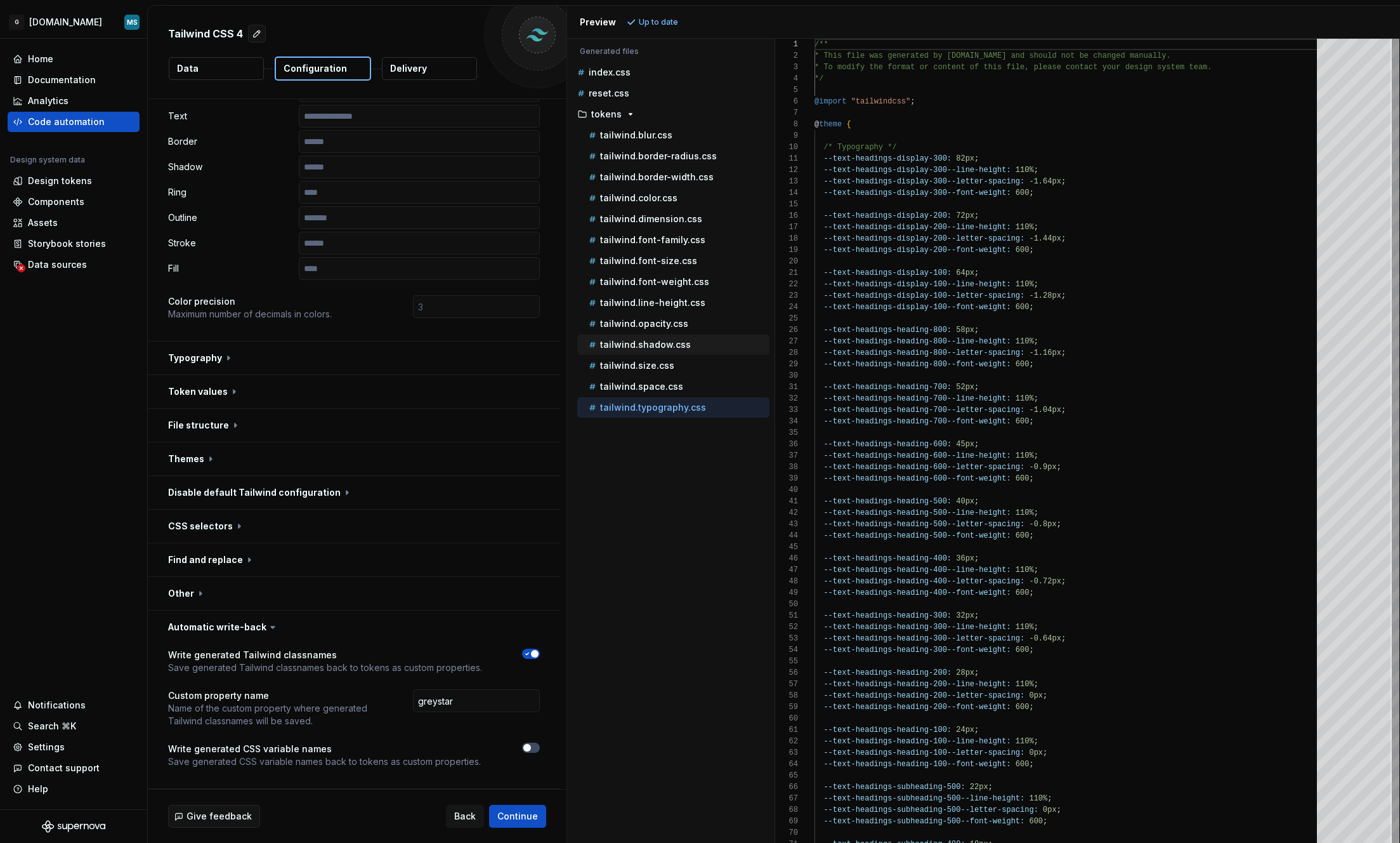
click at [648, 354] on div "tailwind.shadow.css" at bounding box center [673, 344] width 193 height 20
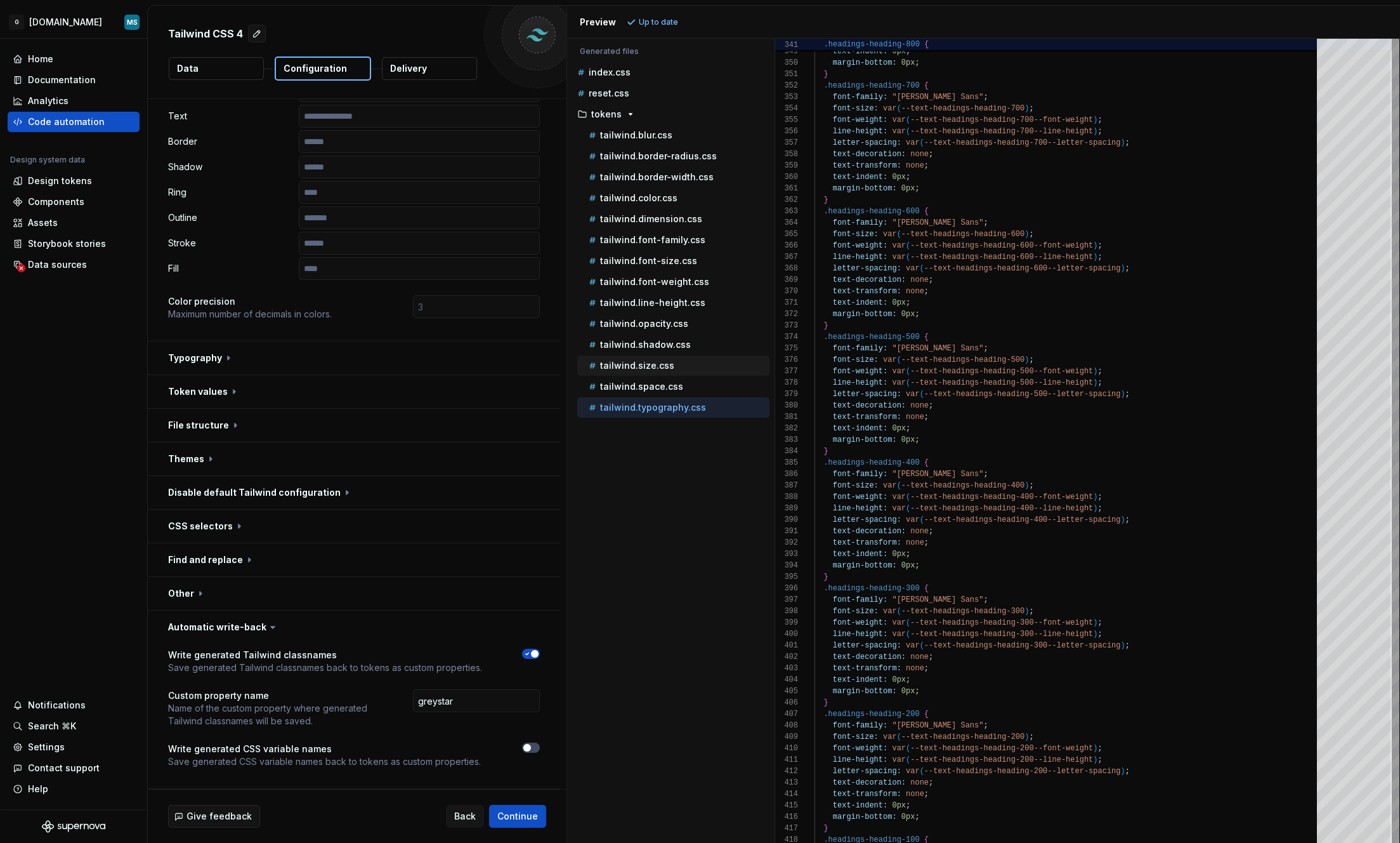
click at [644, 359] on div "tailwind.size.css" at bounding box center [678, 366] width 184 height 13
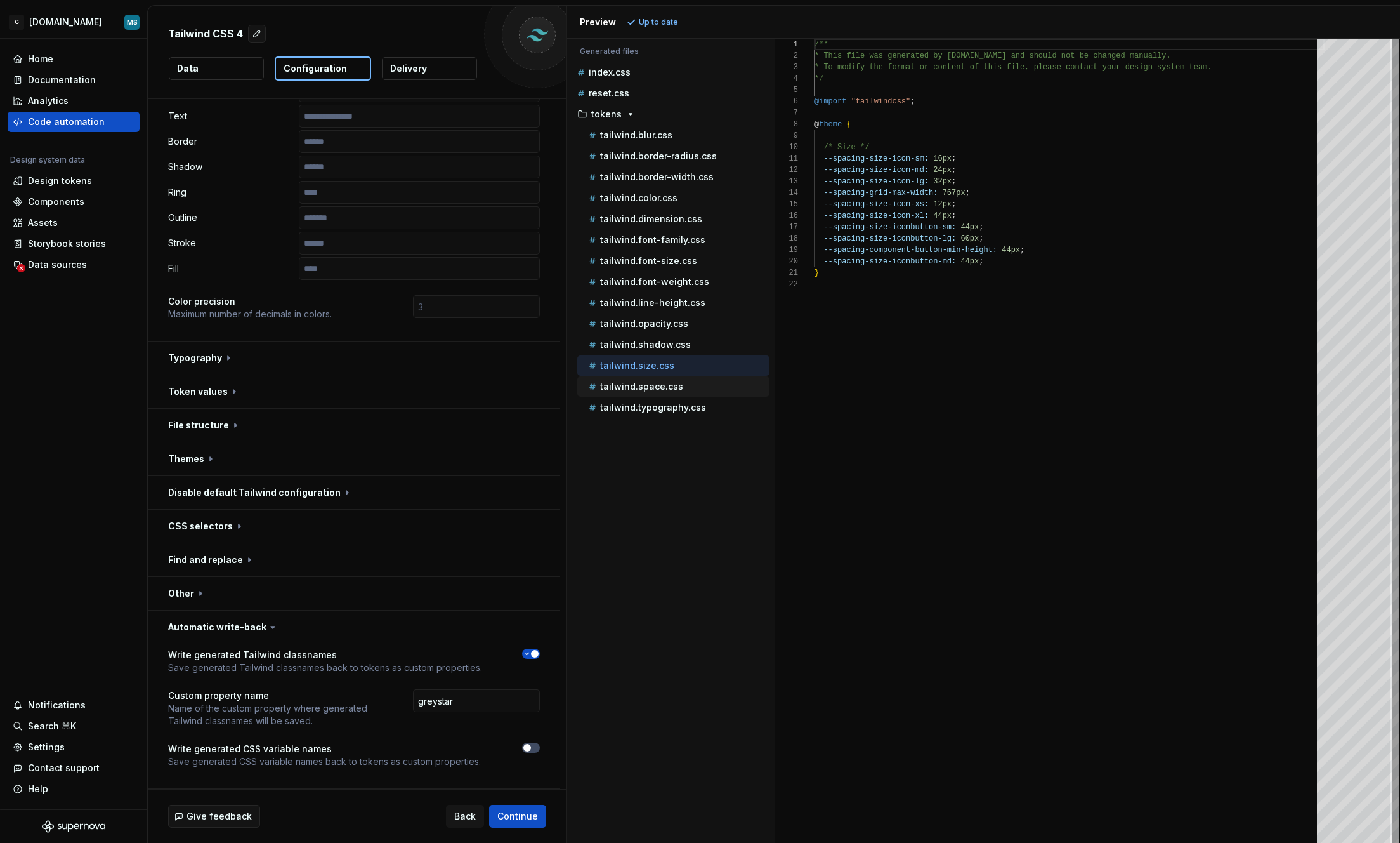
click at [646, 384] on p "tailwind.space.css" at bounding box center [641, 386] width 83 height 10
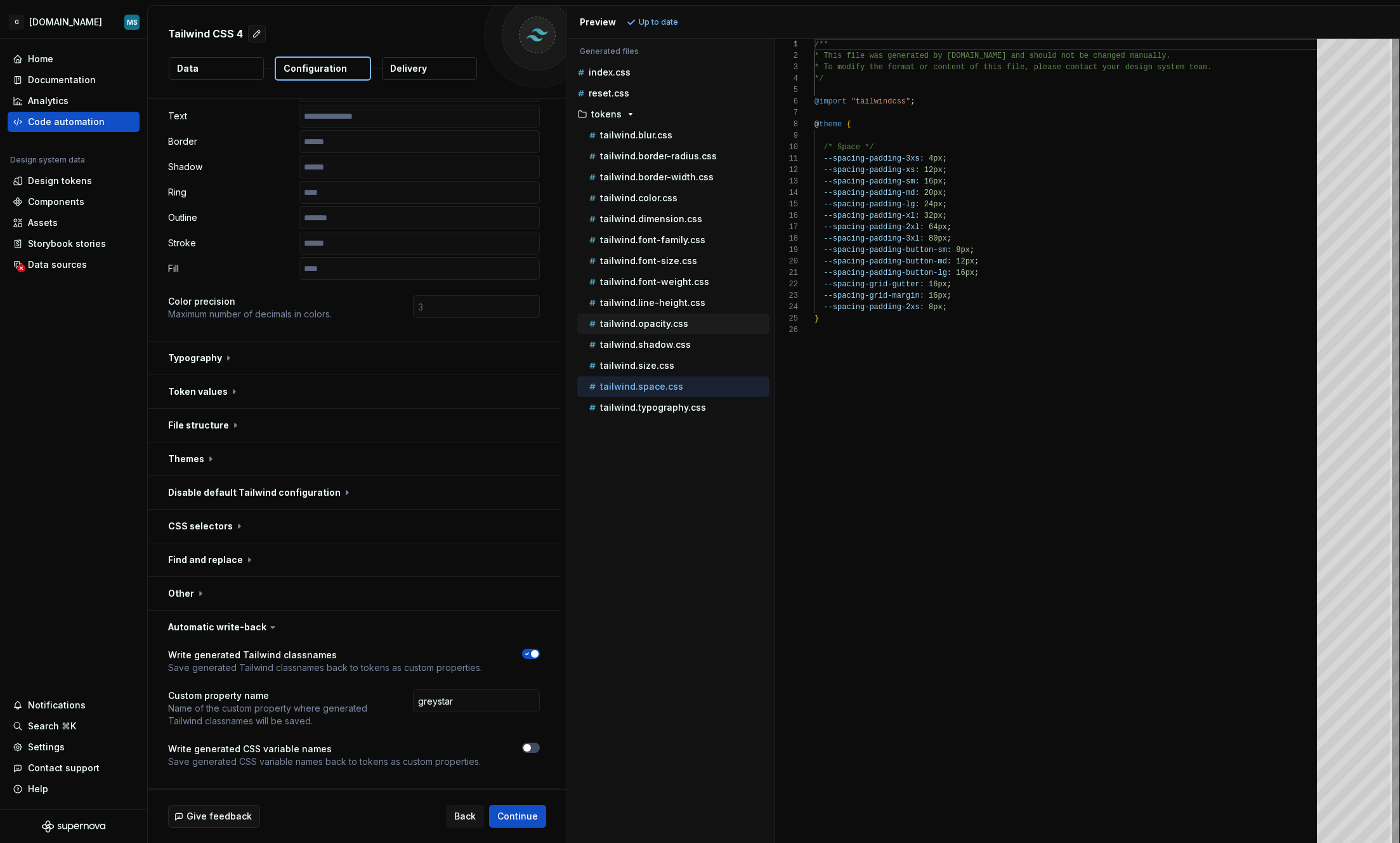
click at [640, 318] on p "tailwind.opacity.css" at bounding box center [644, 323] width 88 height 10
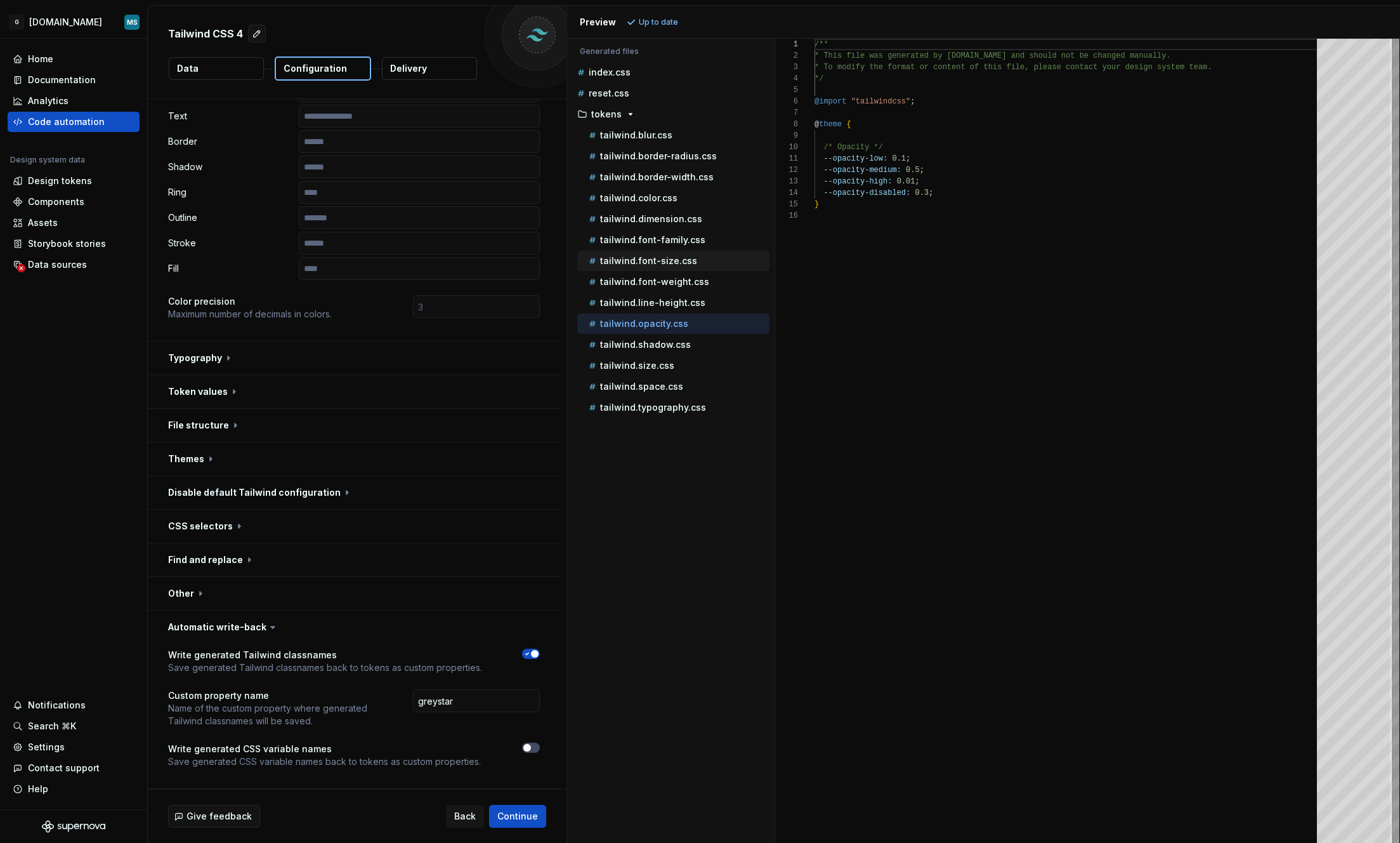
click at [648, 264] on p "tailwind.font-size.css" at bounding box center [648, 260] width 97 height 10
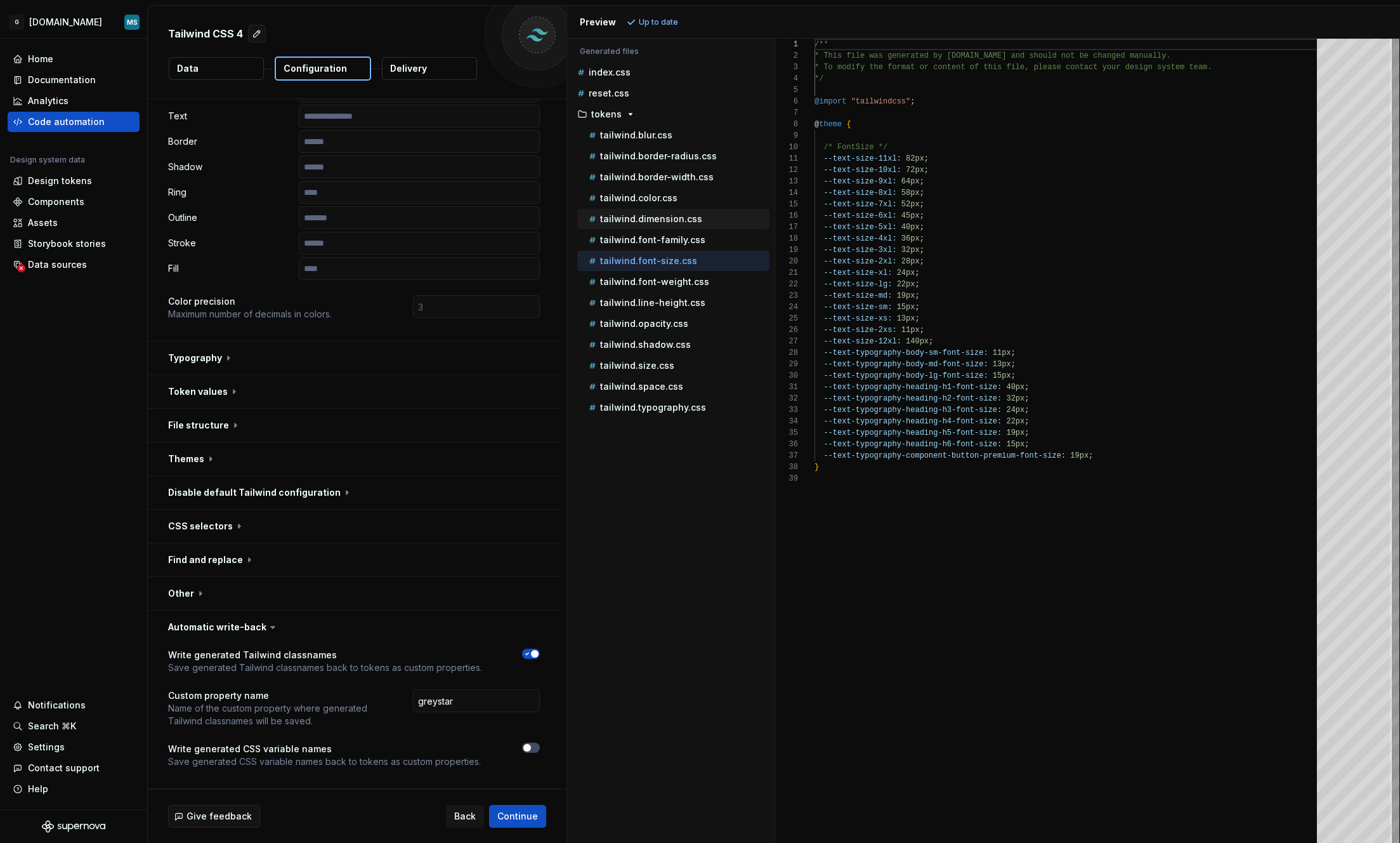
click at [652, 226] on div "tailwind.dimension.css" at bounding box center [673, 218] width 193 height 20
click at [653, 198] on p "tailwind.color.css" at bounding box center [639, 197] width 77 height 10
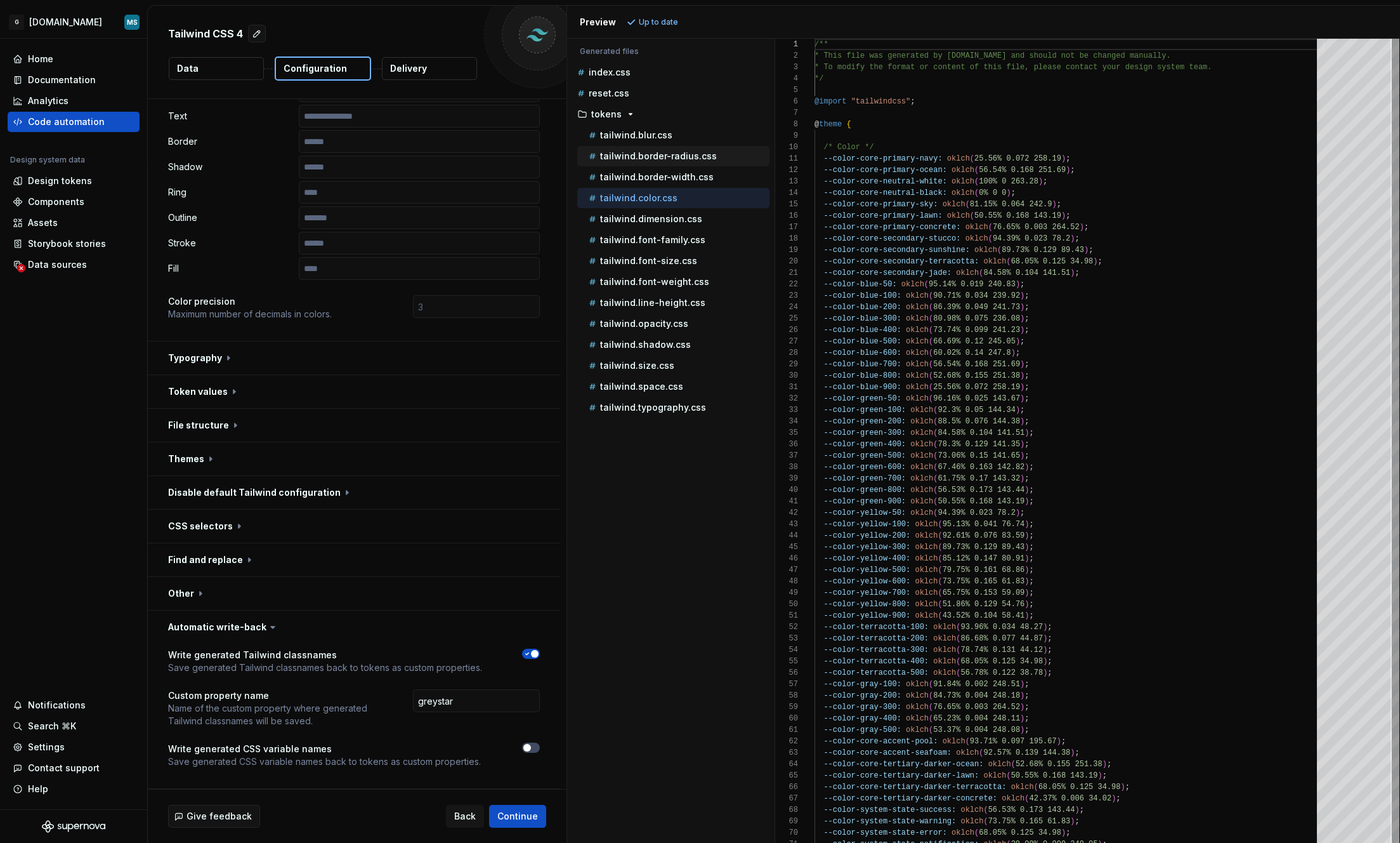
click at [658, 166] on div "tailwind.border-radius.css" at bounding box center [673, 156] width 193 height 20
click at [655, 237] on p "tailwind.font-family.css" at bounding box center [652, 239] width 106 height 10
type textarea "**********"
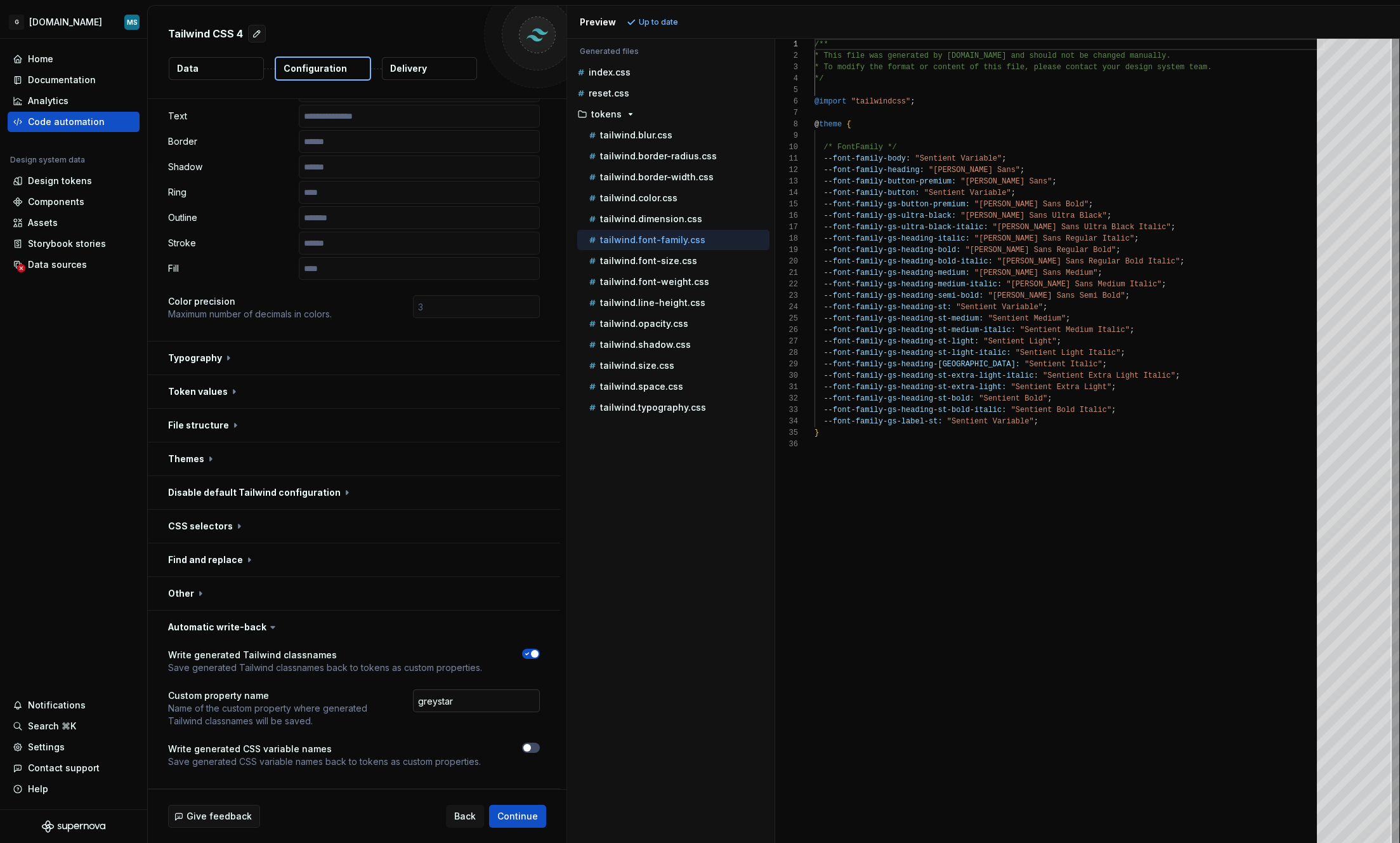
click at [485, 690] on input "greystar" at bounding box center [476, 700] width 126 height 23
click at [483, 692] on input "greystar" at bounding box center [476, 700] width 126 height 23
click at [536, 650] on span "button" at bounding box center [534, 653] width 7 height 7
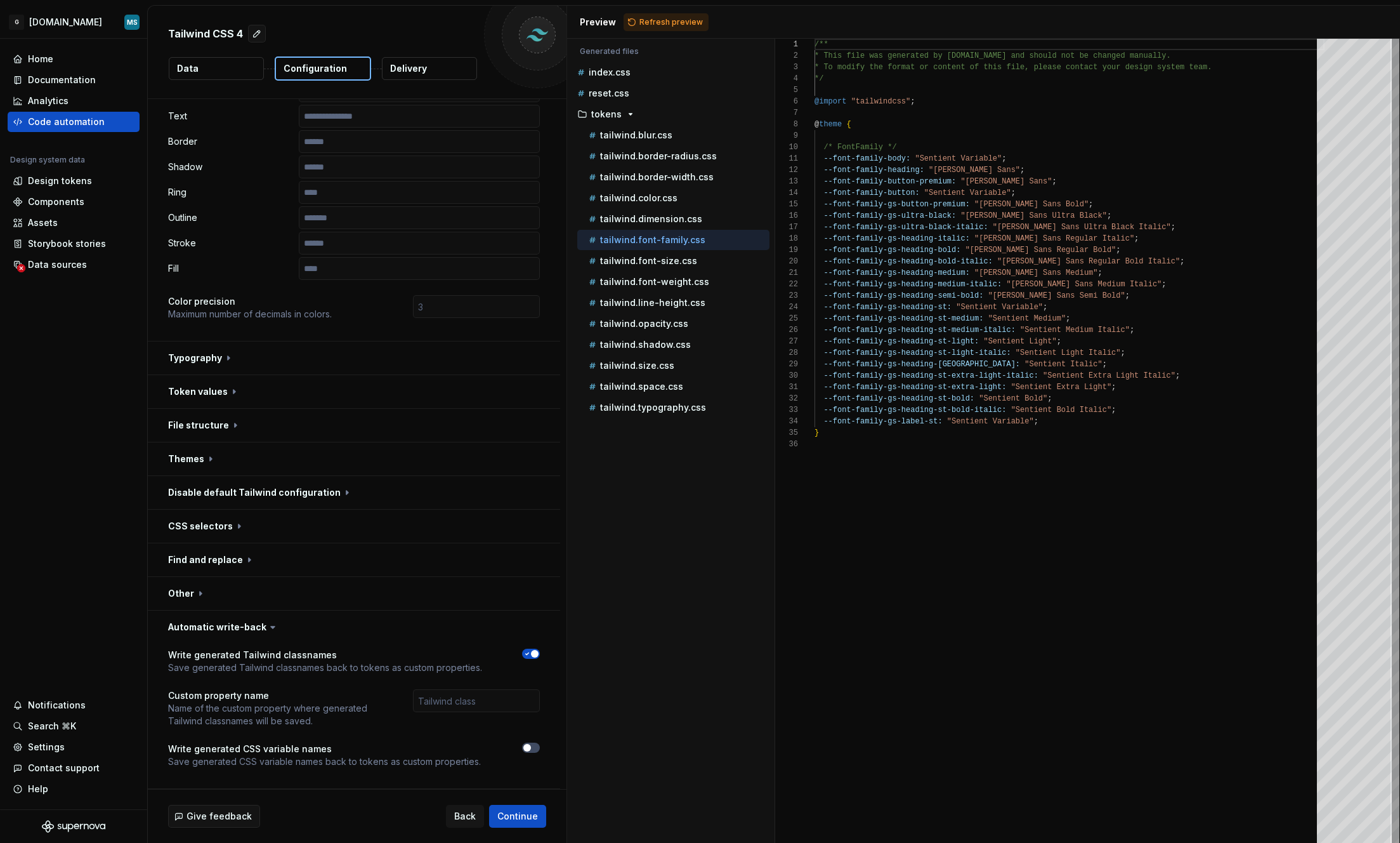
scroll to position [156, 0]
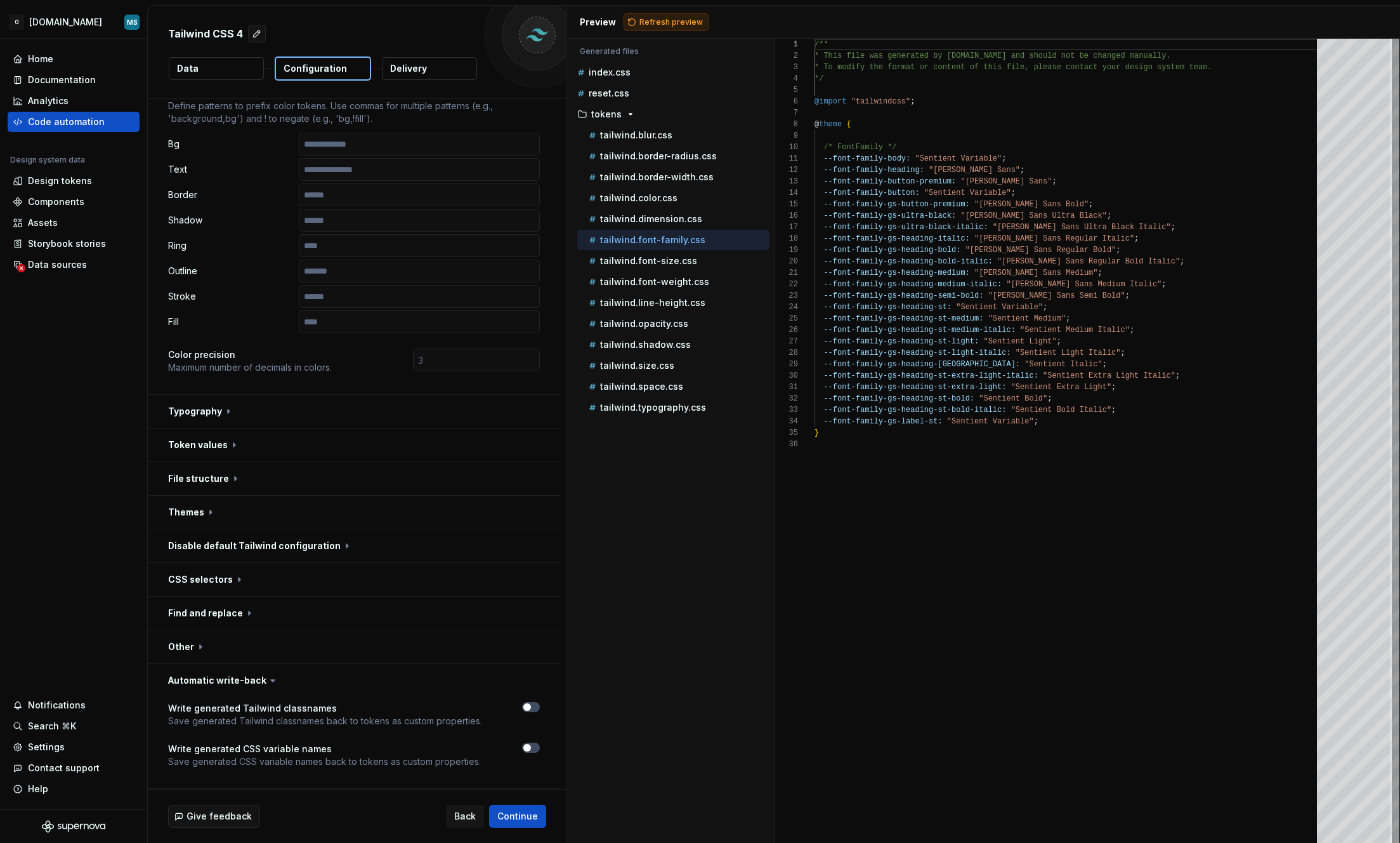
click at [680, 21] on span "Refresh preview" at bounding box center [671, 22] width 64 height 10
click at [611, 97] on p "reset.css" at bounding box center [609, 93] width 40 height 10
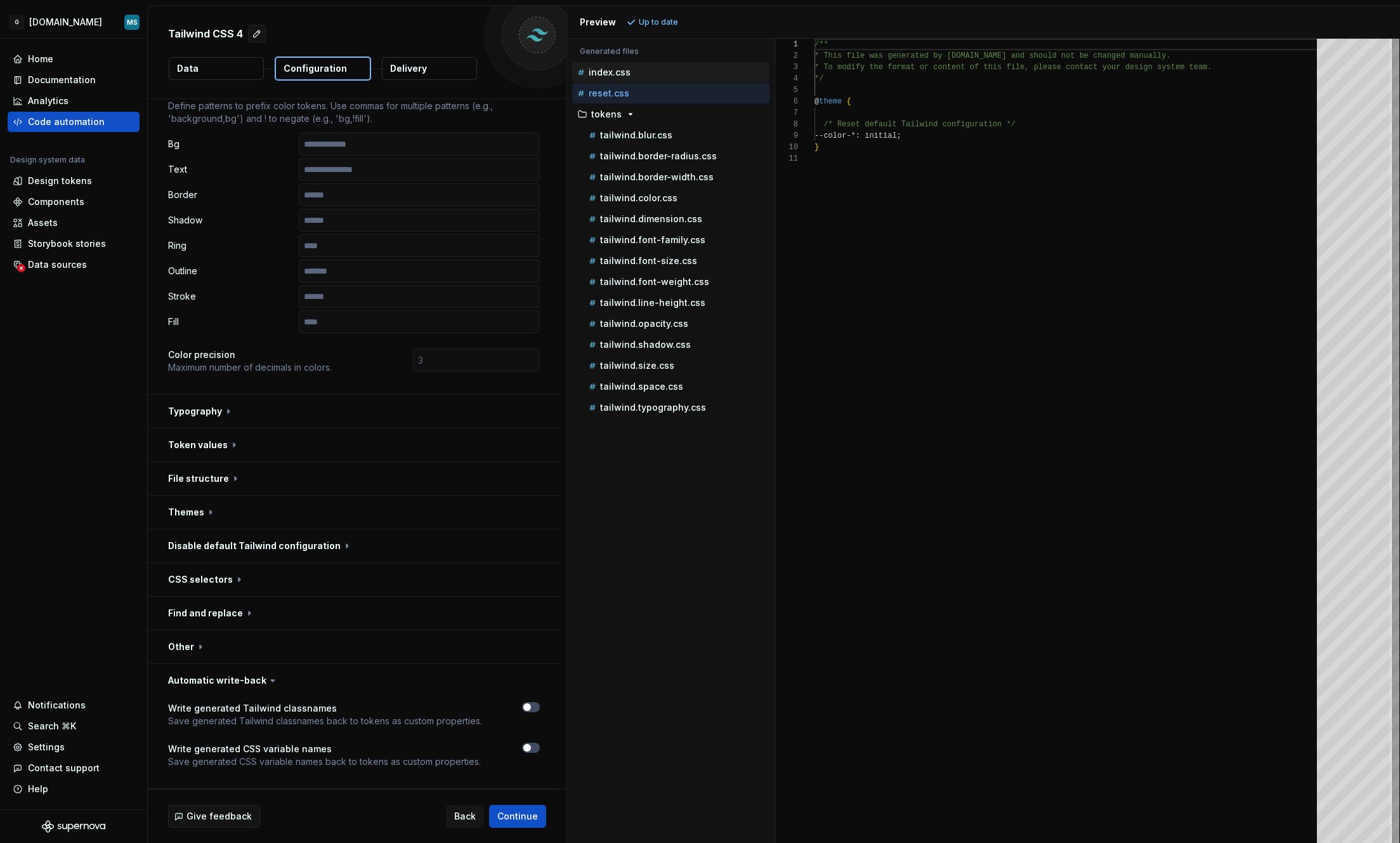
click at [617, 77] on p "index.css" at bounding box center [610, 72] width 42 height 10
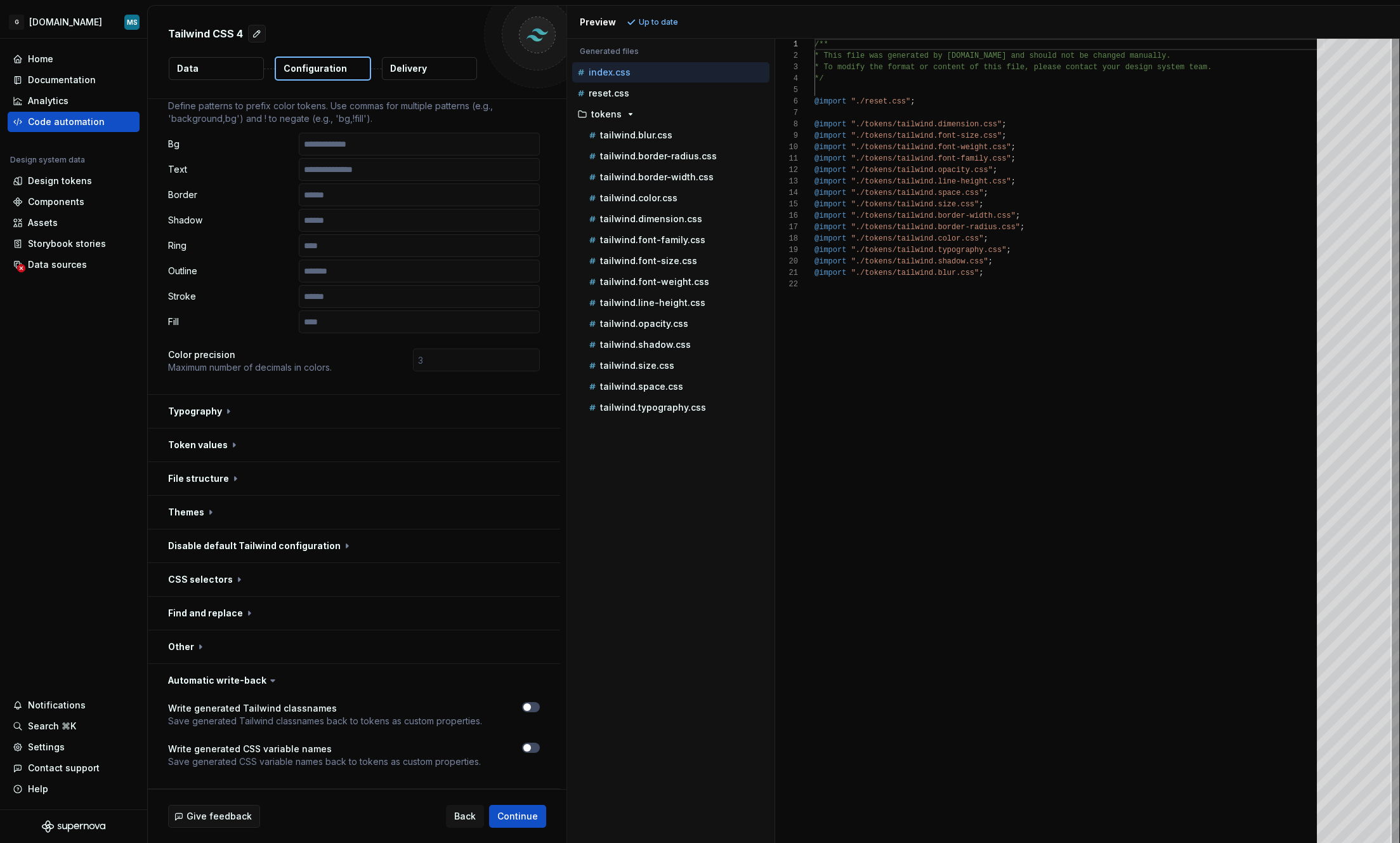
click at [271, 680] on icon at bounding box center [272, 680] width 4 height 2
click at [271, 679] on icon at bounding box center [272, 680] width 4 height 2
click at [270, 681] on icon at bounding box center [273, 680] width 13 height 13
click at [251, 677] on button "button" at bounding box center [354, 680] width 412 height 33
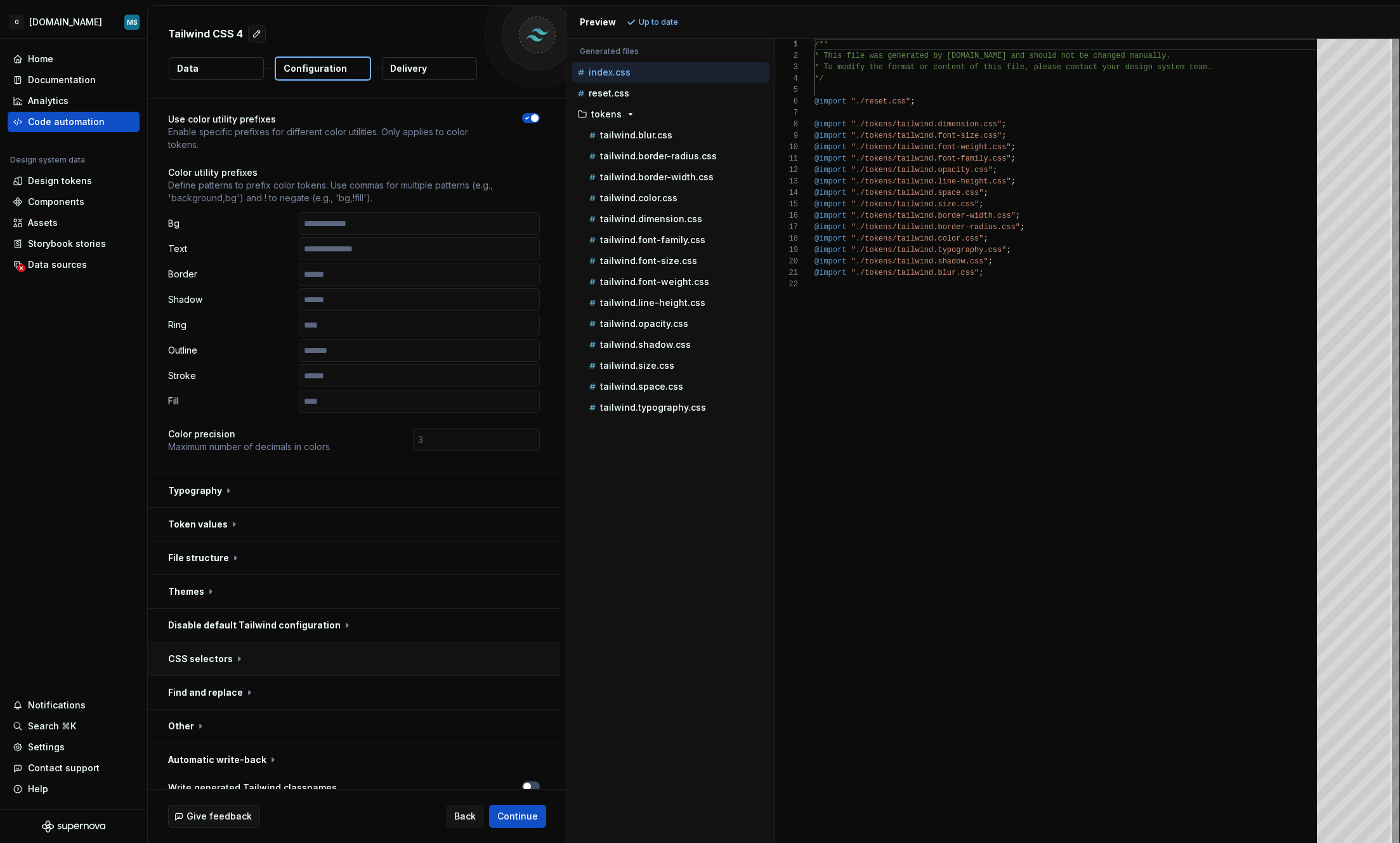
scroll to position [65, 0]
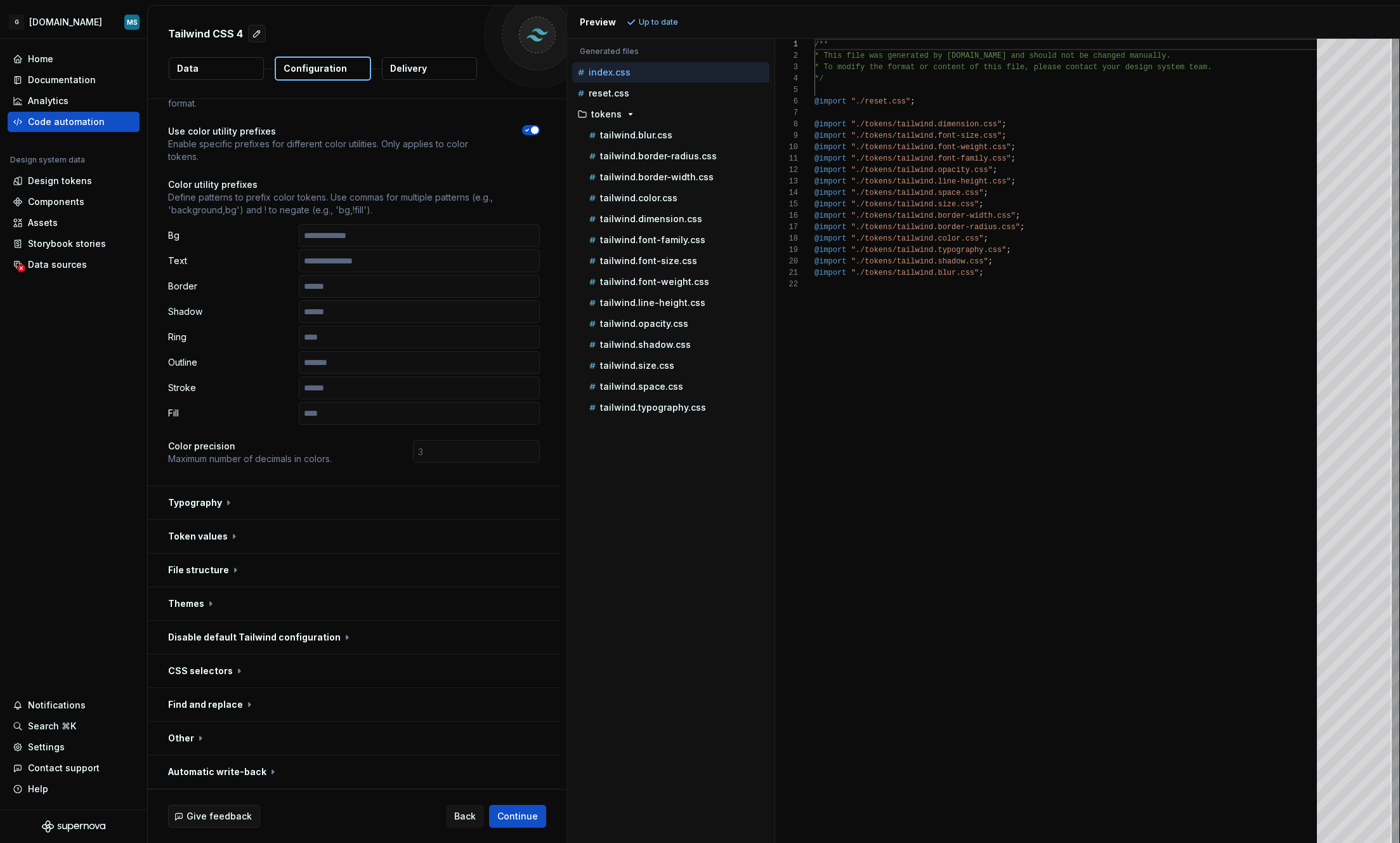
type textarea "**********"
click at [969, 431] on div "/** * This file was generated by [DOMAIN_NAME] and sho uld not be changed manua…" at bounding box center [1069, 441] width 510 height 804
